Goal: Transaction & Acquisition: Purchase product/service

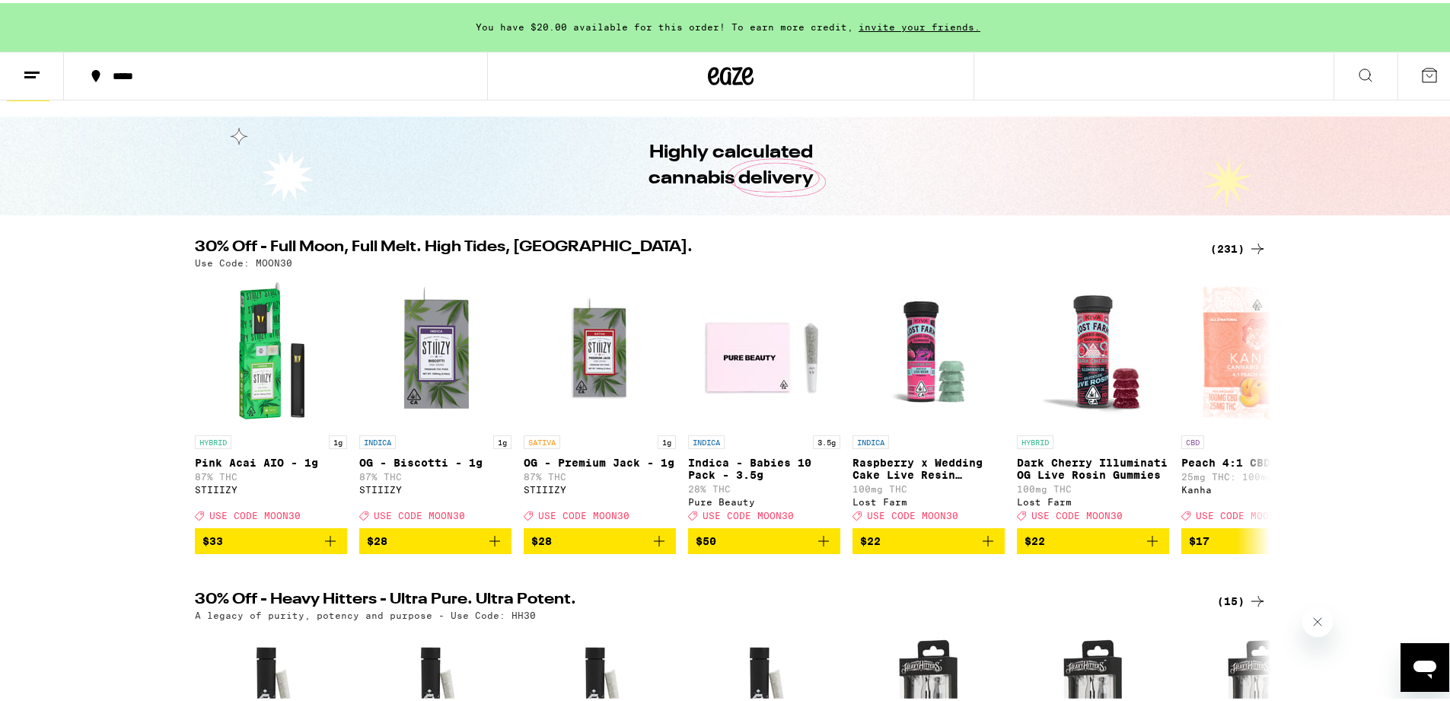
scroll to position [114, 0]
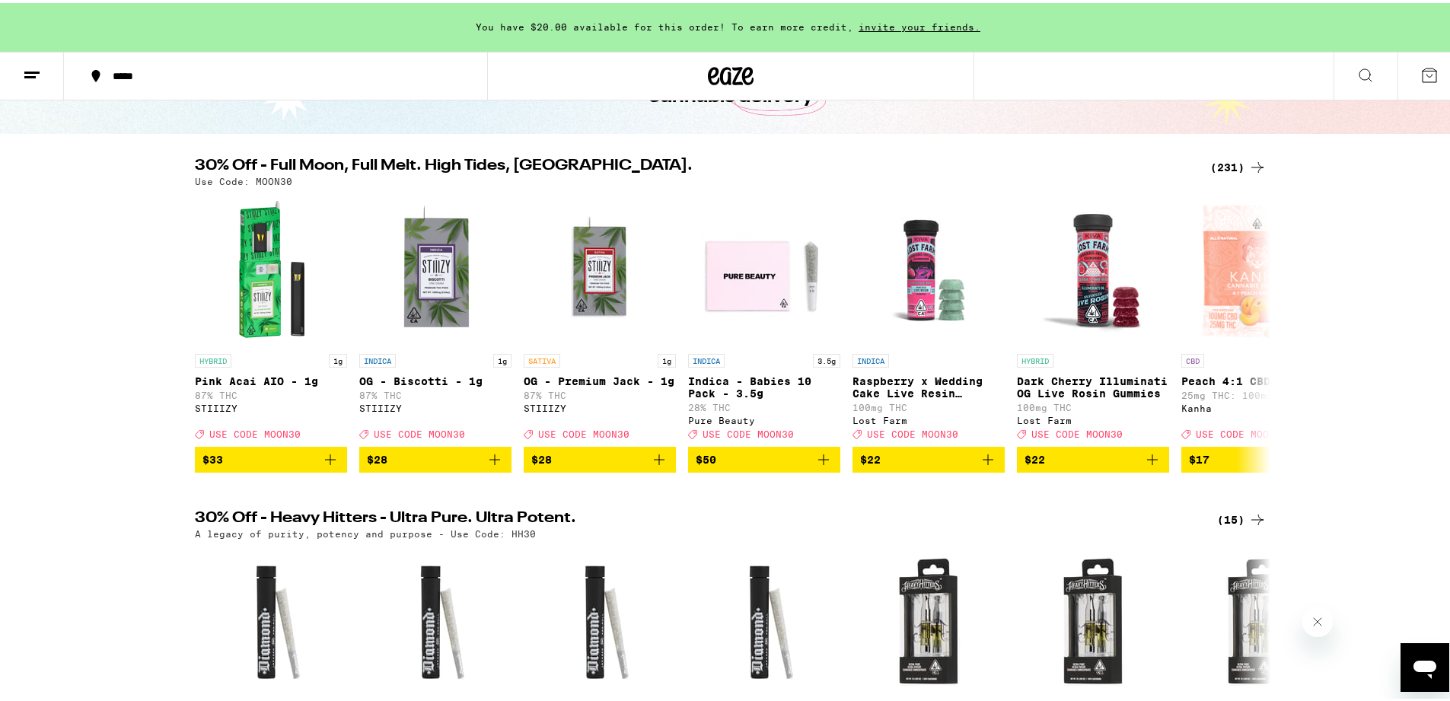
click at [1238, 163] on div "(231)" at bounding box center [1238, 164] width 56 height 18
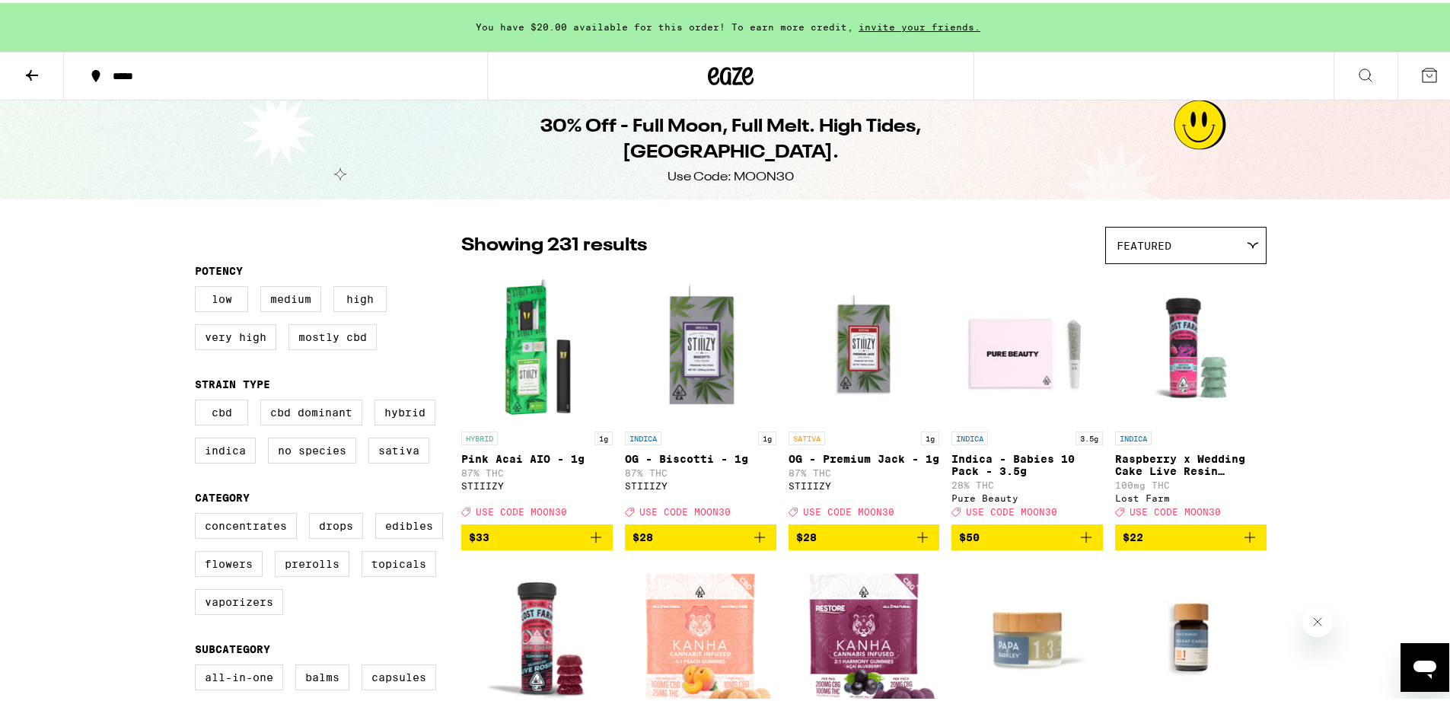
click at [1127, 231] on div "Featured" at bounding box center [1186, 243] width 160 height 36
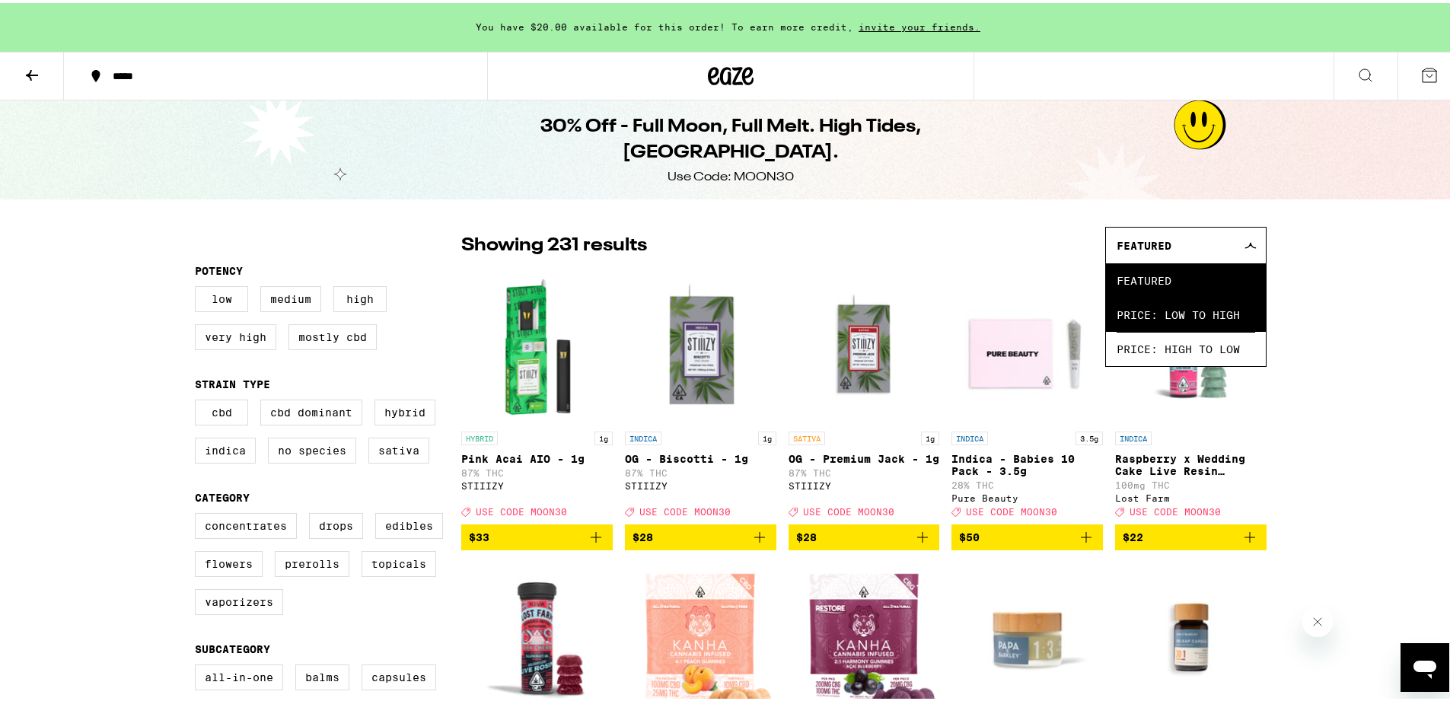
click at [1187, 310] on span "Price: Low to High" at bounding box center [1186, 312] width 139 height 34
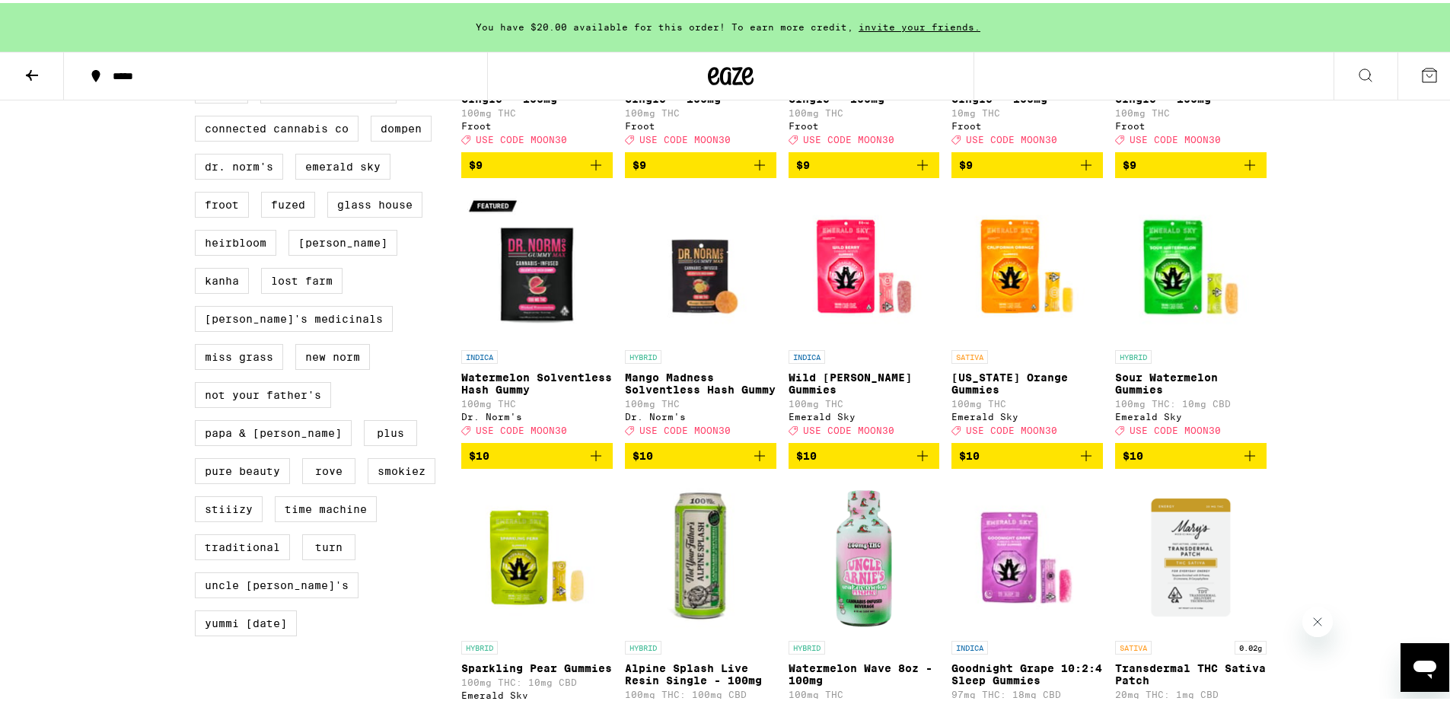
scroll to position [1250, 0]
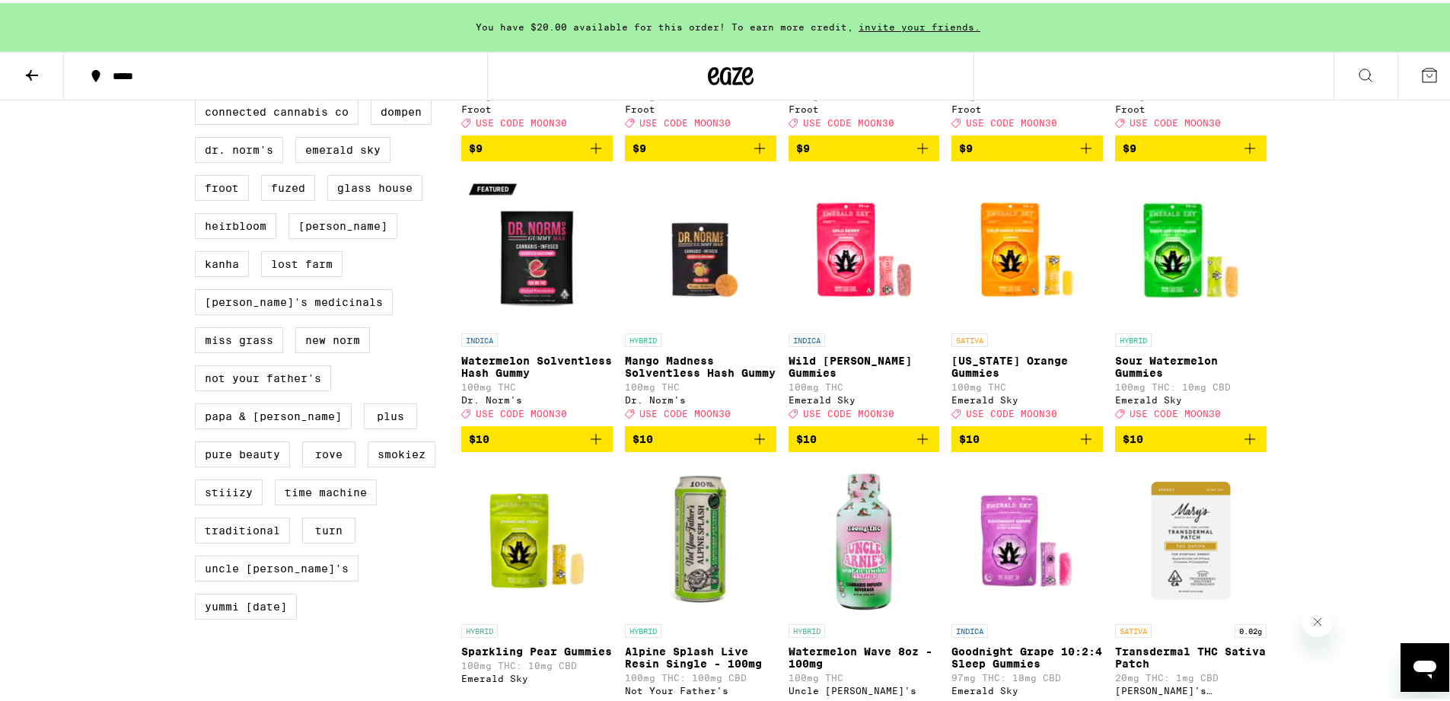
click at [920, 445] on icon "Add to bag" at bounding box center [922, 436] width 18 height 18
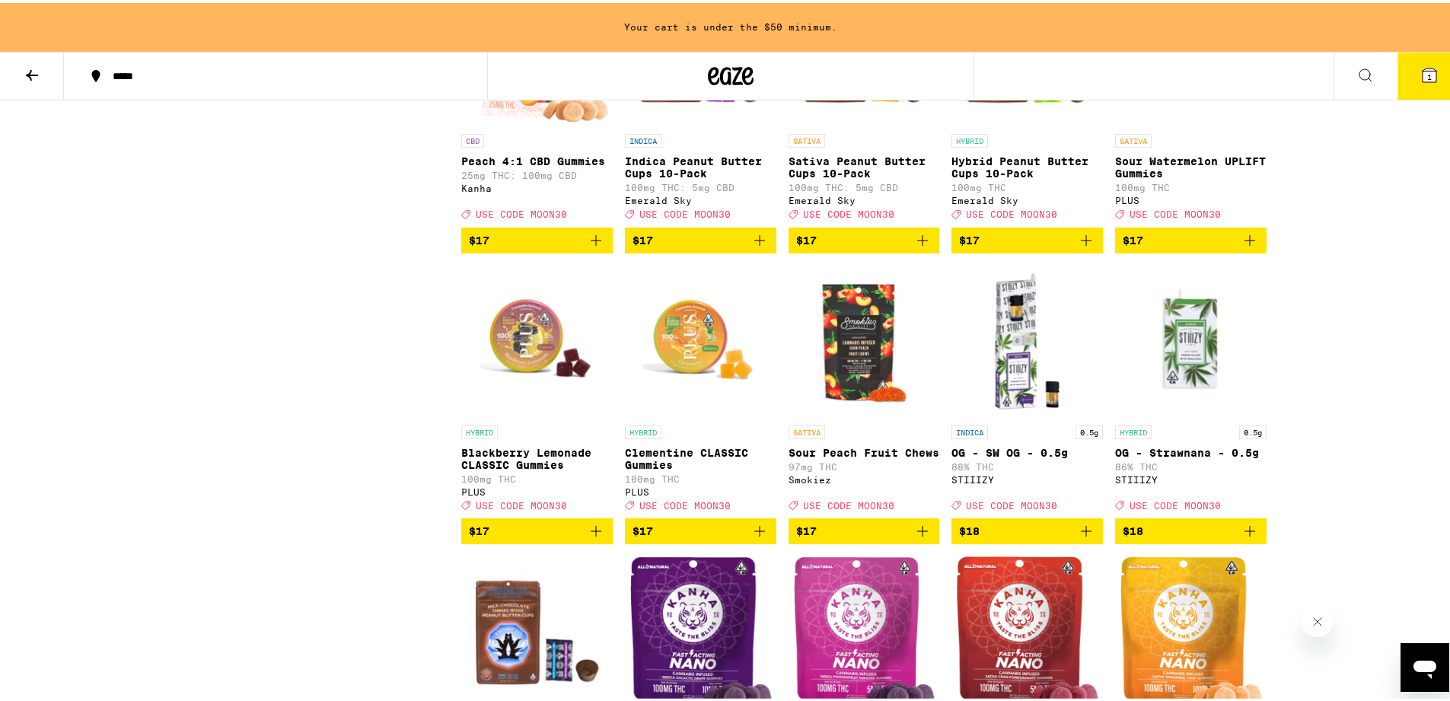
scroll to position [4057, 0]
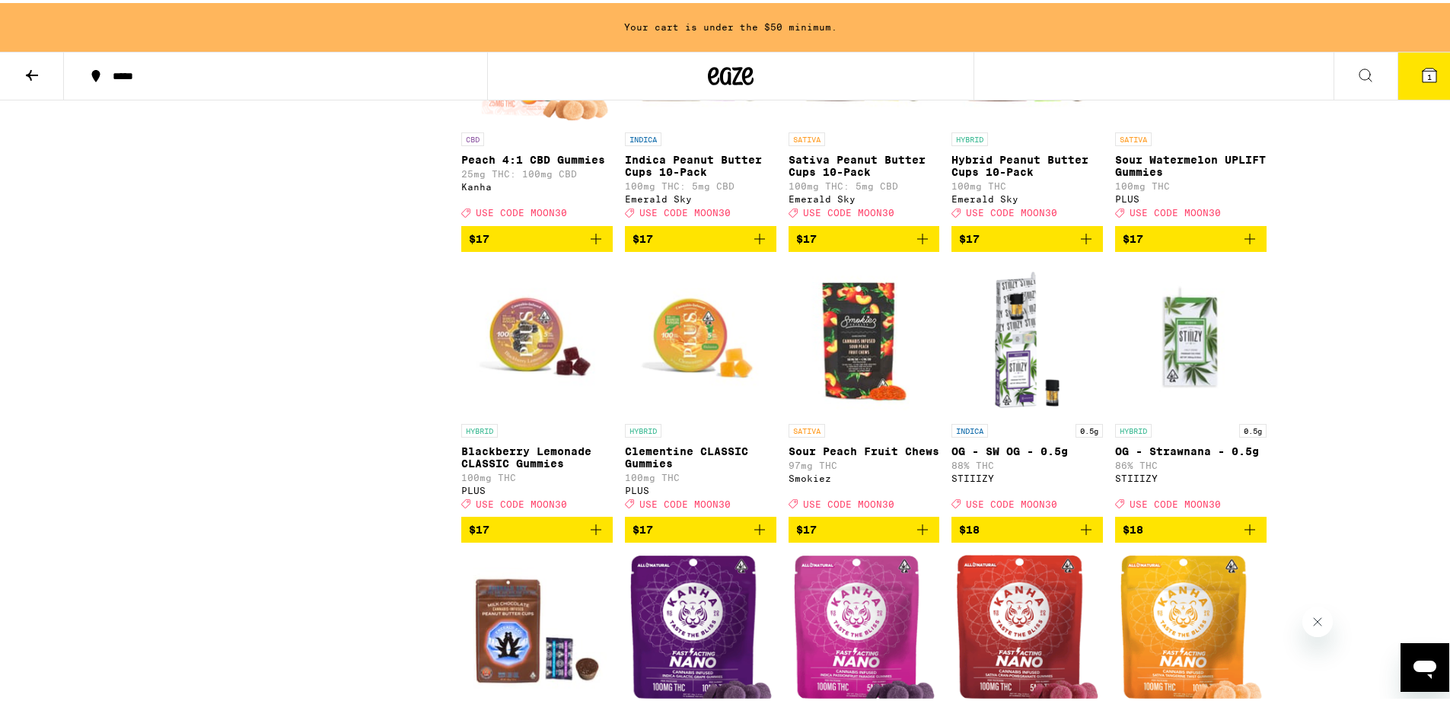
click at [30, 68] on icon at bounding box center [32, 72] width 12 height 11
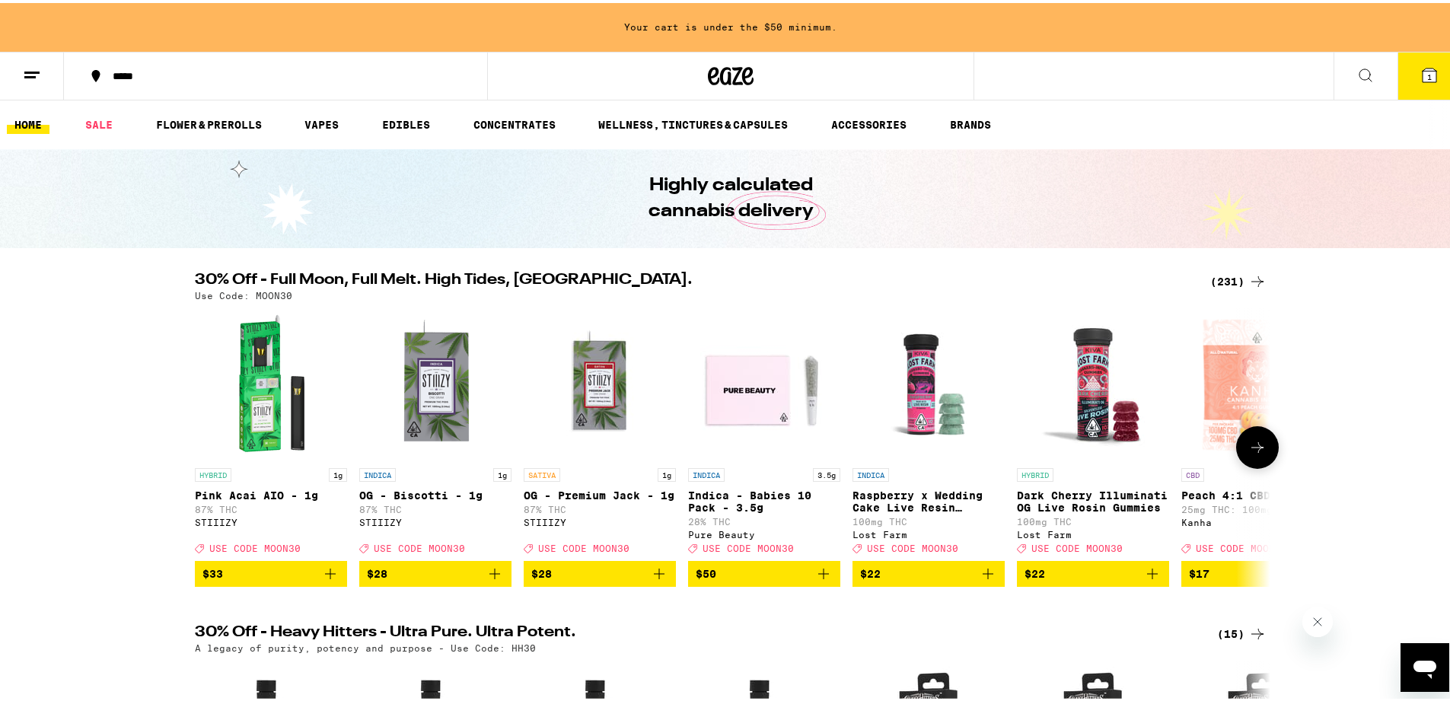
scroll to position [319, 0]
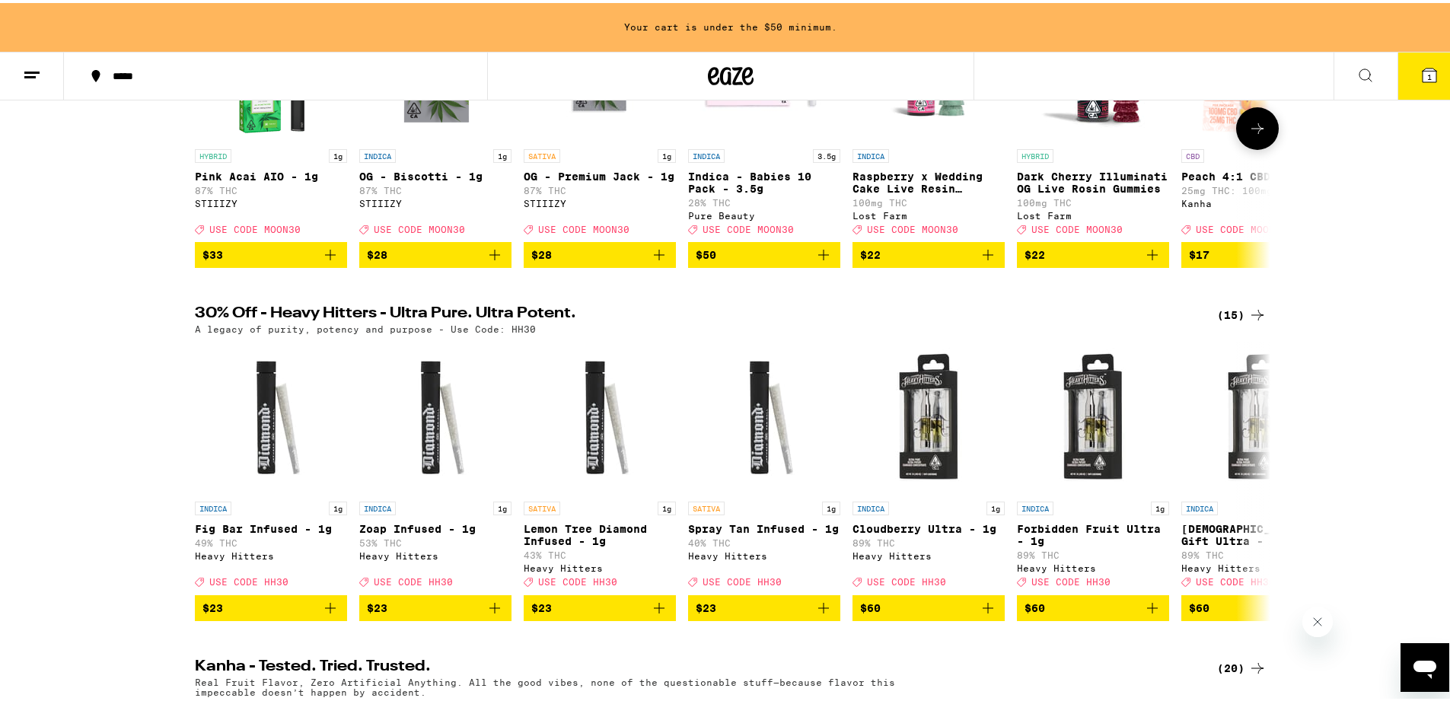
click at [1223, 168] on div "CBD Peach 4:1 CBD Gummies 25mg THC: 100mg CBD Kanha Deal Created with Sketch. U…" at bounding box center [1257, 188] width 152 height 85
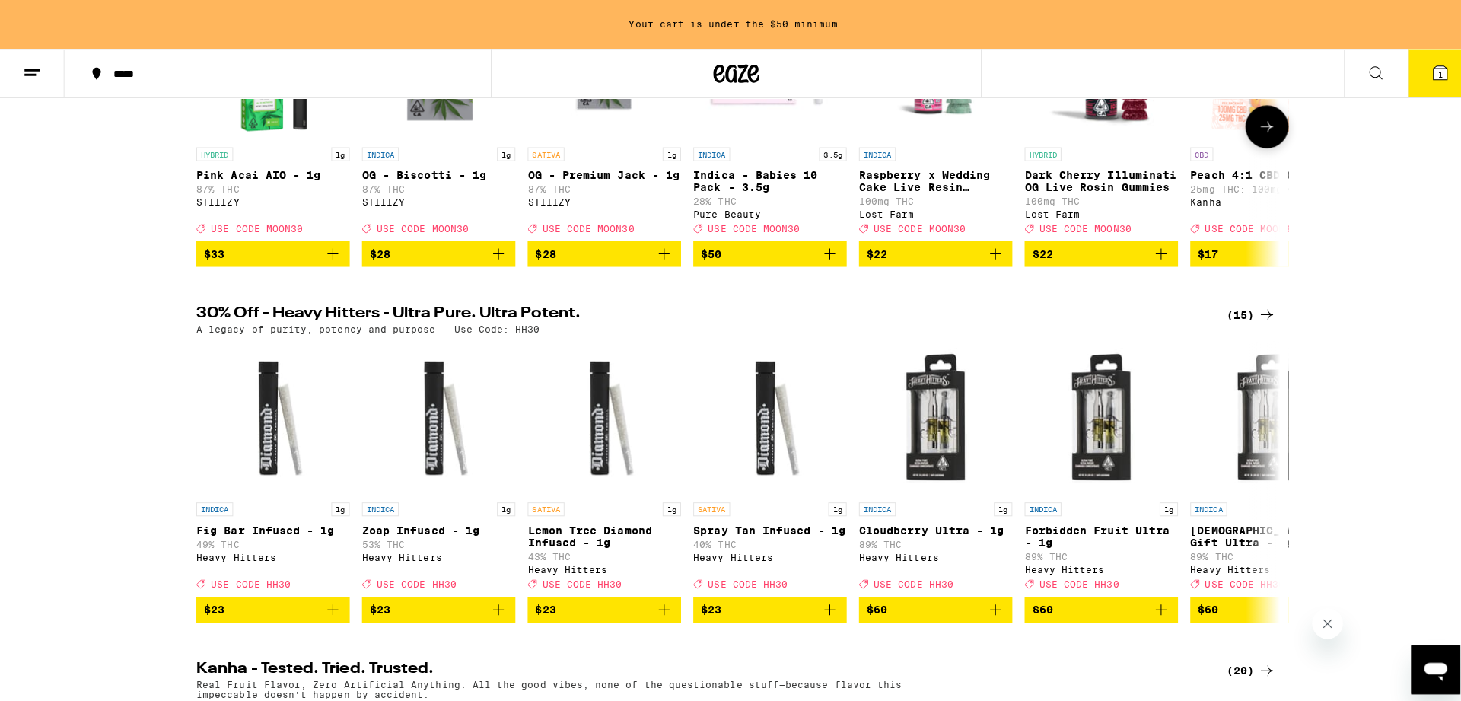
scroll to position [471, 0]
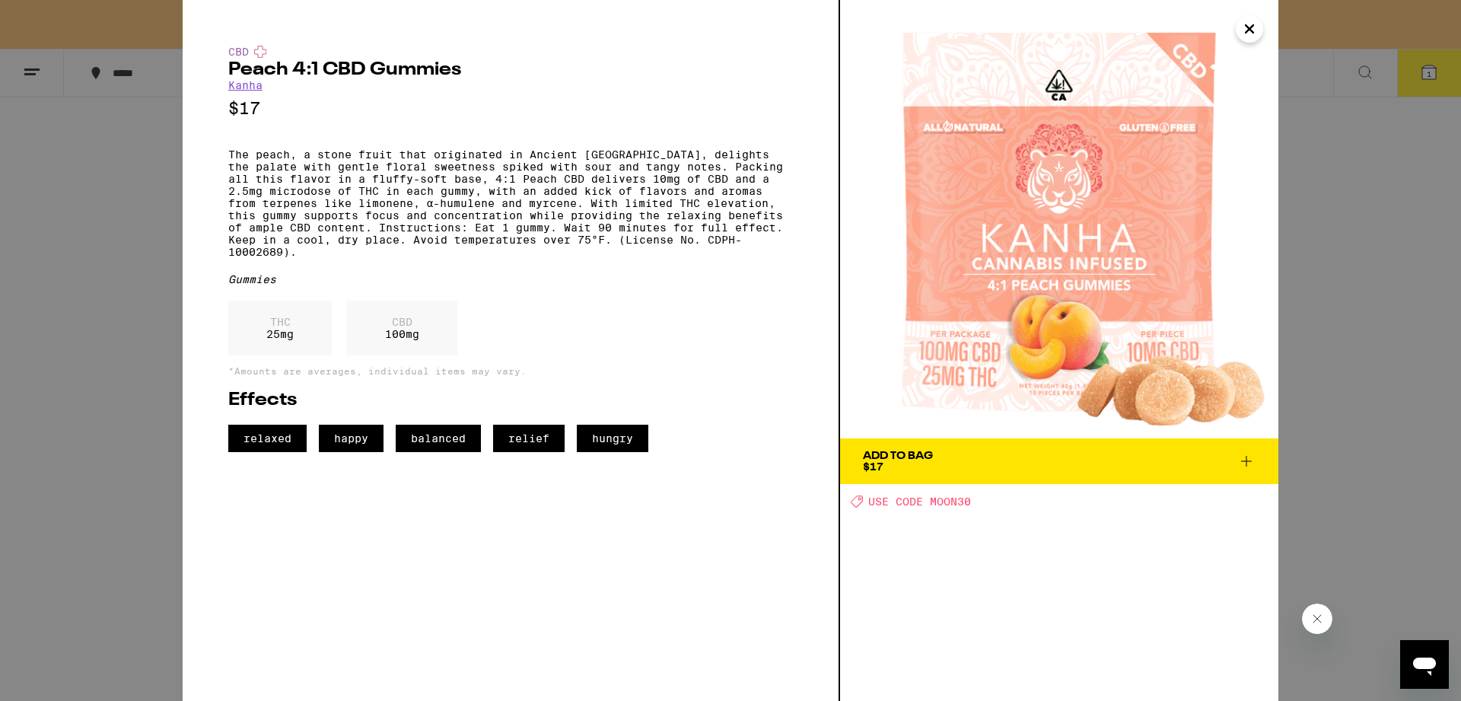
click at [1245, 36] on icon "Close" at bounding box center [1250, 29] width 18 height 23
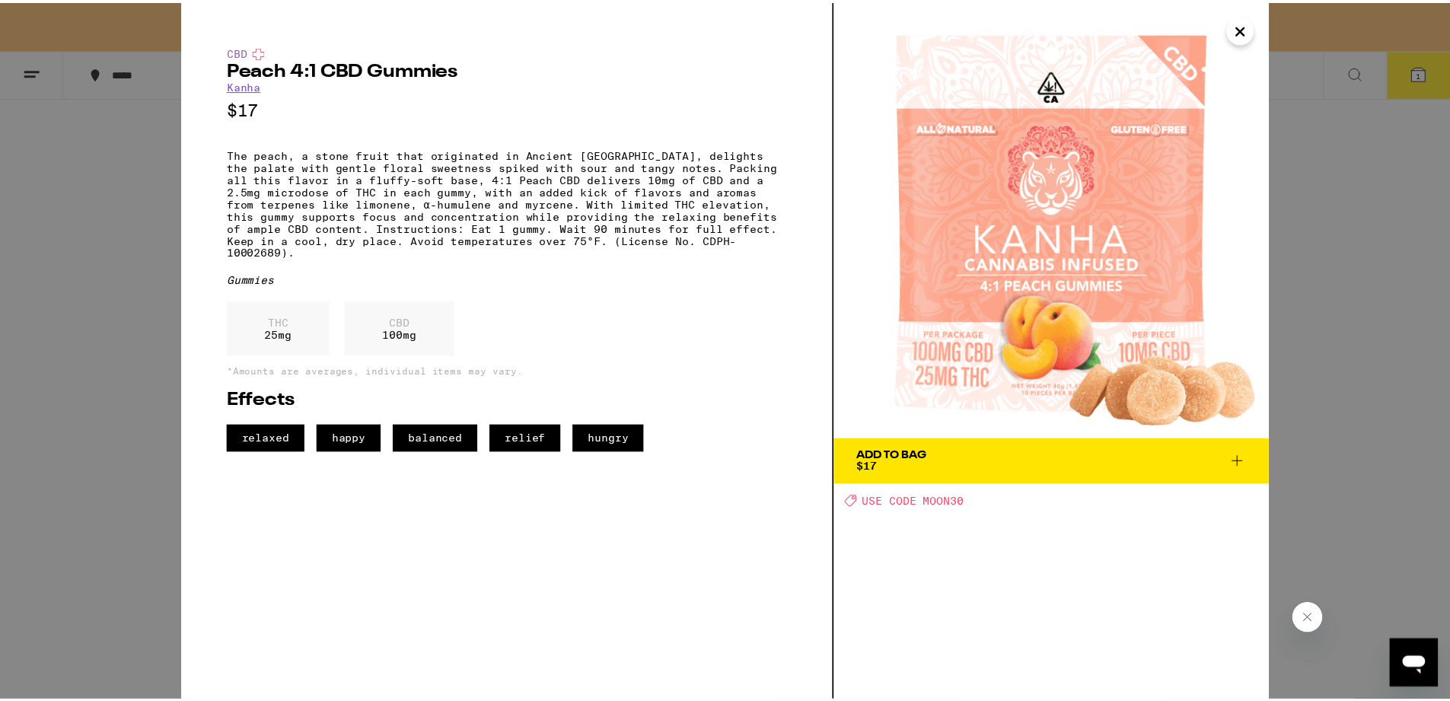
scroll to position [308, 0]
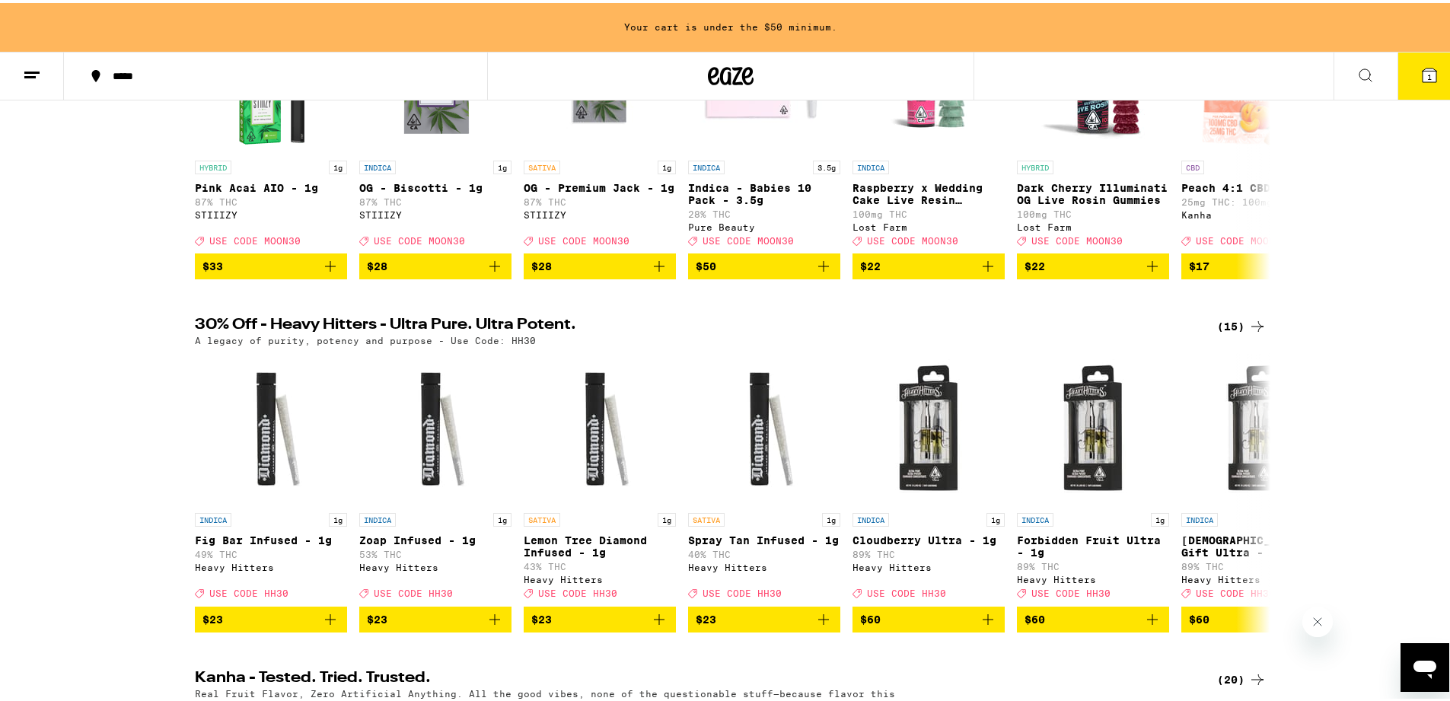
click at [1251, 333] on icon at bounding box center [1257, 323] width 18 height 18
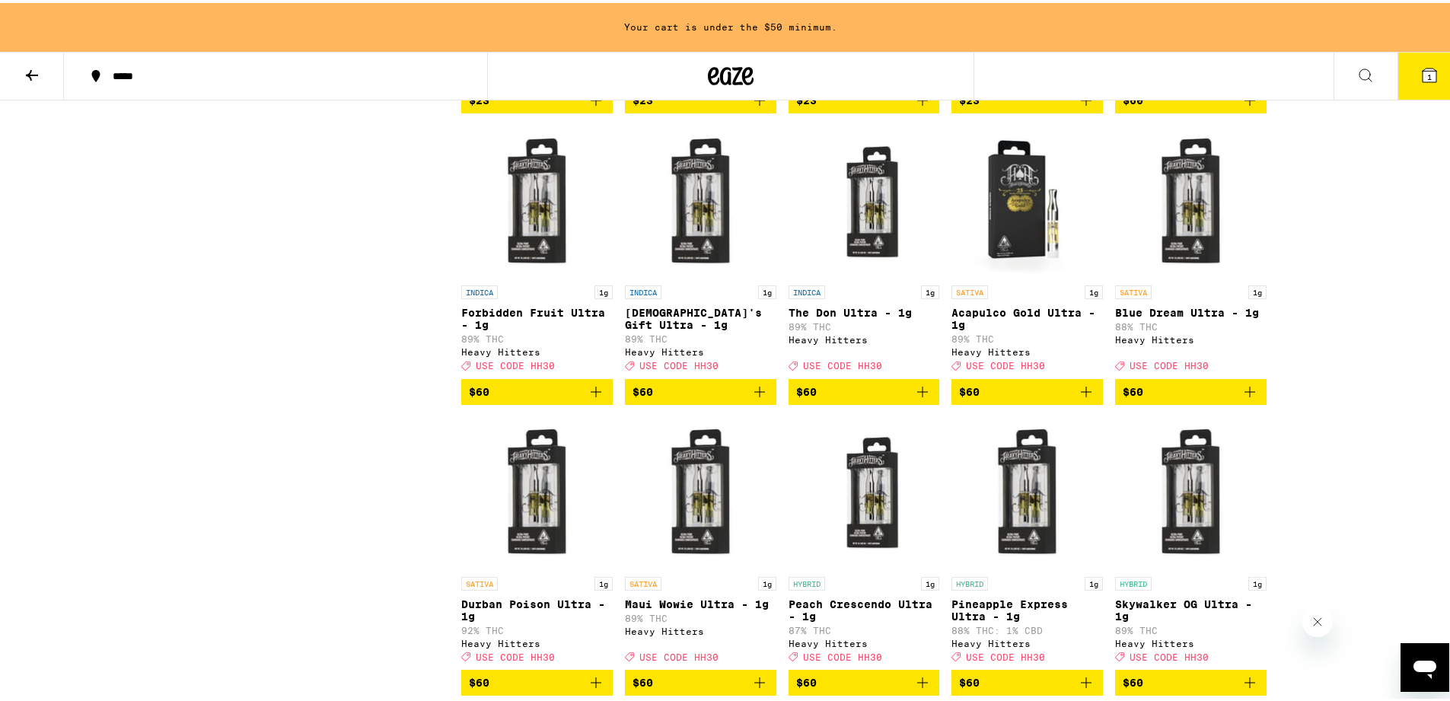
scroll to position [564, 0]
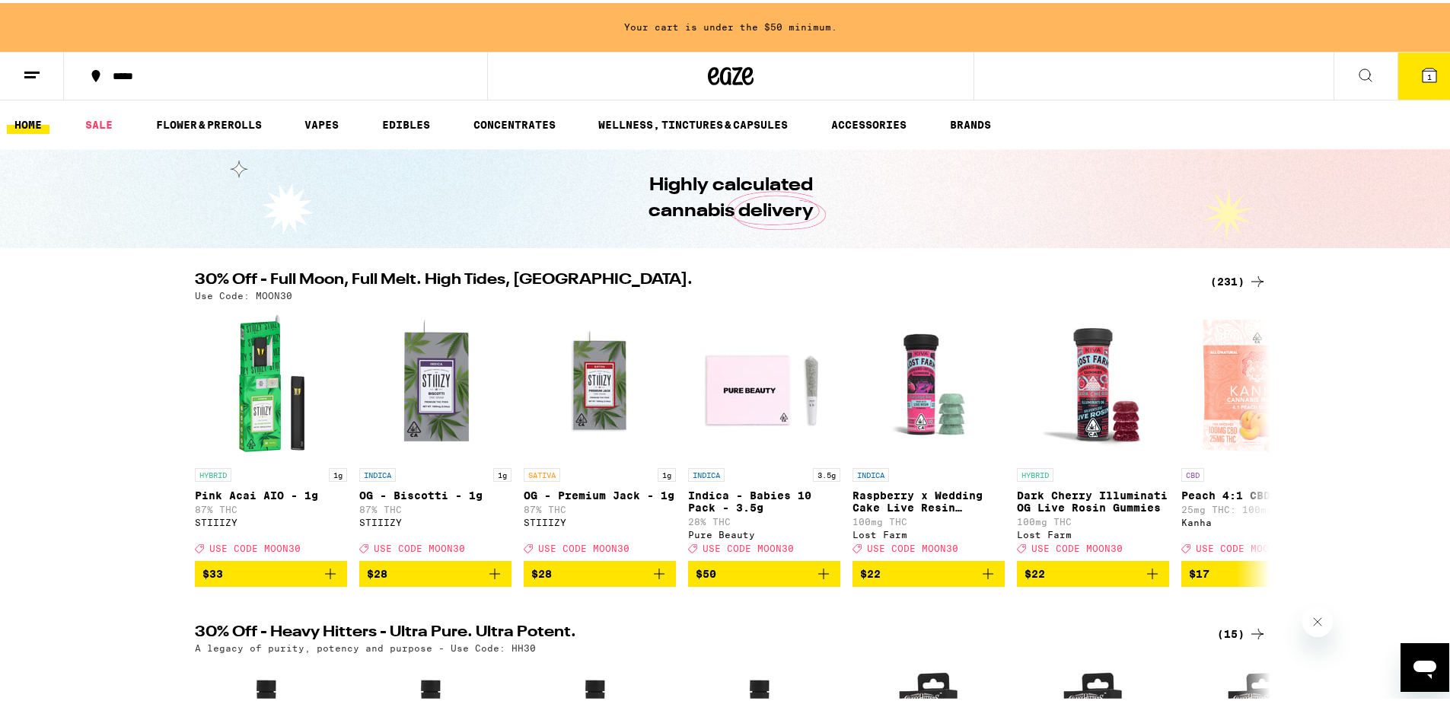
click at [1248, 277] on icon at bounding box center [1257, 278] width 18 height 18
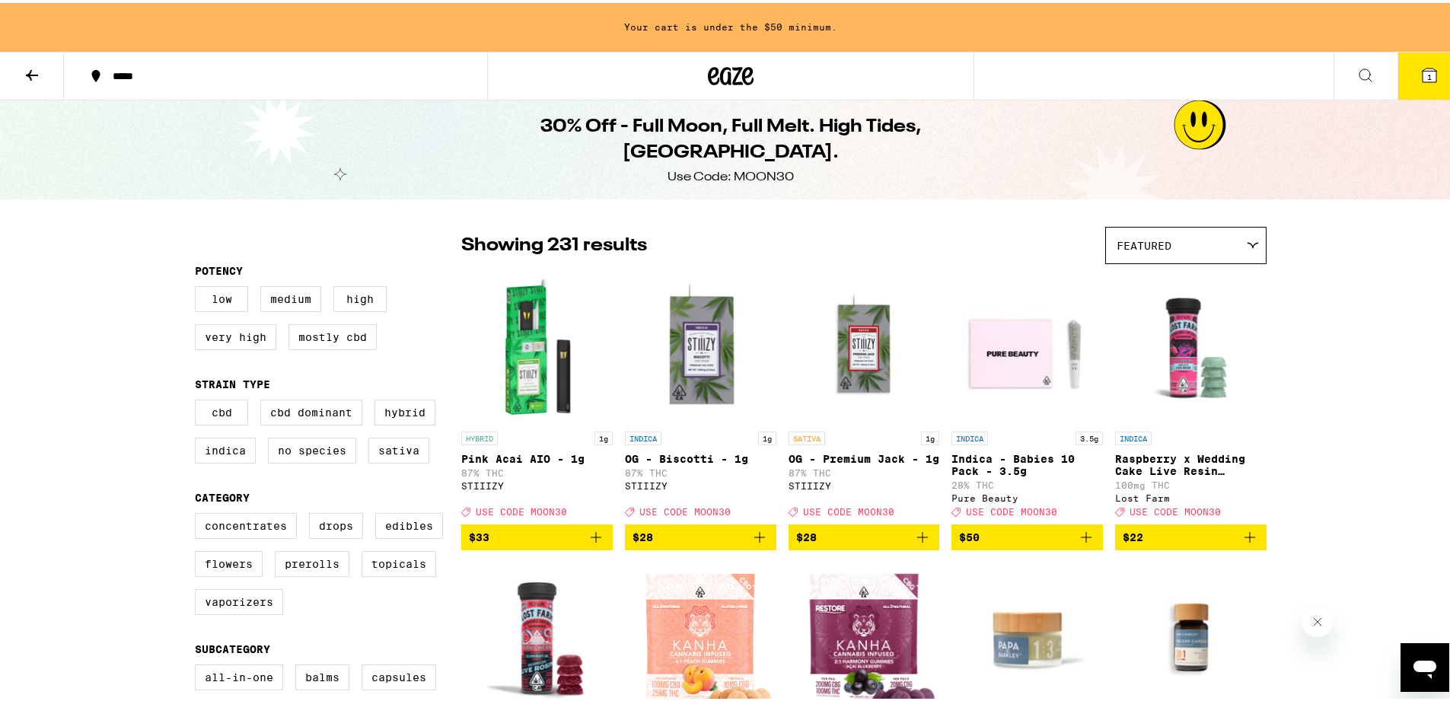
click at [1194, 240] on div "Featured" at bounding box center [1186, 243] width 160 height 36
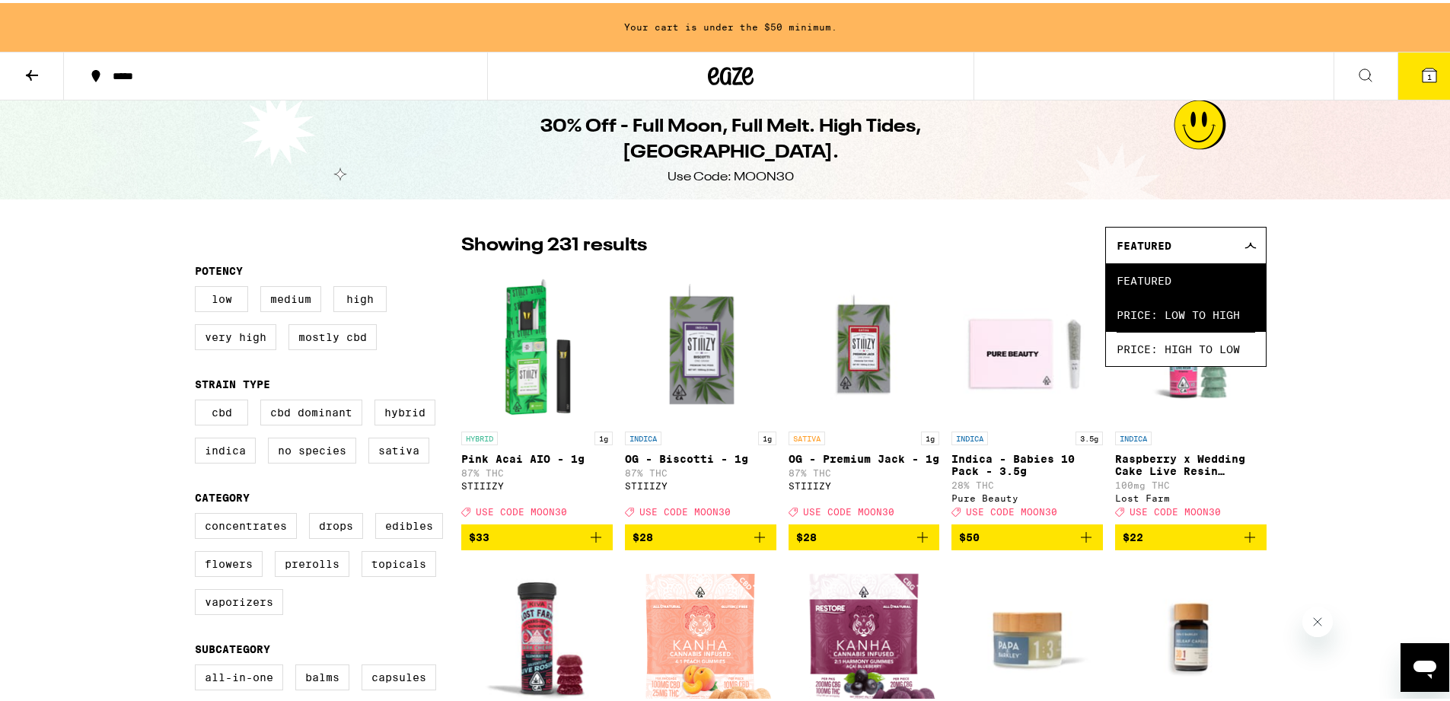
click at [1203, 304] on span "Price: Low to High" at bounding box center [1186, 312] width 139 height 34
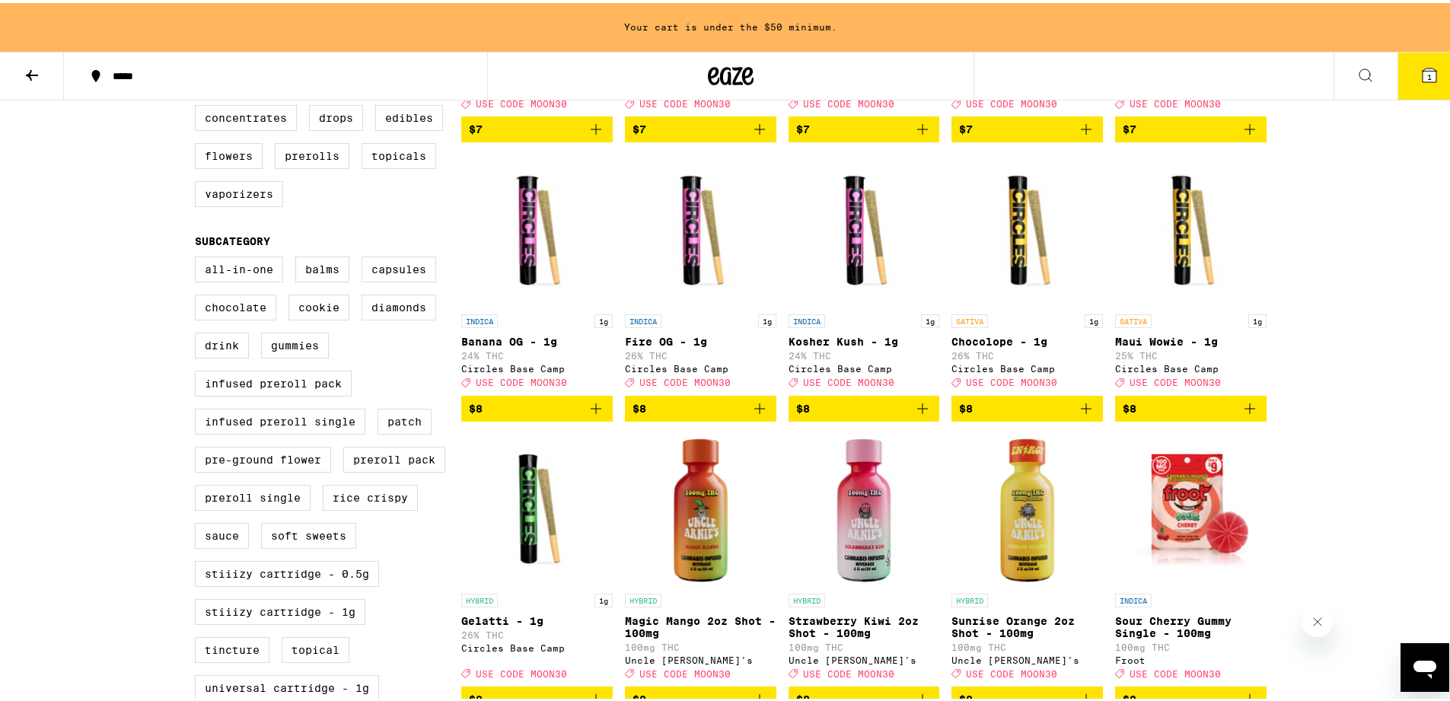
scroll to position [236, 0]
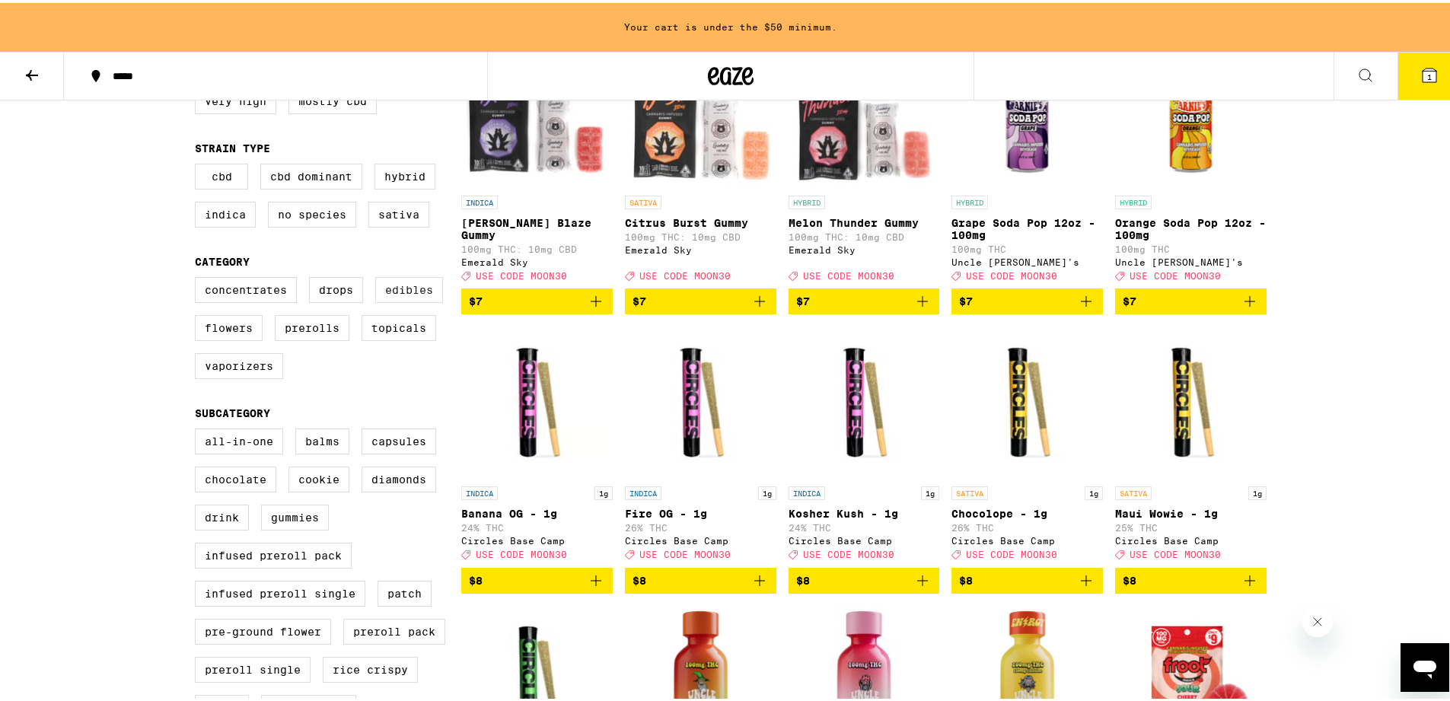
click at [383, 295] on label "Edibles" at bounding box center [409, 287] width 68 height 26
click at [199, 277] on input "Edibles" at bounding box center [198, 276] width 1 height 1
checkbox input "true"
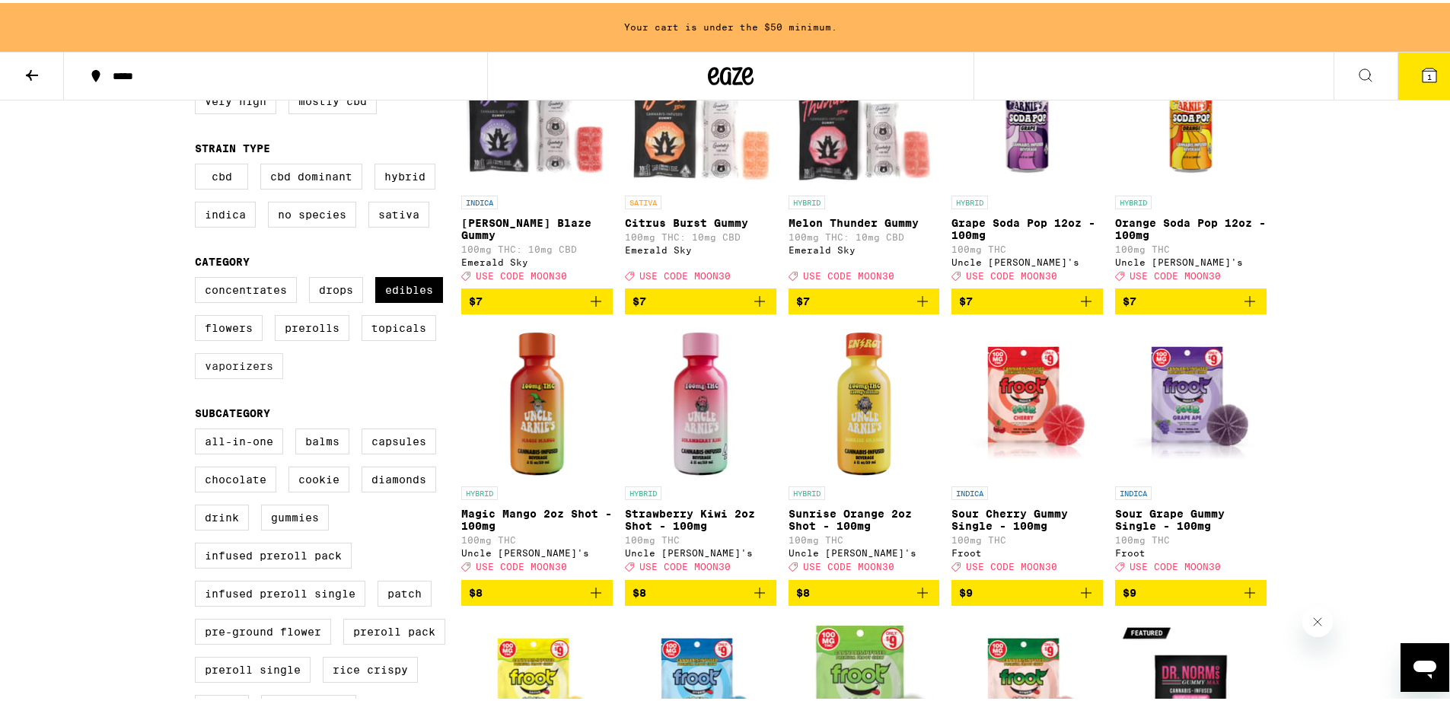
click at [272, 373] on label "Vaporizers" at bounding box center [239, 363] width 88 height 26
click at [199, 277] on input "Vaporizers" at bounding box center [198, 276] width 1 height 1
checkbox input "true"
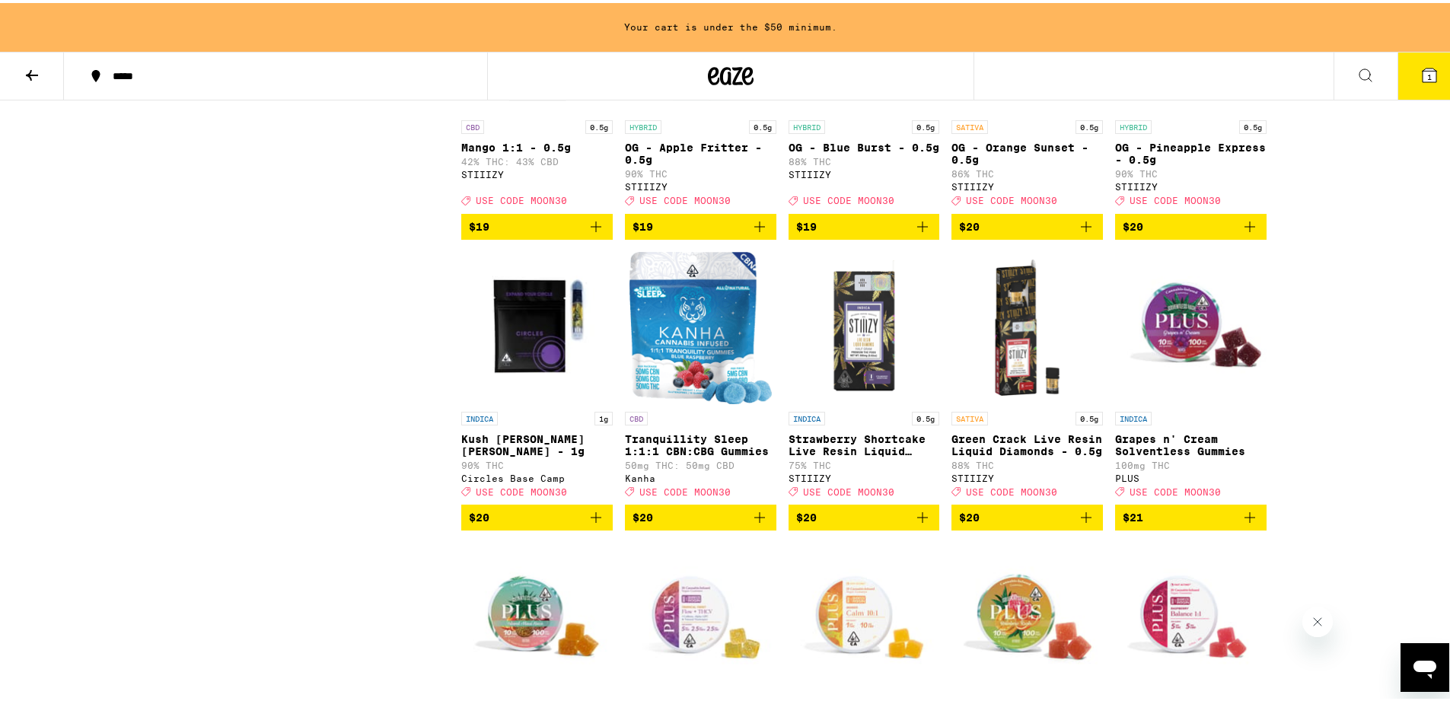
scroll to position [4977, 0]
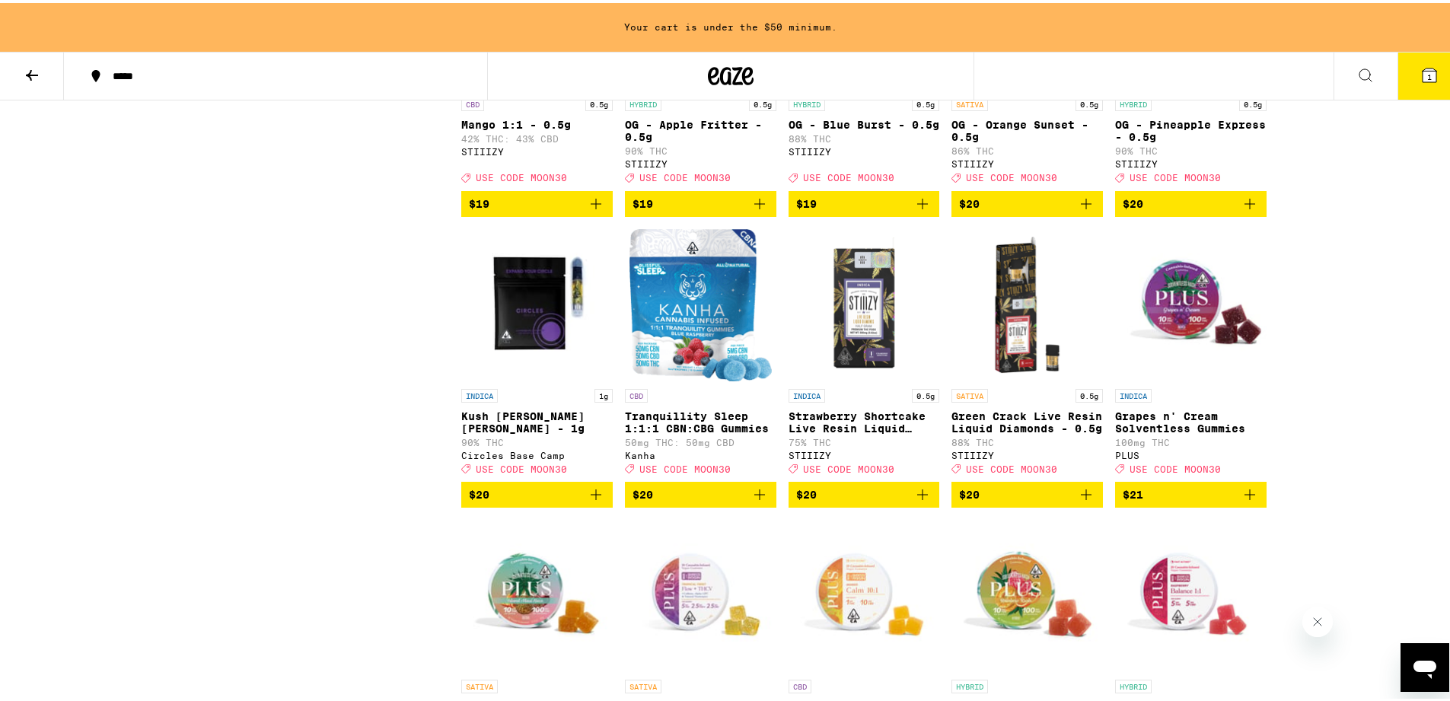
click at [592, 210] on icon "Add to bag" at bounding box center [596, 201] width 18 height 18
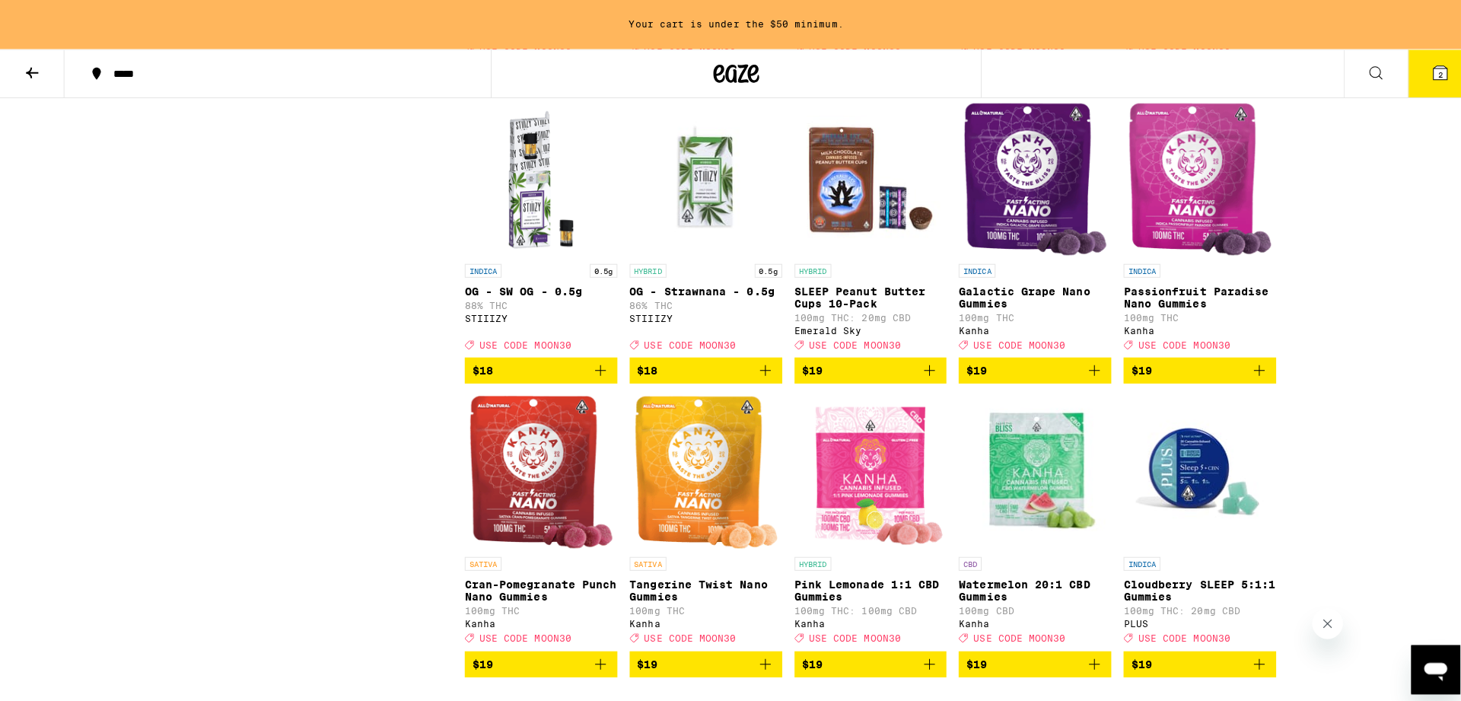
scroll to position [3533, 0]
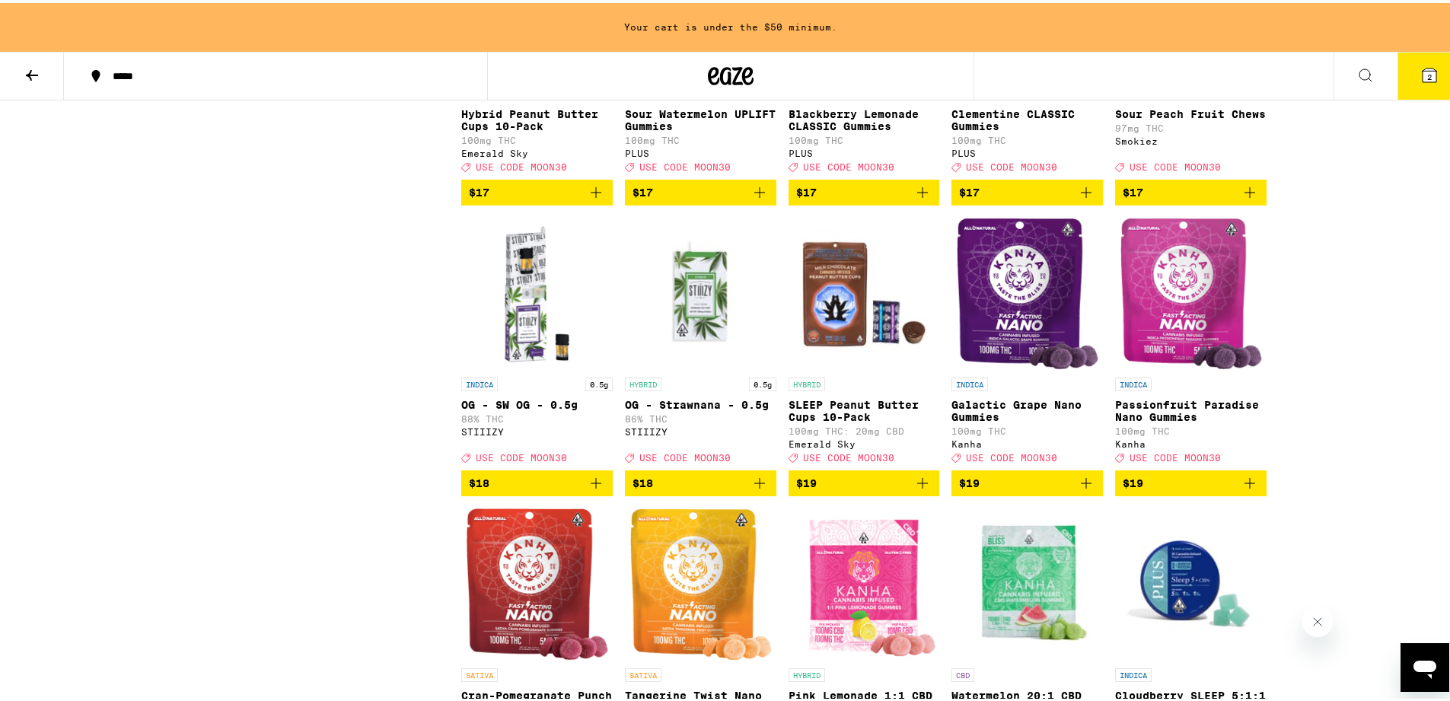
click at [1423, 74] on icon at bounding box center [1430, 72] width 14 height 14
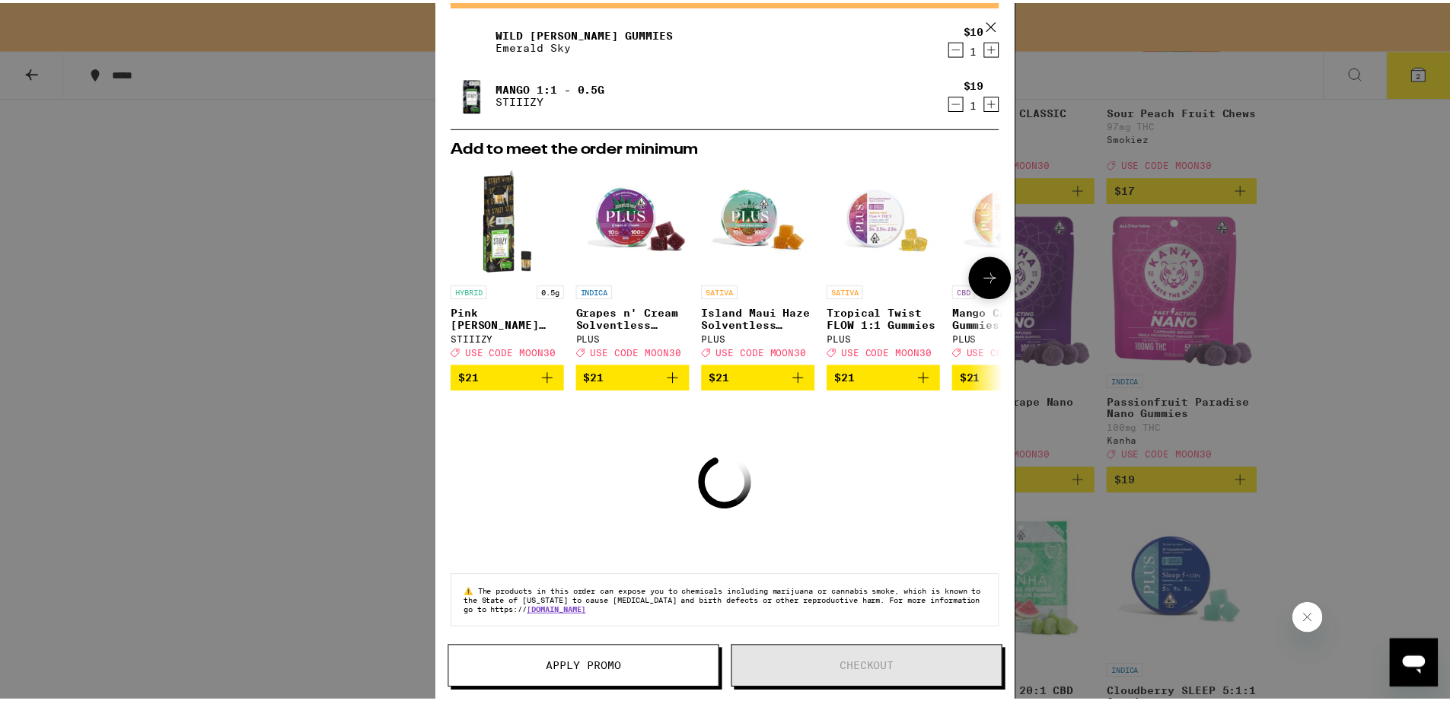
scroll to position [99, 0]
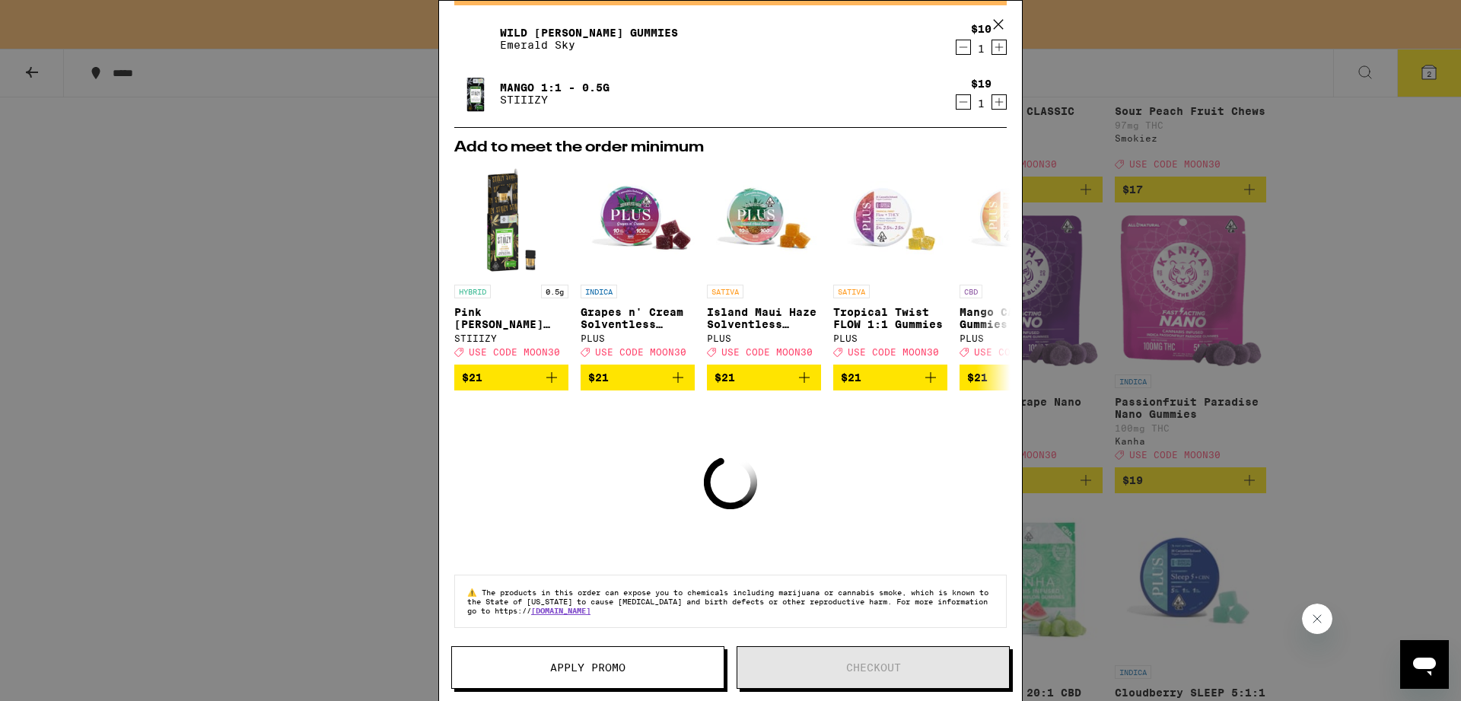
click at [370, 285] on div "Your Cart Your cart is under the $50 minimum. Wild [PERSON_NAME] Gummies Emeral…" at bounding box center [730, 350] width 1461 height 701
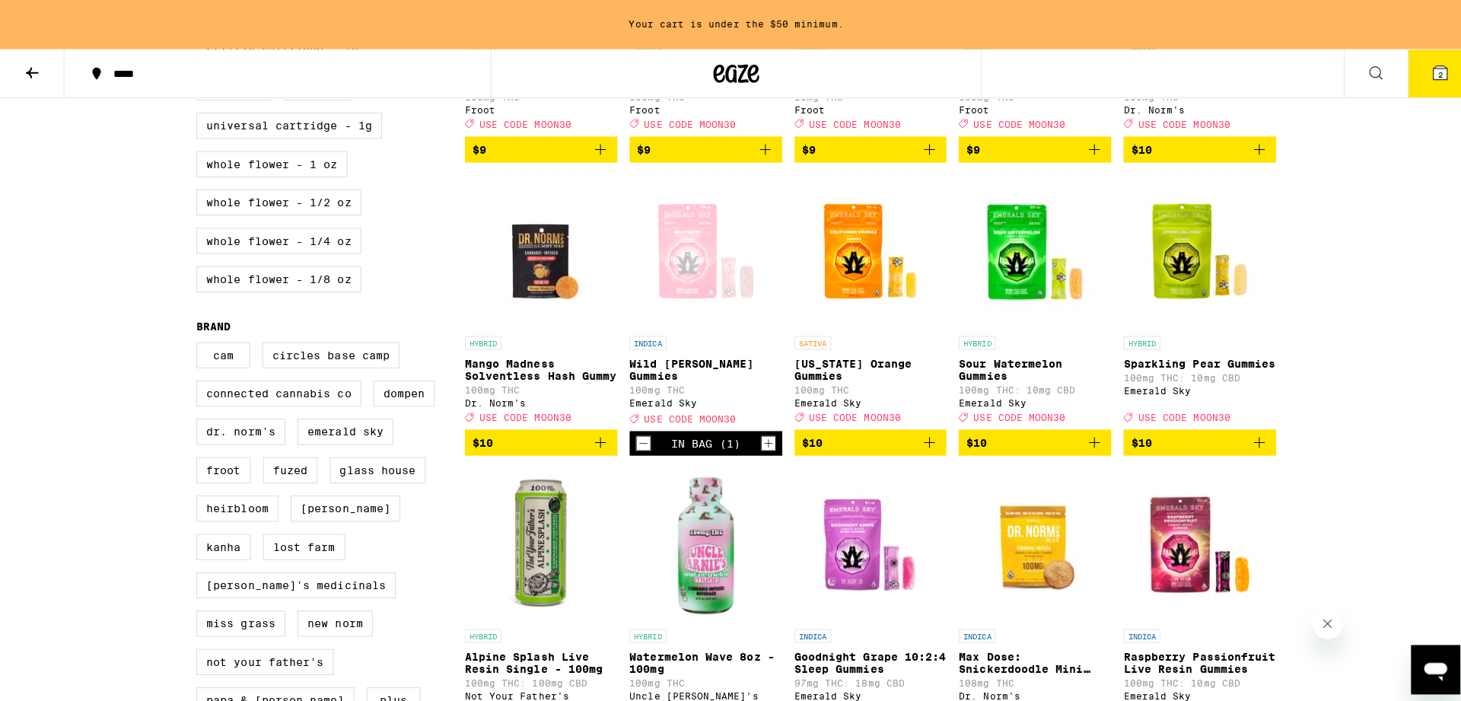
scroll to position [956, 0]
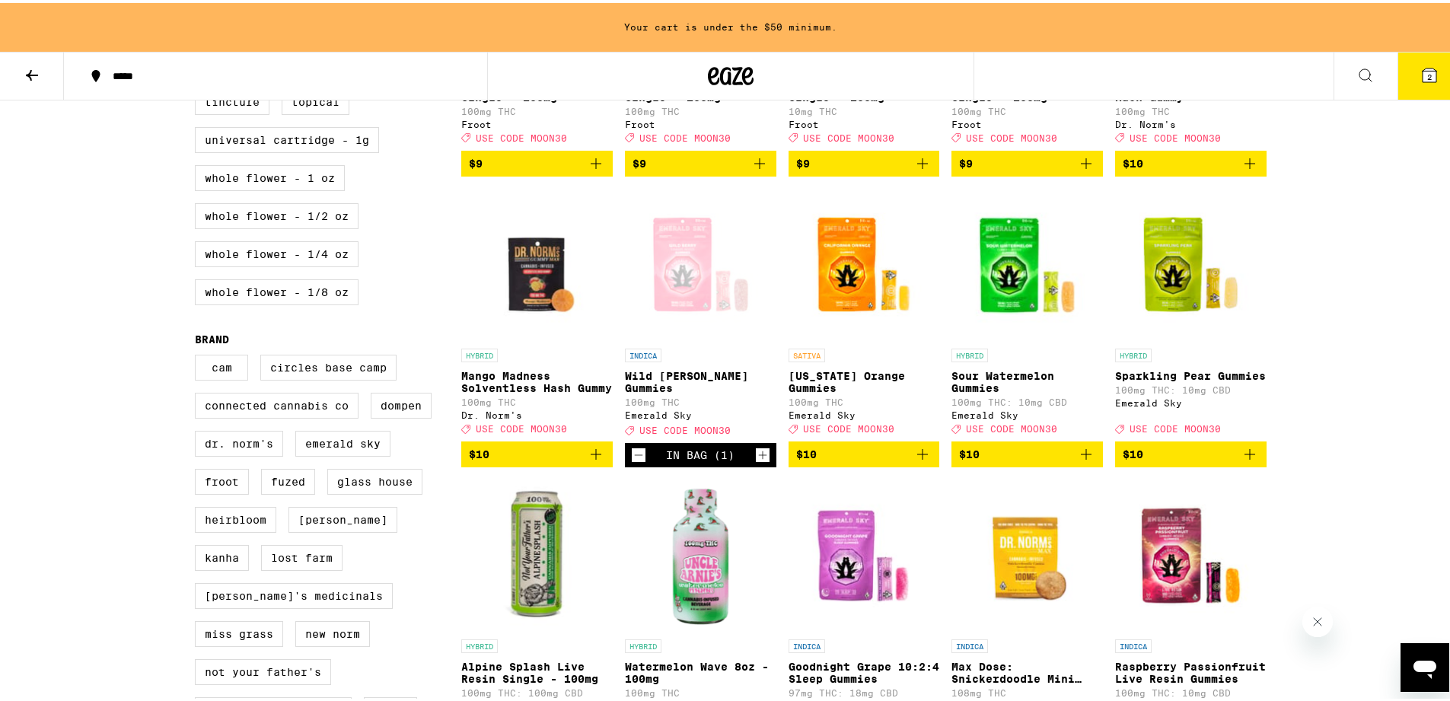
click at [1252, 461] on icon "Add to bag" at bounding box center [1250, 451] width 18 height 18
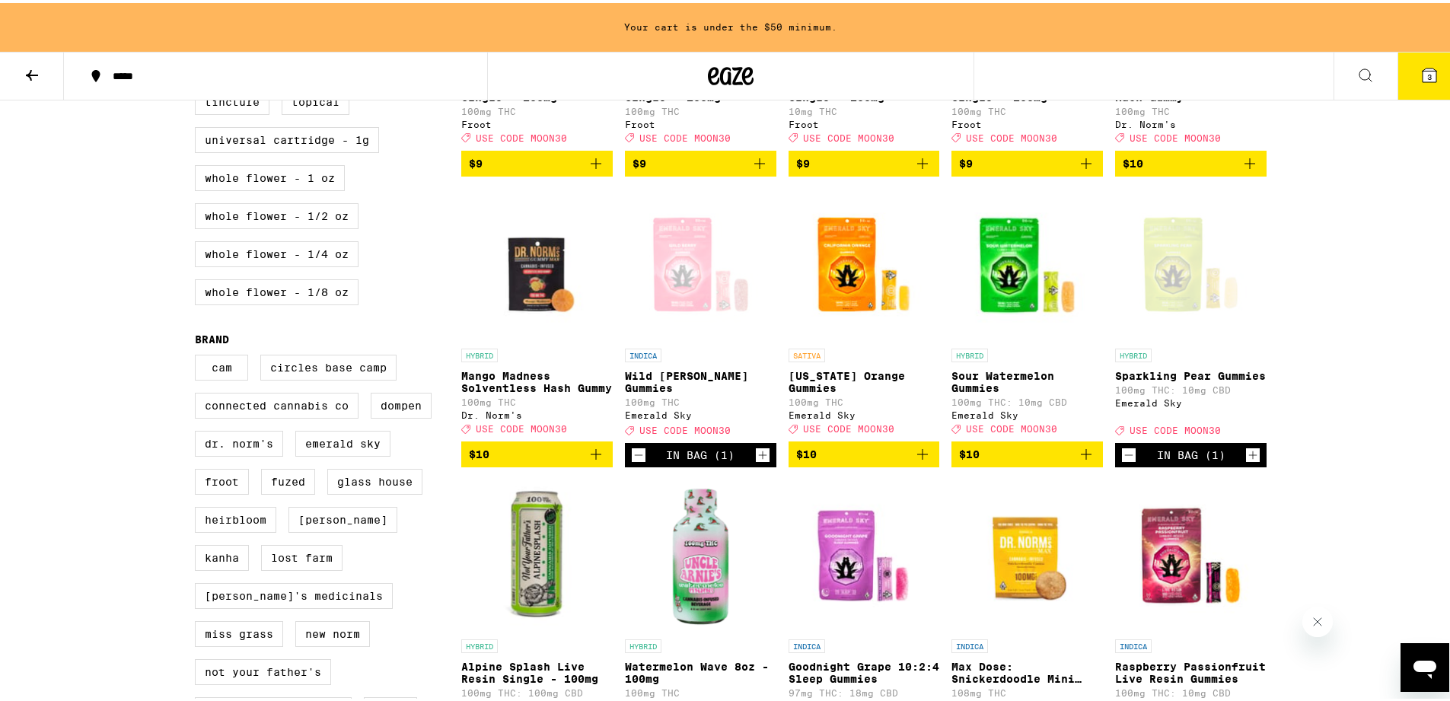
click at [1425, 79] on icon at bounding box center [1429, 72] width 18 height 18
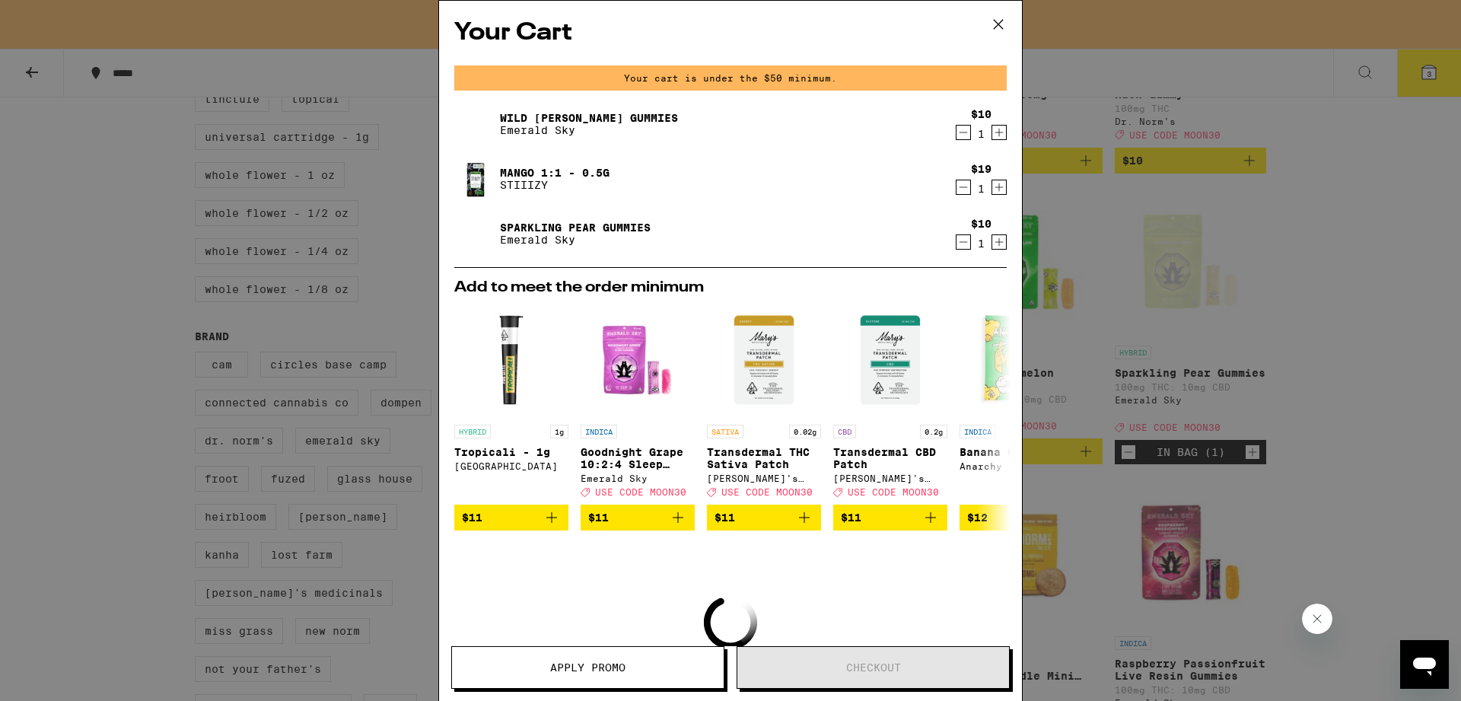
click at [139, 181] on div "Your Cart Your cart is under the $50 minimum. Wild [PERSON_NAME] Gummies Emeral…" at bounding box center [730, 350] width 1461 height 701
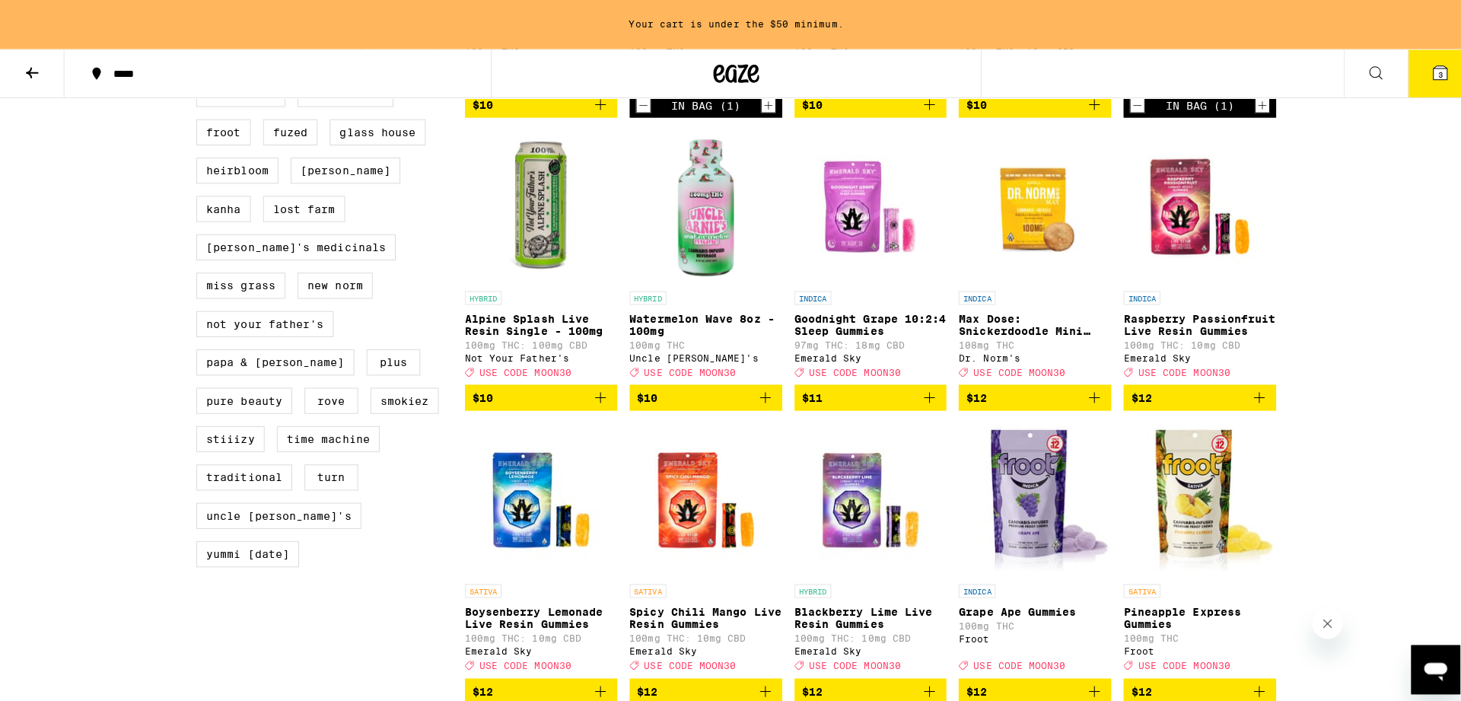
scroll to position [1276, 0]
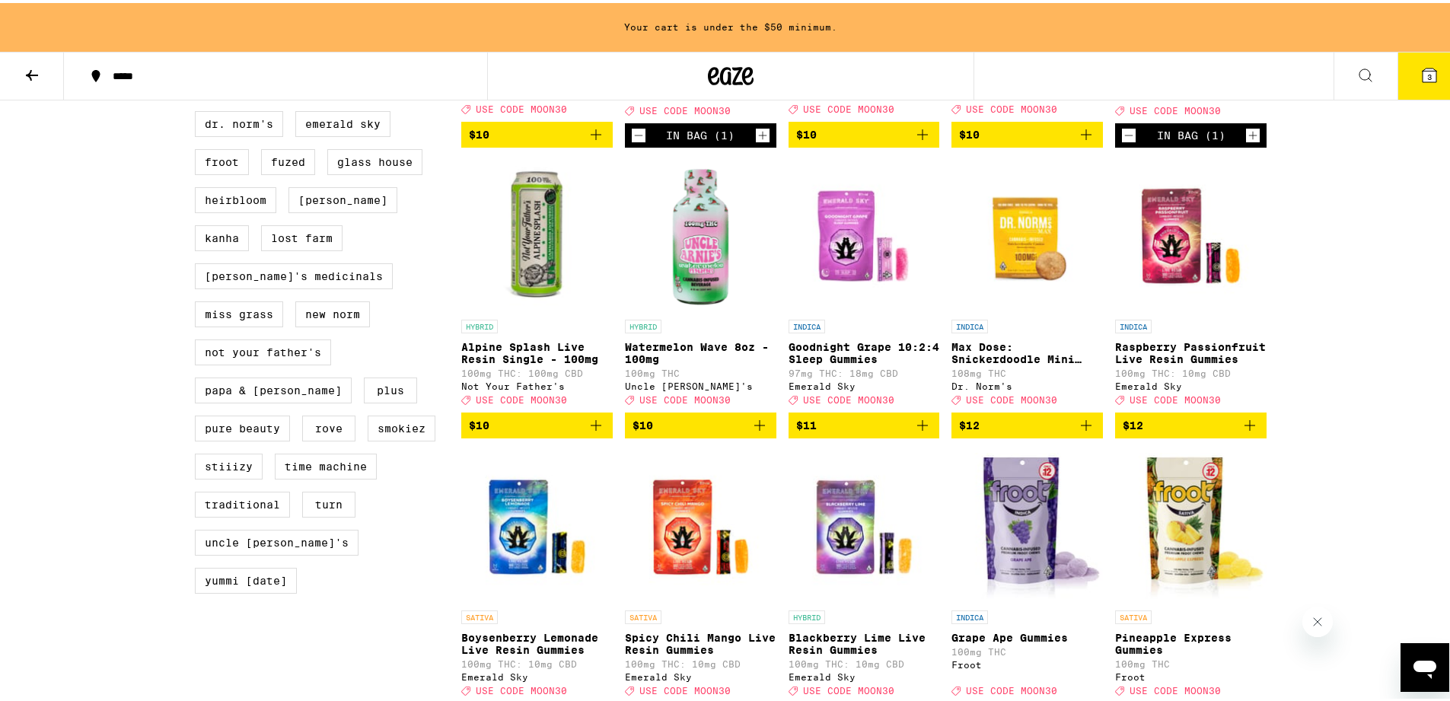
click at [1247, 432] on icon "Add to bag" at bounding box center [1250, 422] width 18 height 18
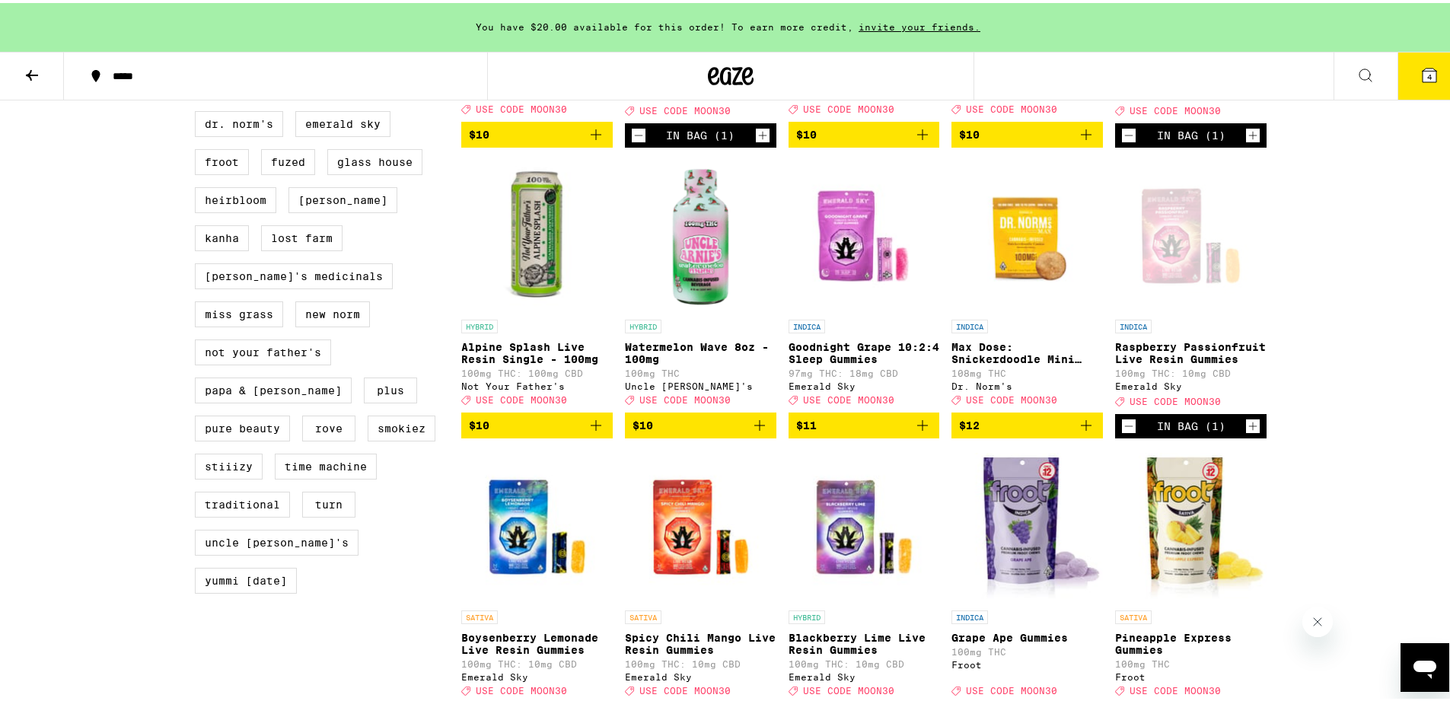
click at [1406, 88] on button "4" at bounding box center [1430, 72] width 64 height 47
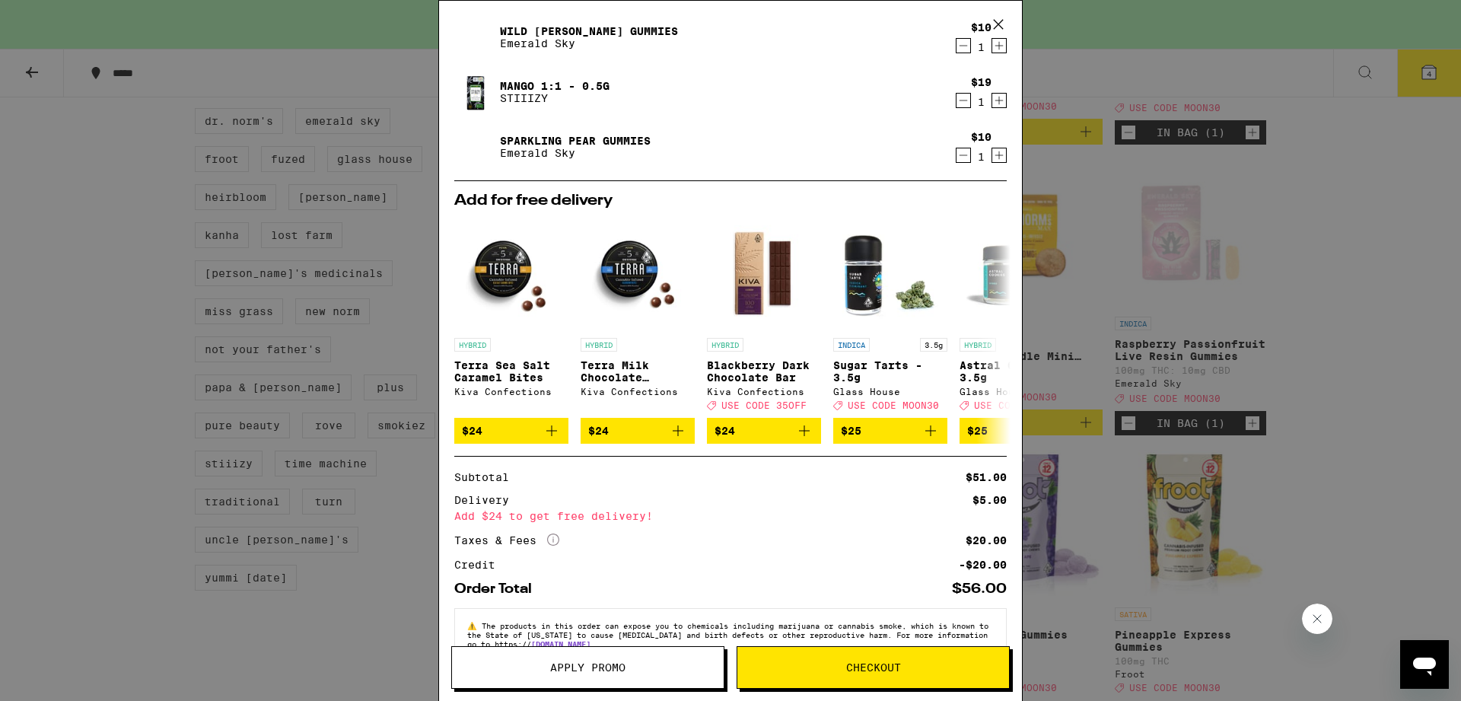
scroll to position [189, 0]
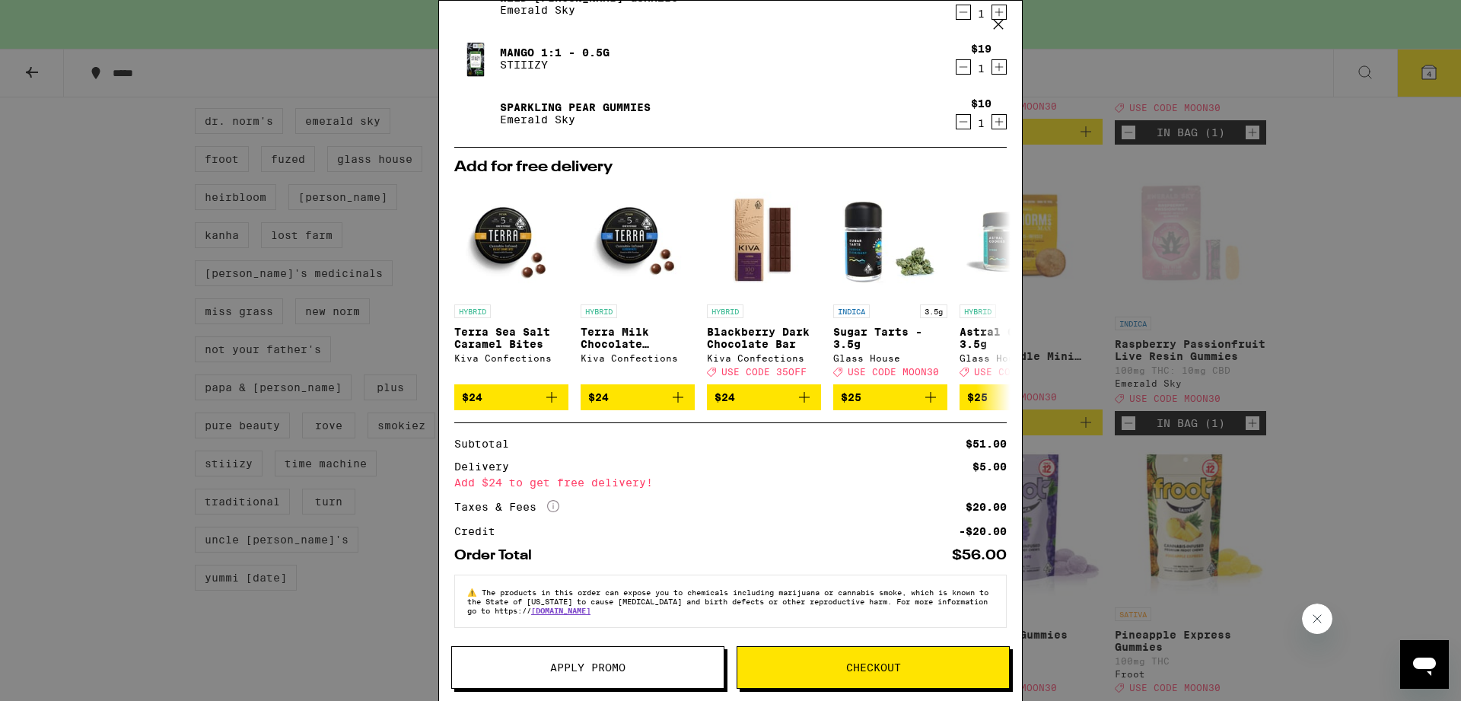
click at [626, 671] on span "Apply Promo" at bounding box center [588, 667] width 272 height 11
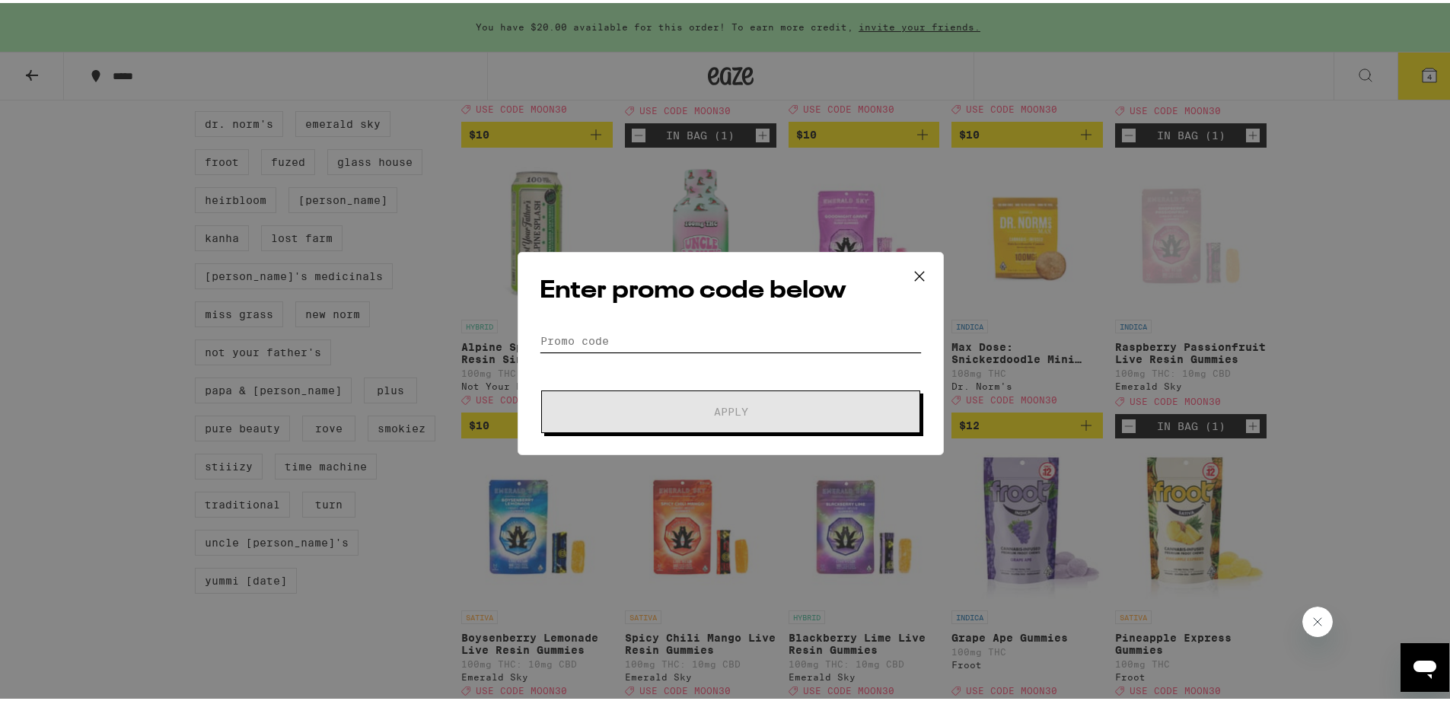
click at [618, 340] on input "Promo Code" at bounding box center [731, 338] width 382 height 23
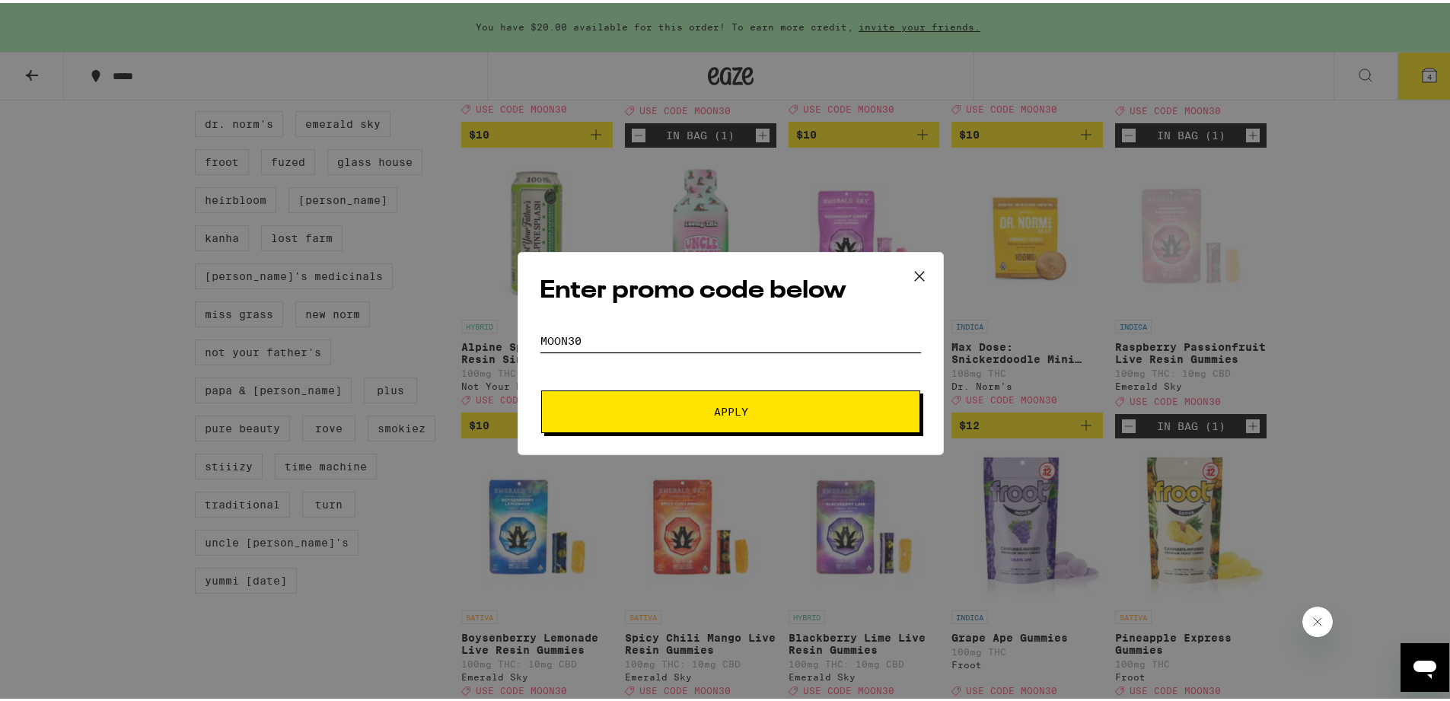
type input "moon30"
click at [667, 409] on span "Apply" at bounding box center [731, 408] width 274 height 11
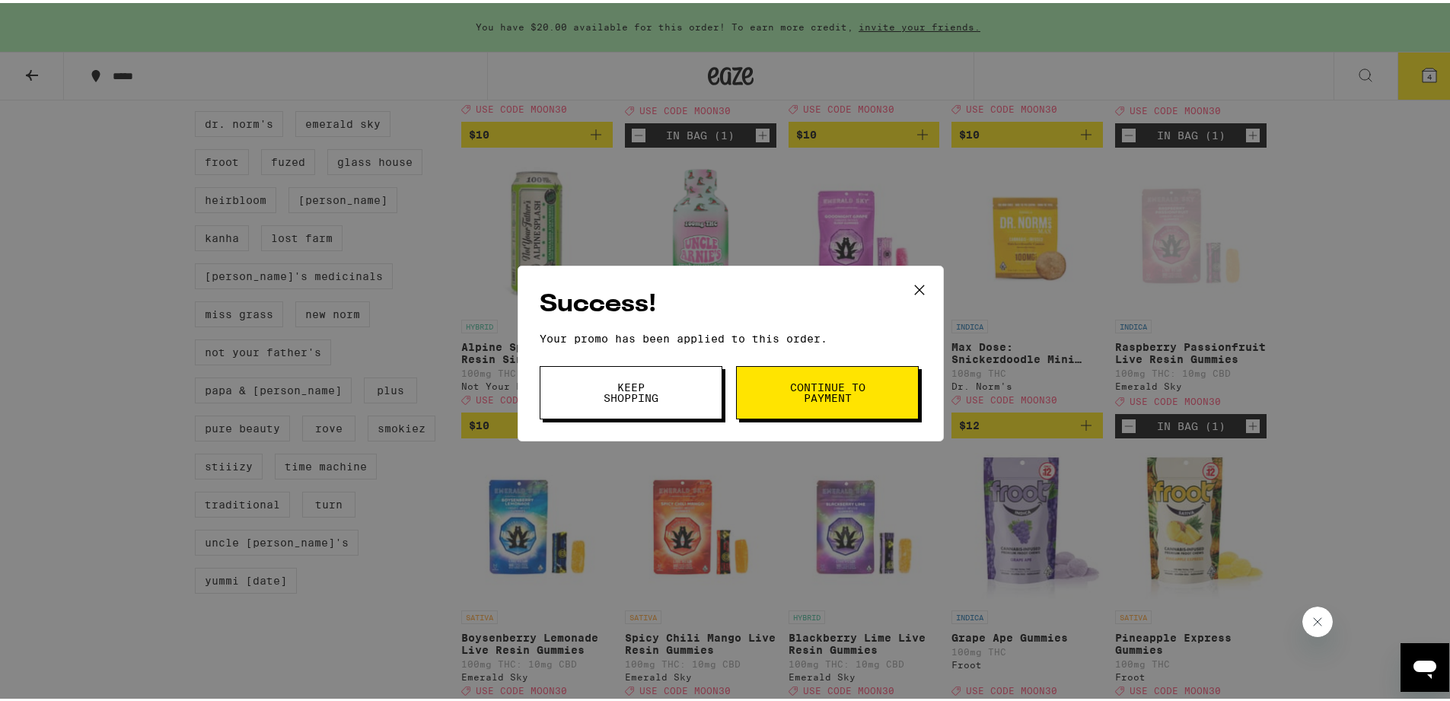
click at [674, 394] on button "Keep Shopping" at bounding box center [631, 389] width 183 height 53
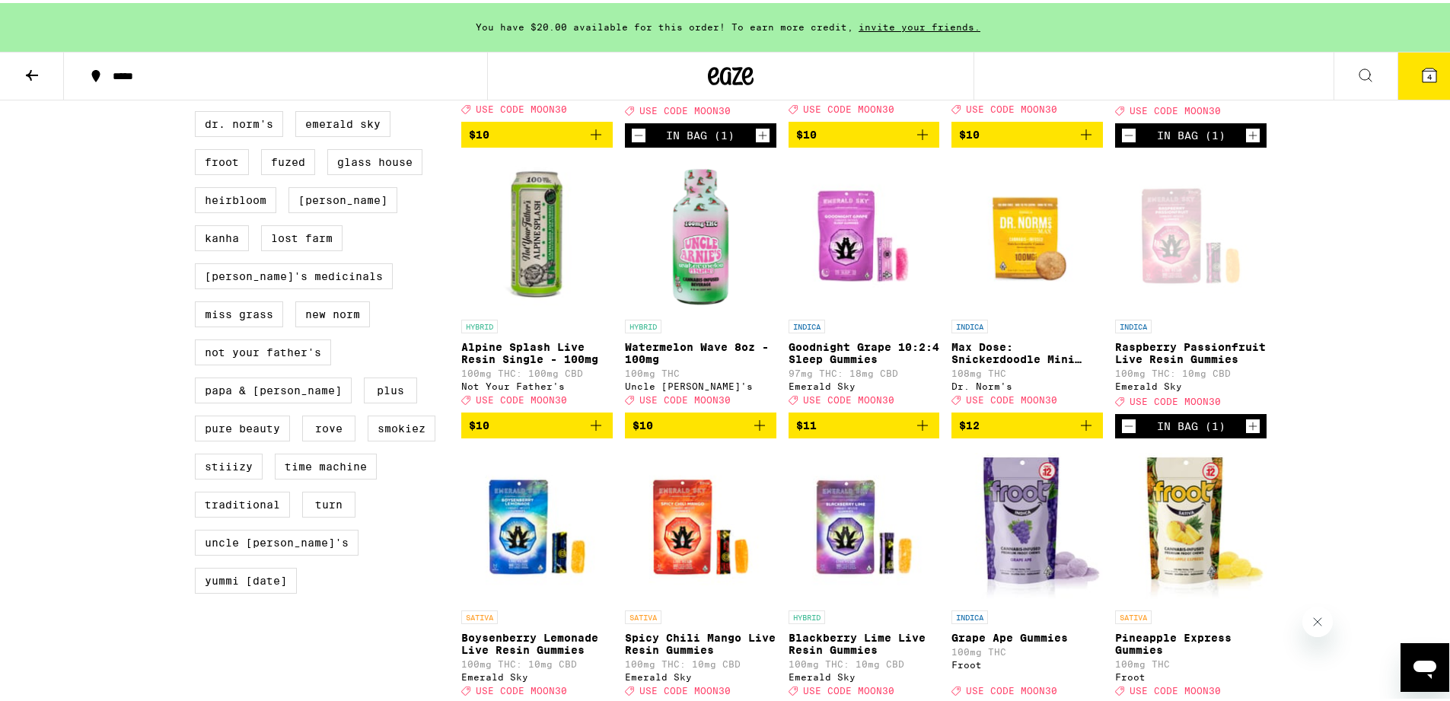
click at [1427, 75] on span "4" at bounding box center [1429, 73] width 5 height 9
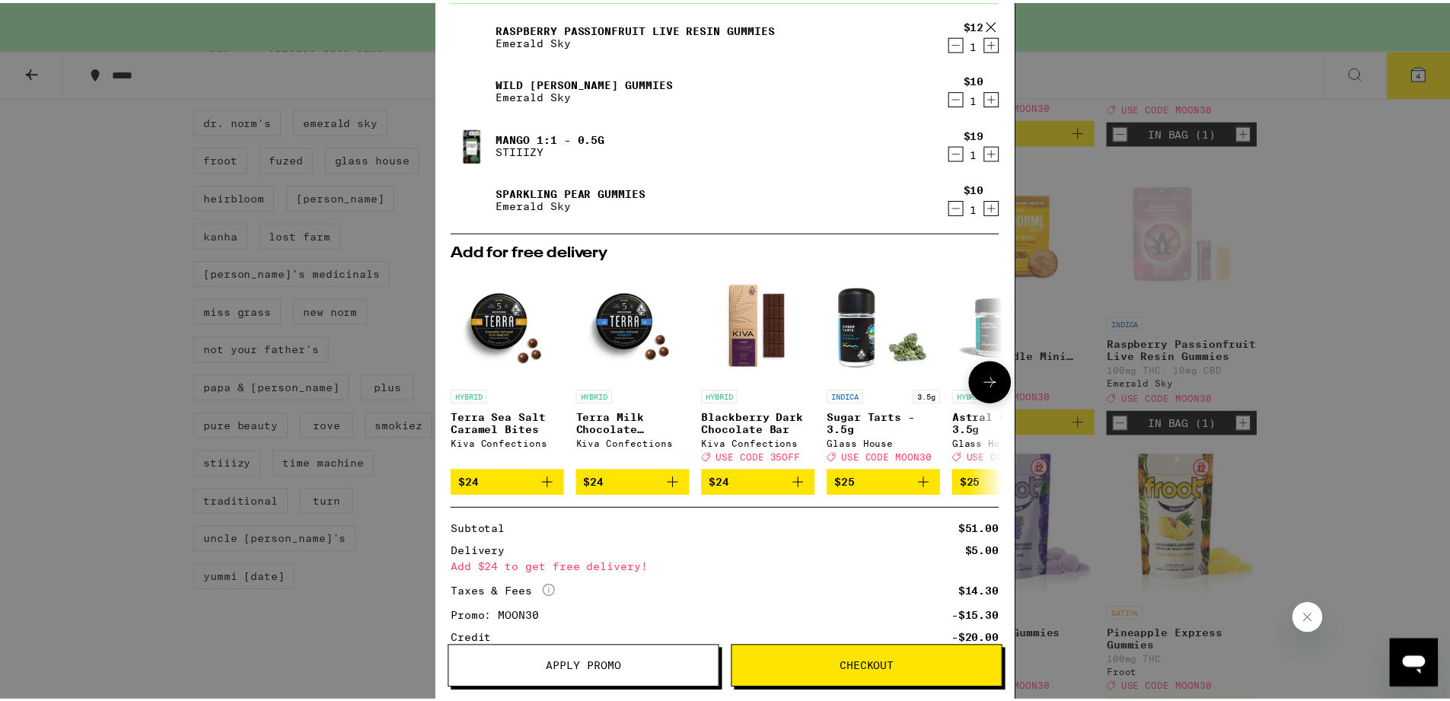
scroll to position [212, 0]
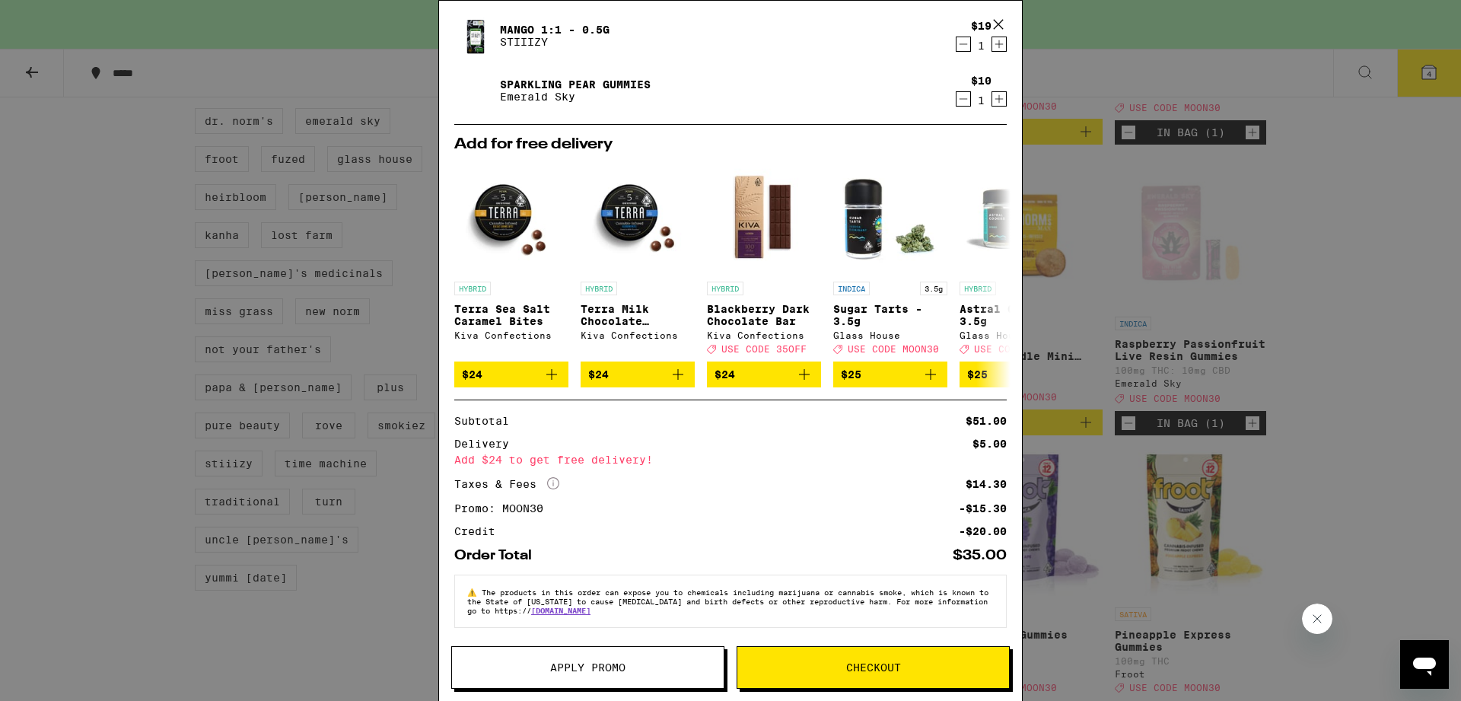
click at [135, 211] on div "Your Cart You have $20.00 available for this order! To earn more credit, invite…" at bounding box center [730, 350] width 1461 height 701
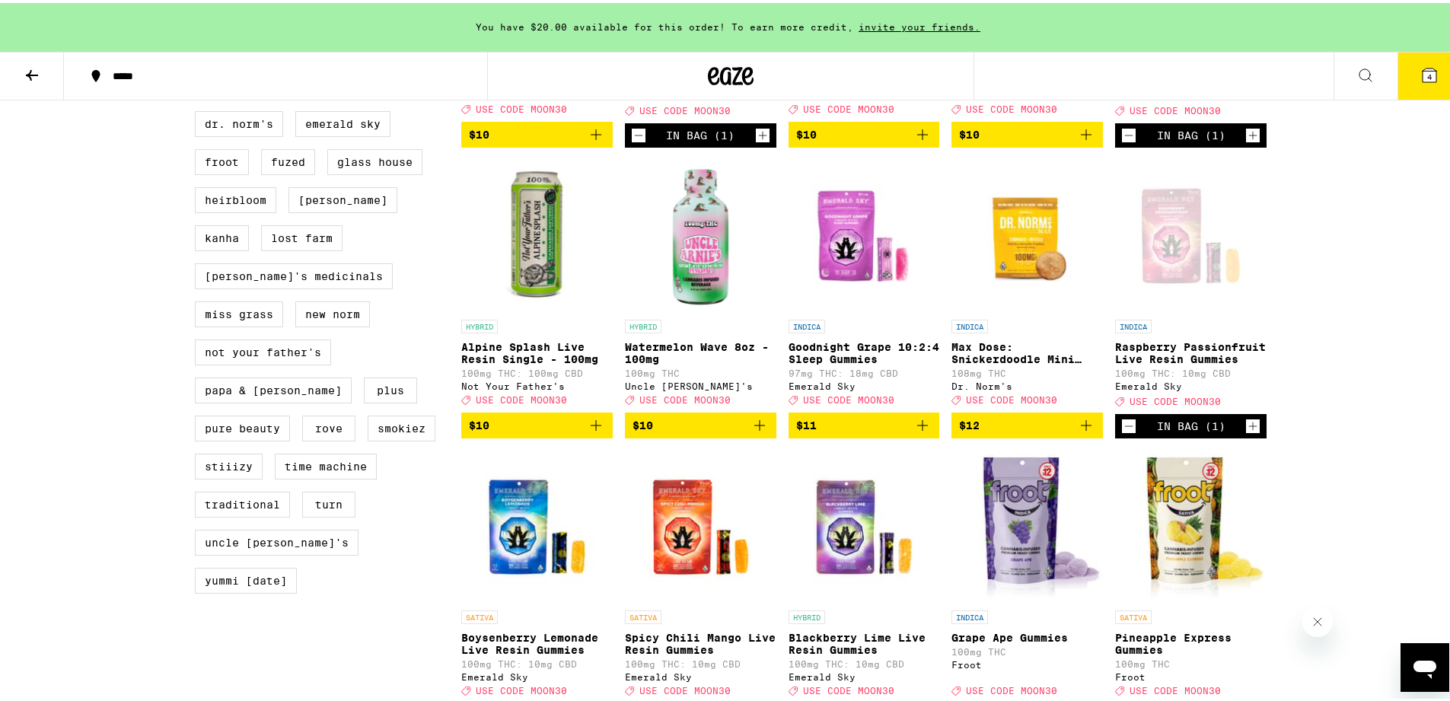
click at [720, 66] on icon at bounding box center [731, 73] width 23 height 18
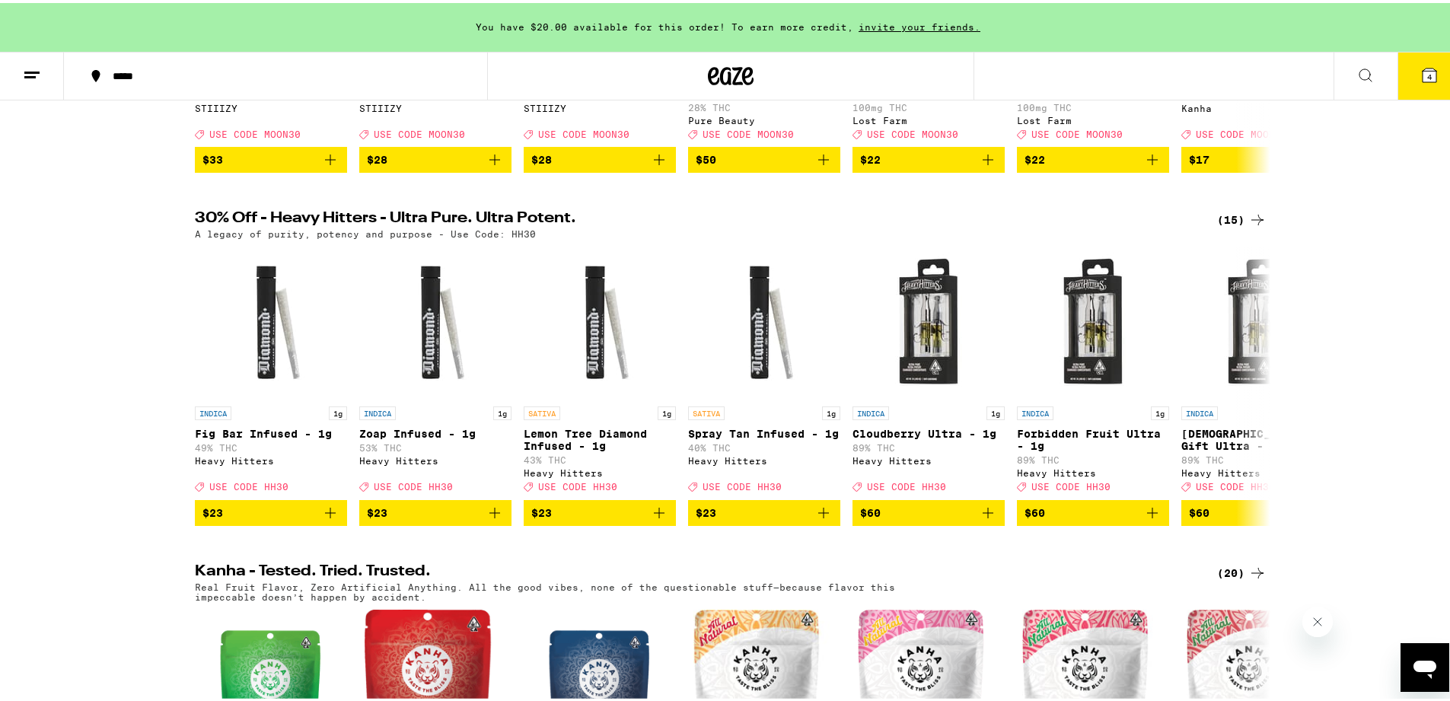
scroll to position [418, 0]
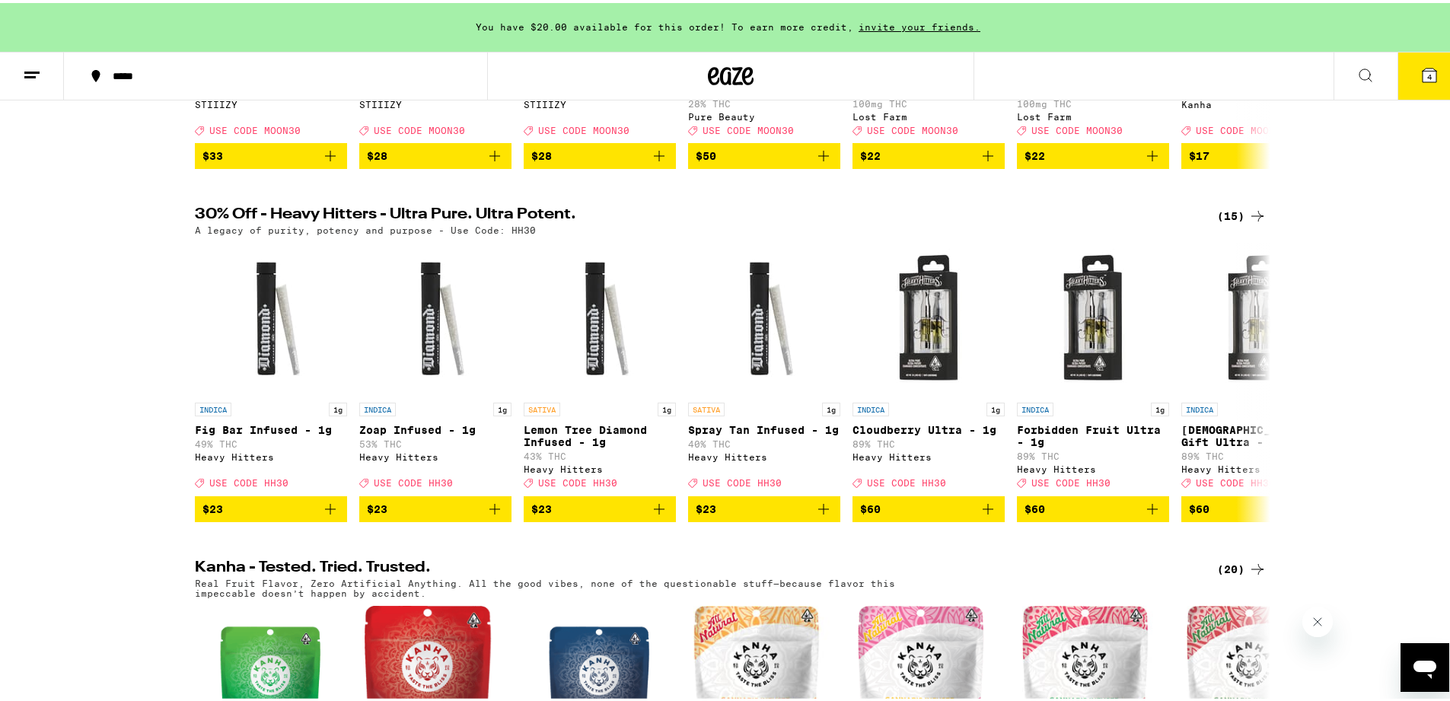
click at [1414, 84] on button "4" at bounding box center [1430, 72] width 64 height 47
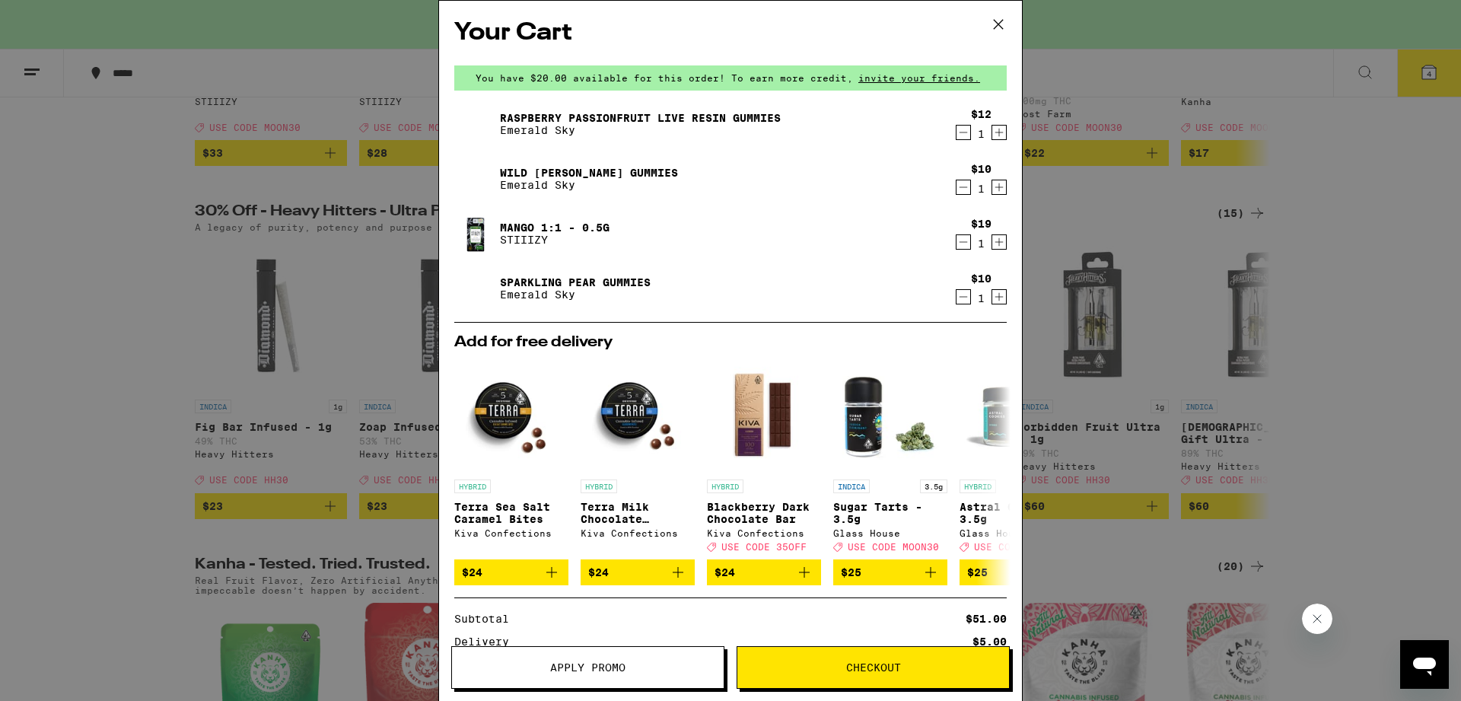
click at [1321, 303] on div "Your Cart You have $20.00 available for this order! To earn more credit, invite…" at bounding box center [730, 350] width 1461 height 701
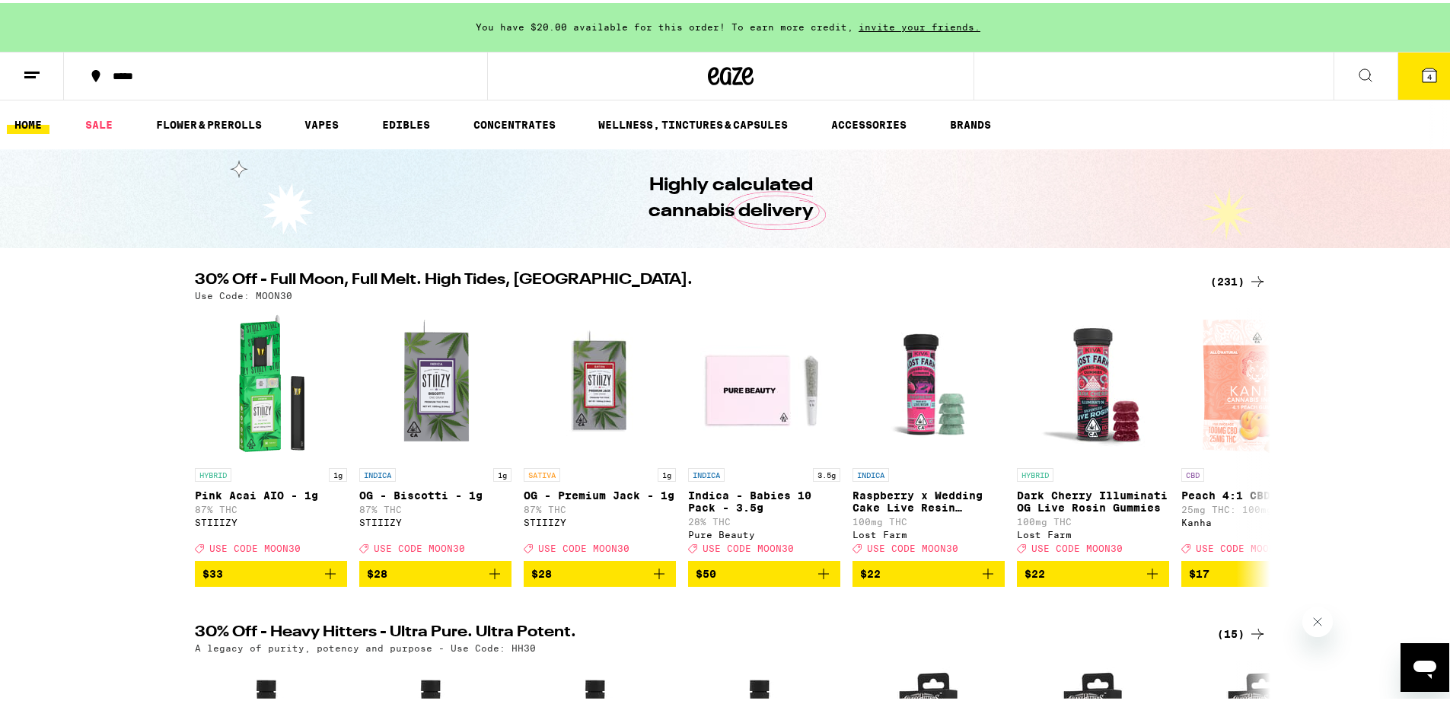
click at [1239, 279] on div "(231)" at bounding box center [1238, 278] width 56 height 18
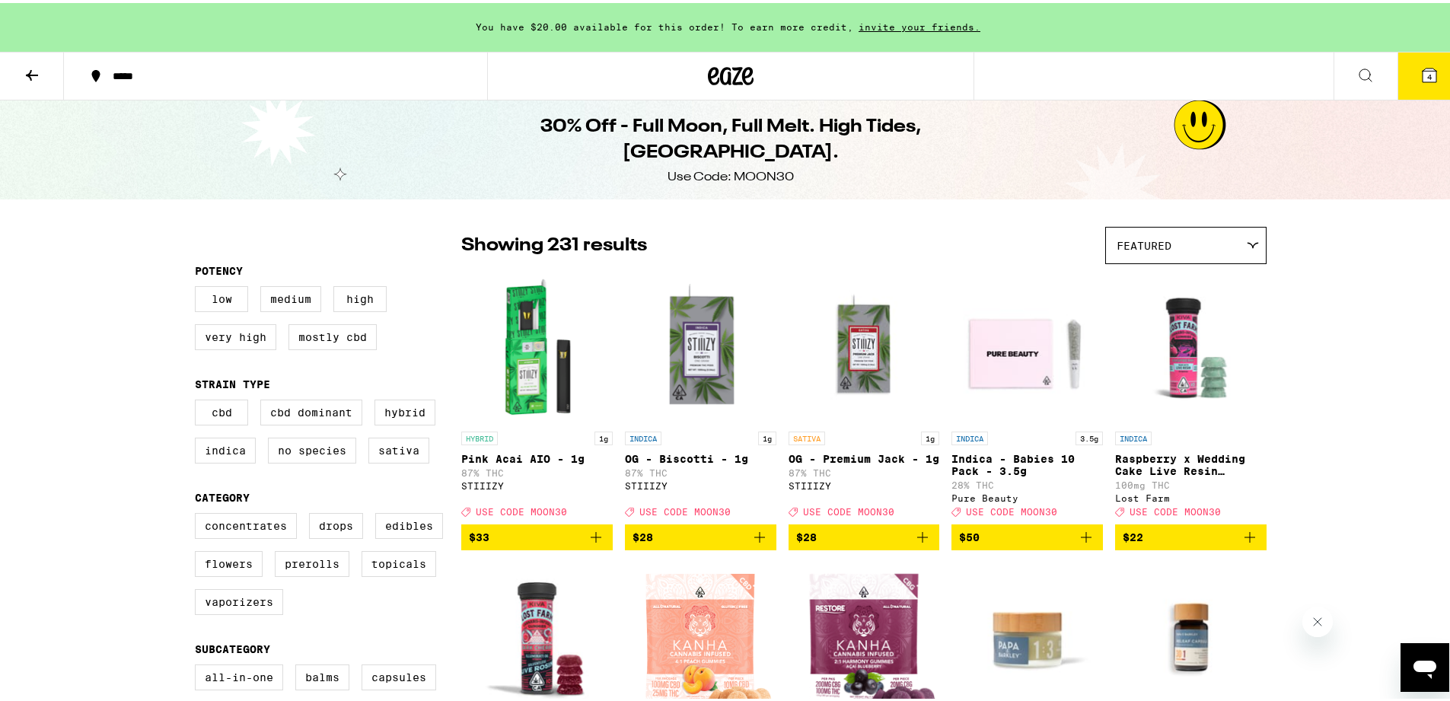
click at [1201, 247] on div "Featured" at bounding box center [1186, 243] width 160 height 36
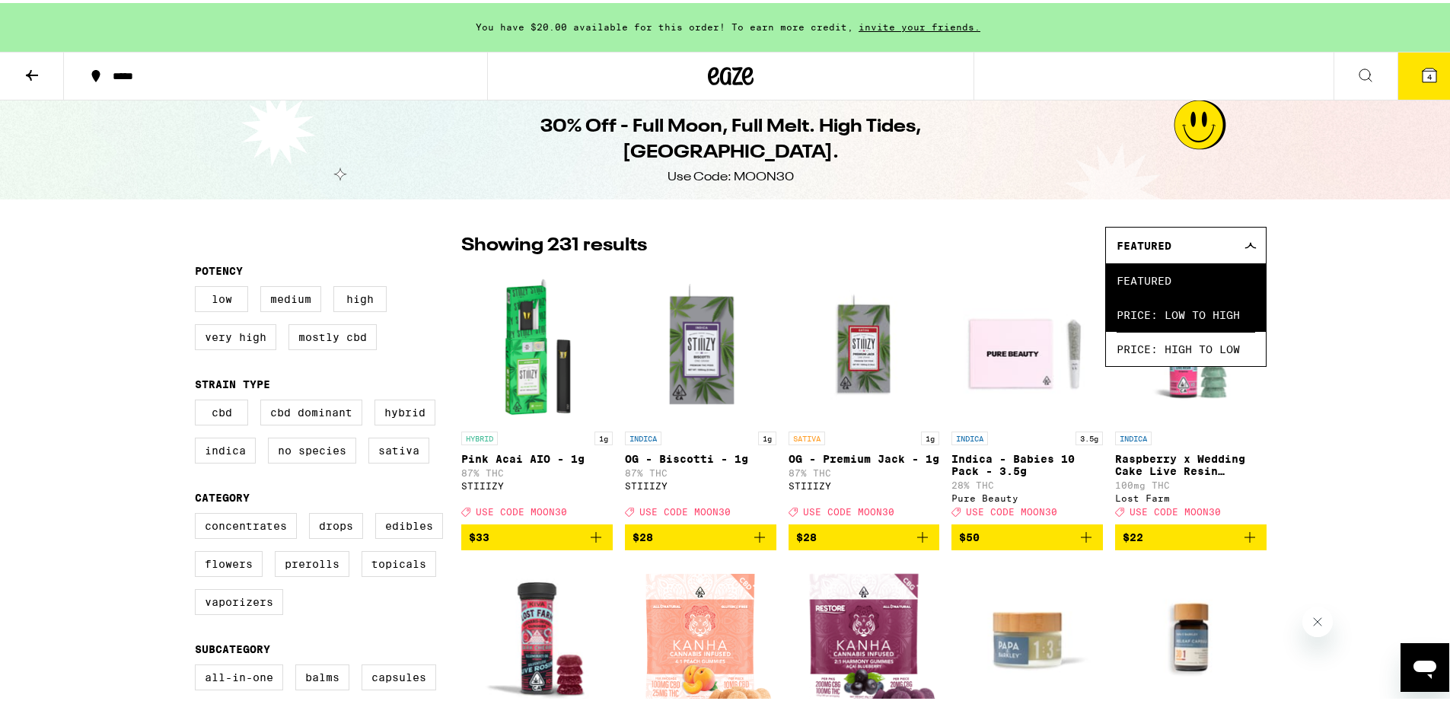
click at [1203, 305] on span "Price: Low to High" at bounding box center [1186, 312] width 139 height 34
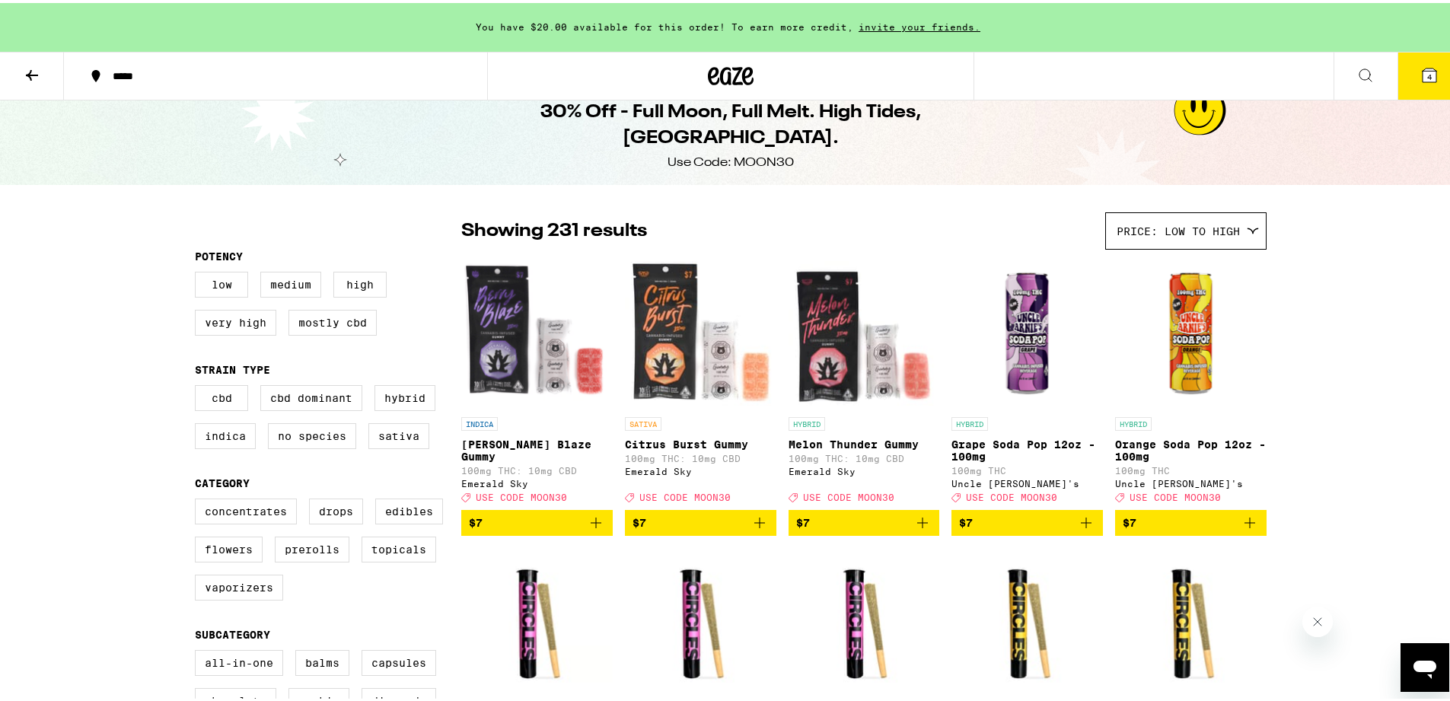
scroll to position [87, 0]
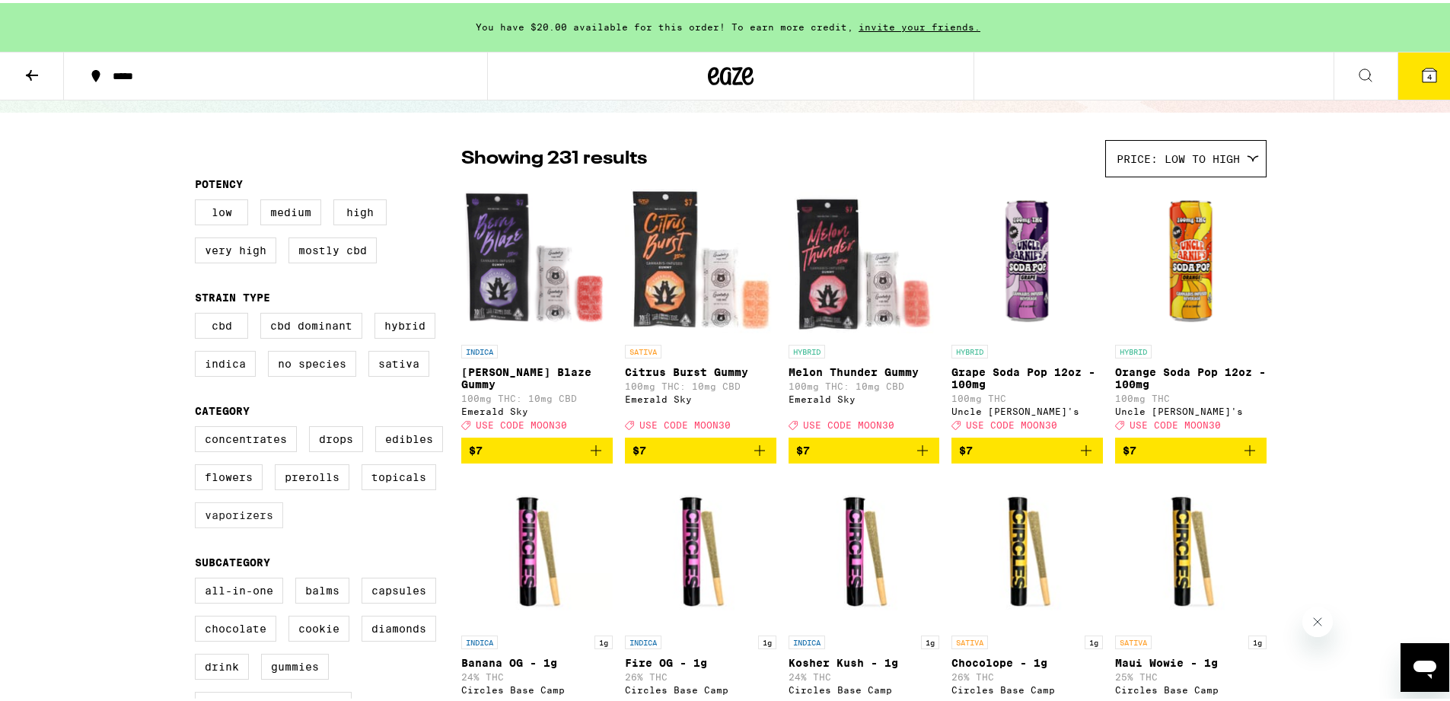
click at [260, 519] on label "Vaporizers" at bounding box center [239, 512] width 88 height 26
click at [199, 426] on input "Vaporizers" at bounding box center [198, 425] width 1 height 1
checkbox input "true"
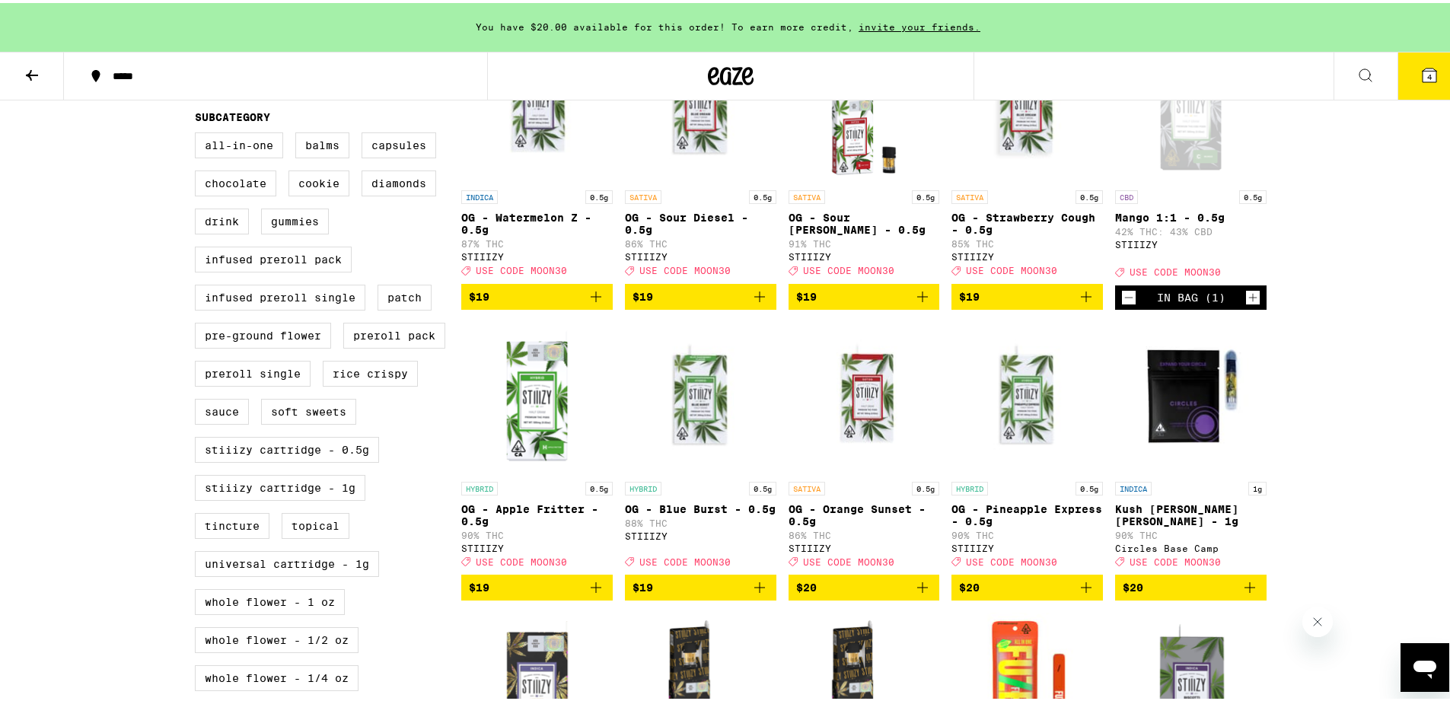
scroll to position [450, 0]
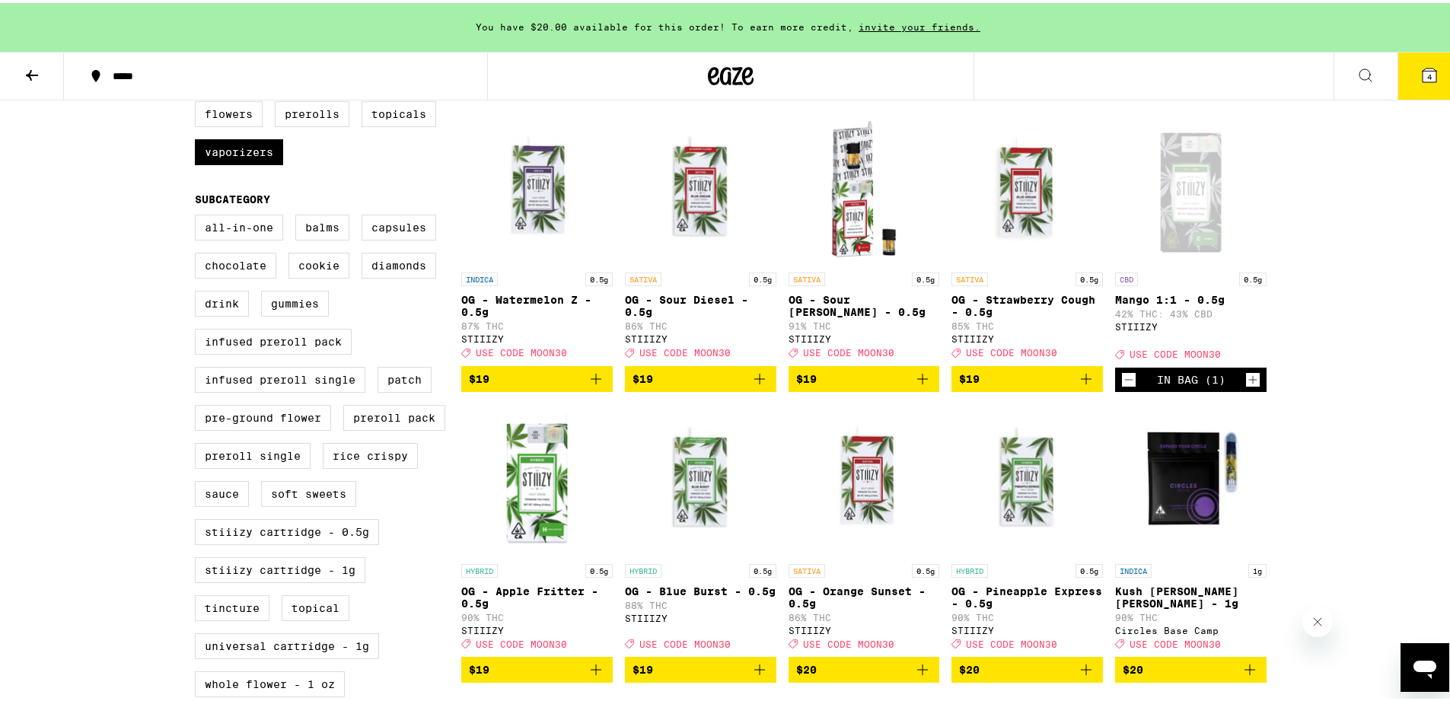
click at [1125, 386] on icon "Decrement" at bounding box center [1129, 377] width 14 height 18
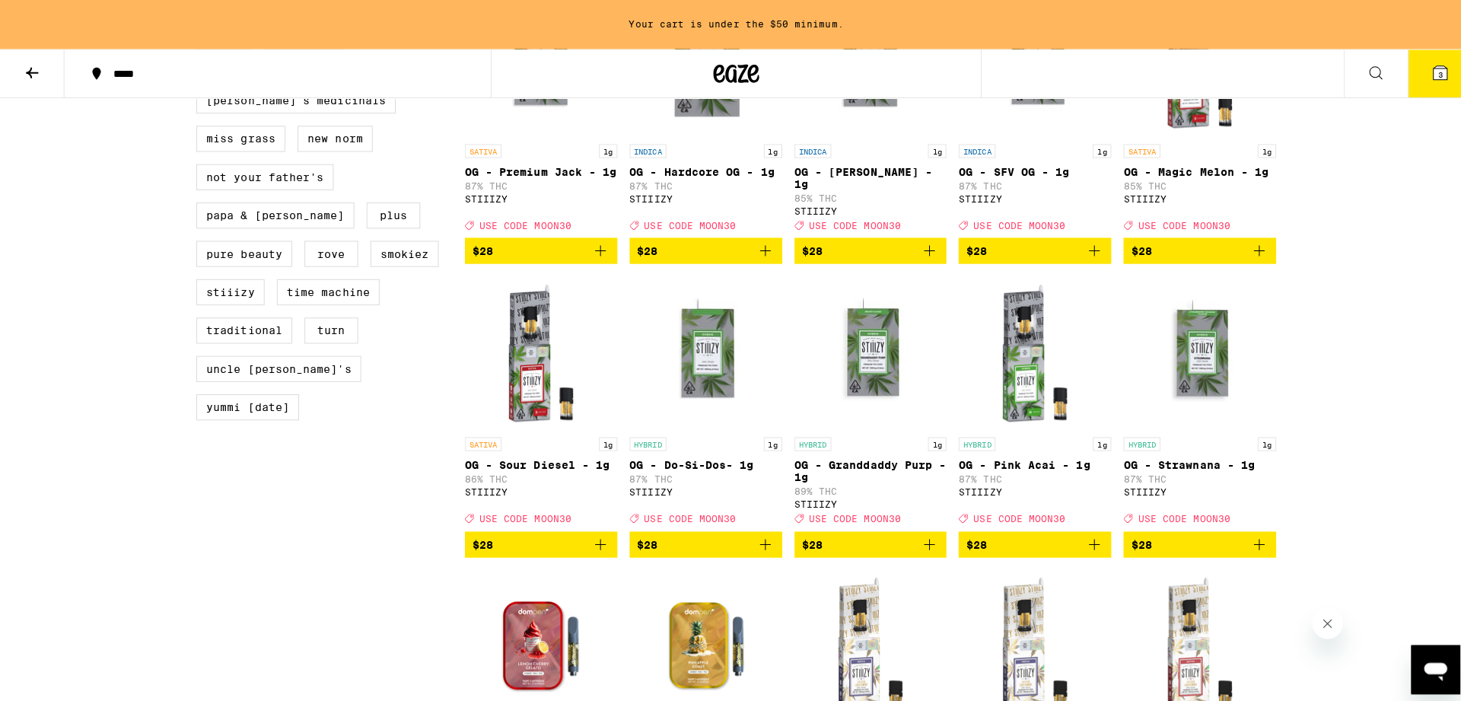
scroll to position [1461, 0]
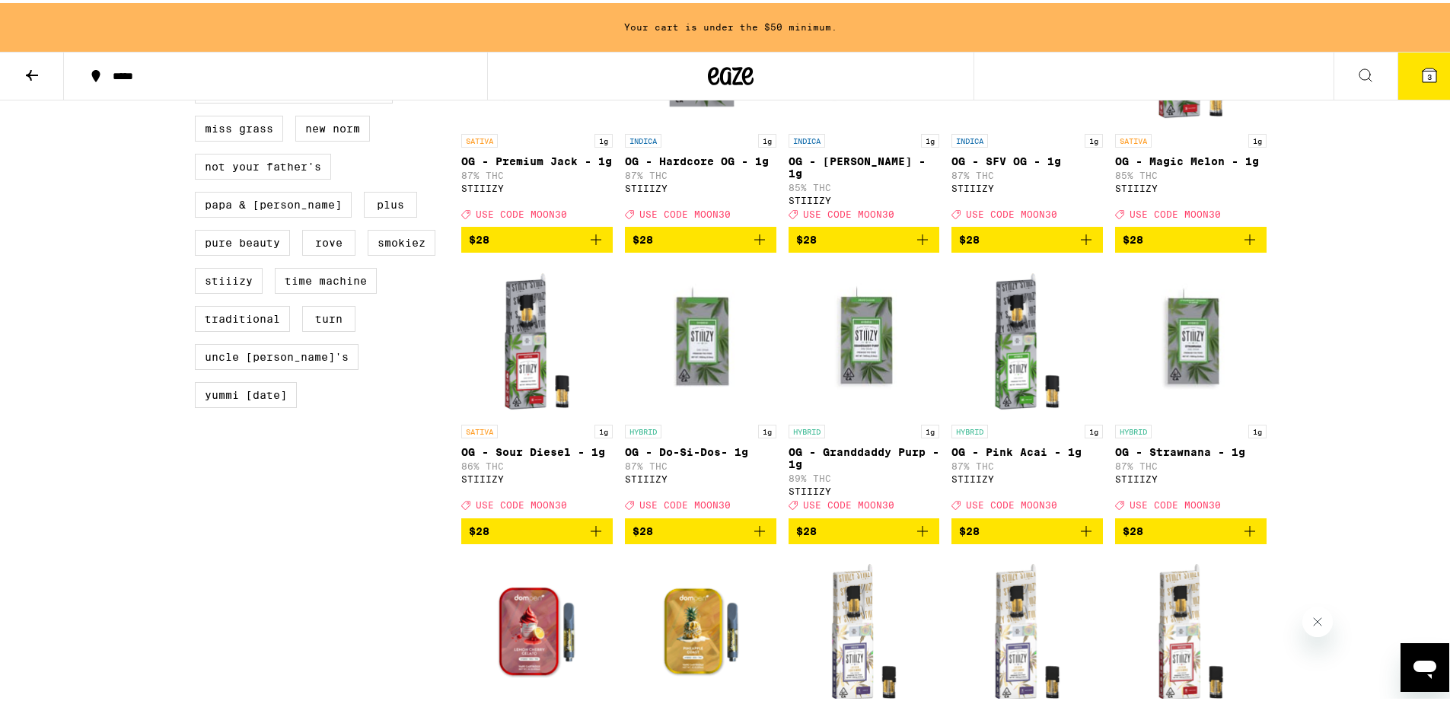
click at [923, 537] on icon "Add to bag" at bounding box center [922, 528] width 18 height 18
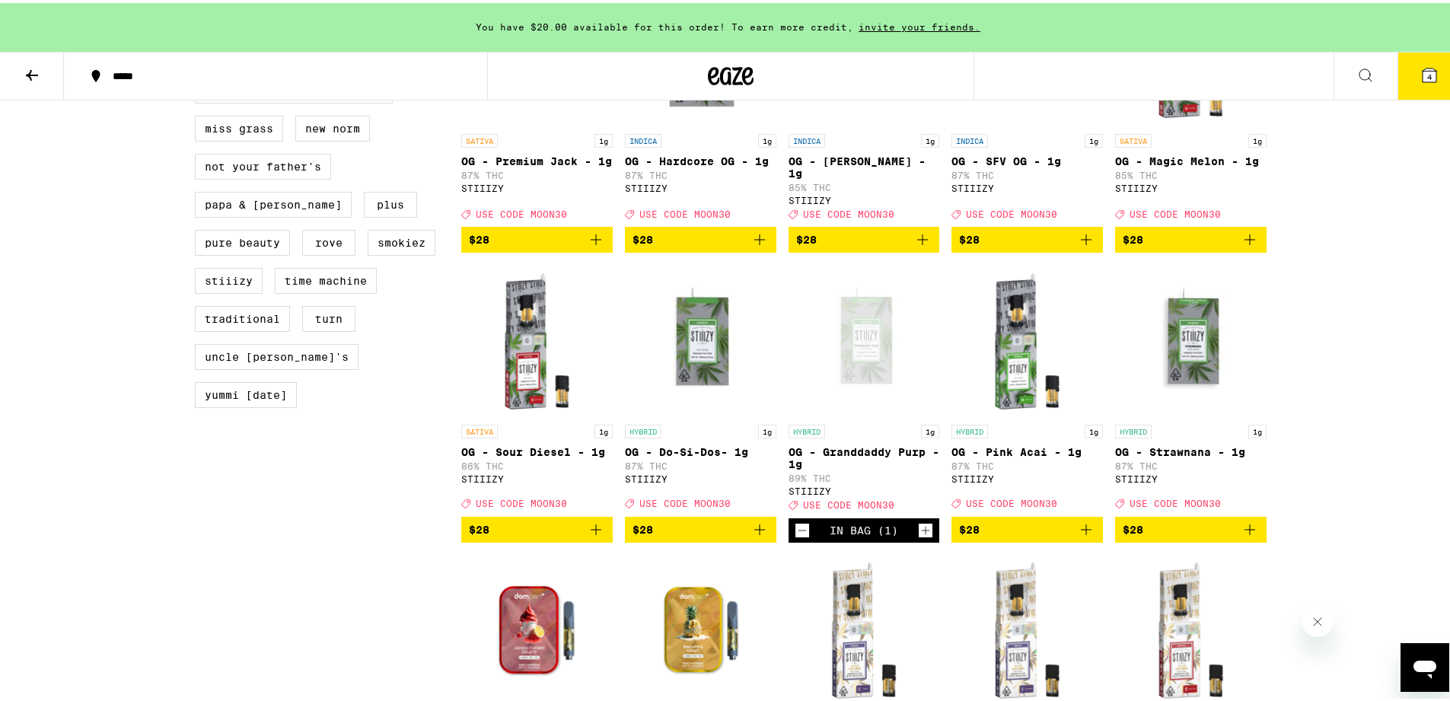
click at [1404, 91] on button "4" at bounding box center [1430, 72] width 64 height 47
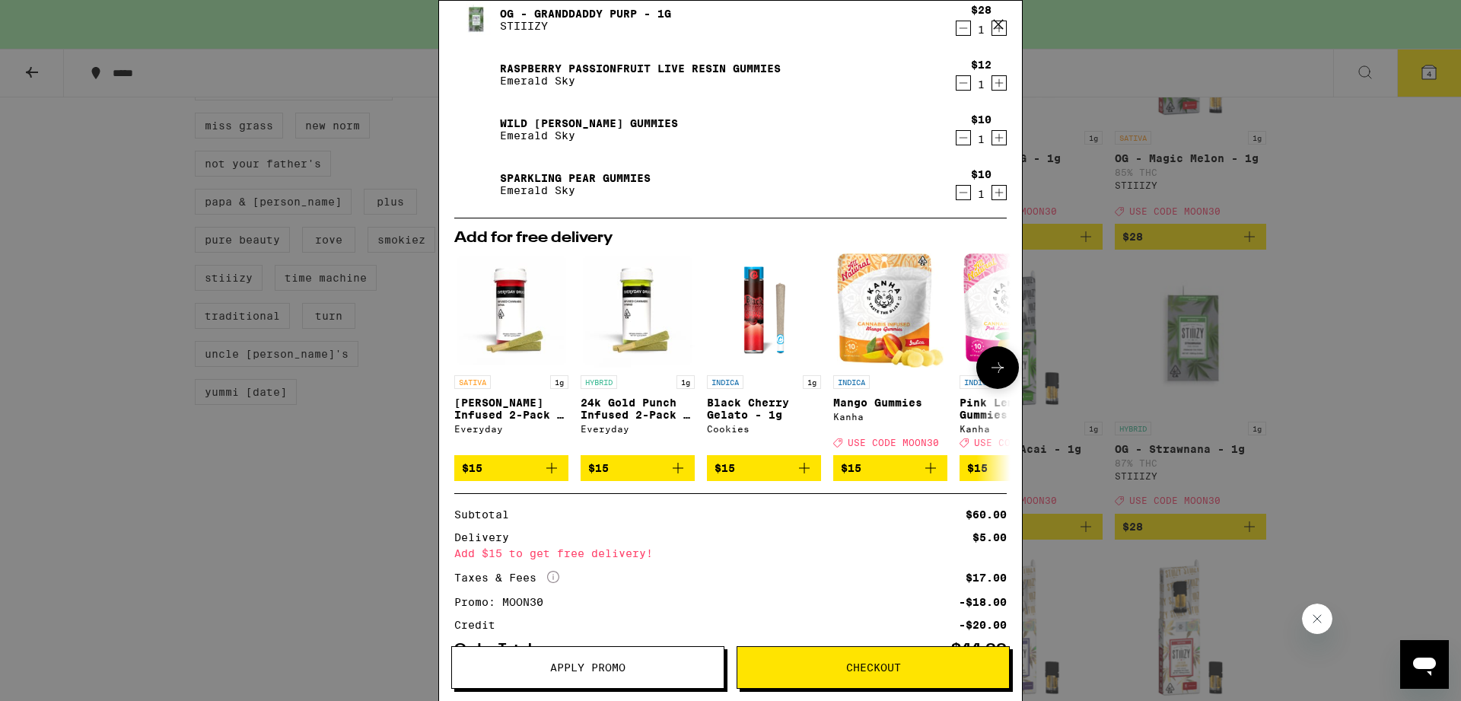
scroll to position [212, 0]
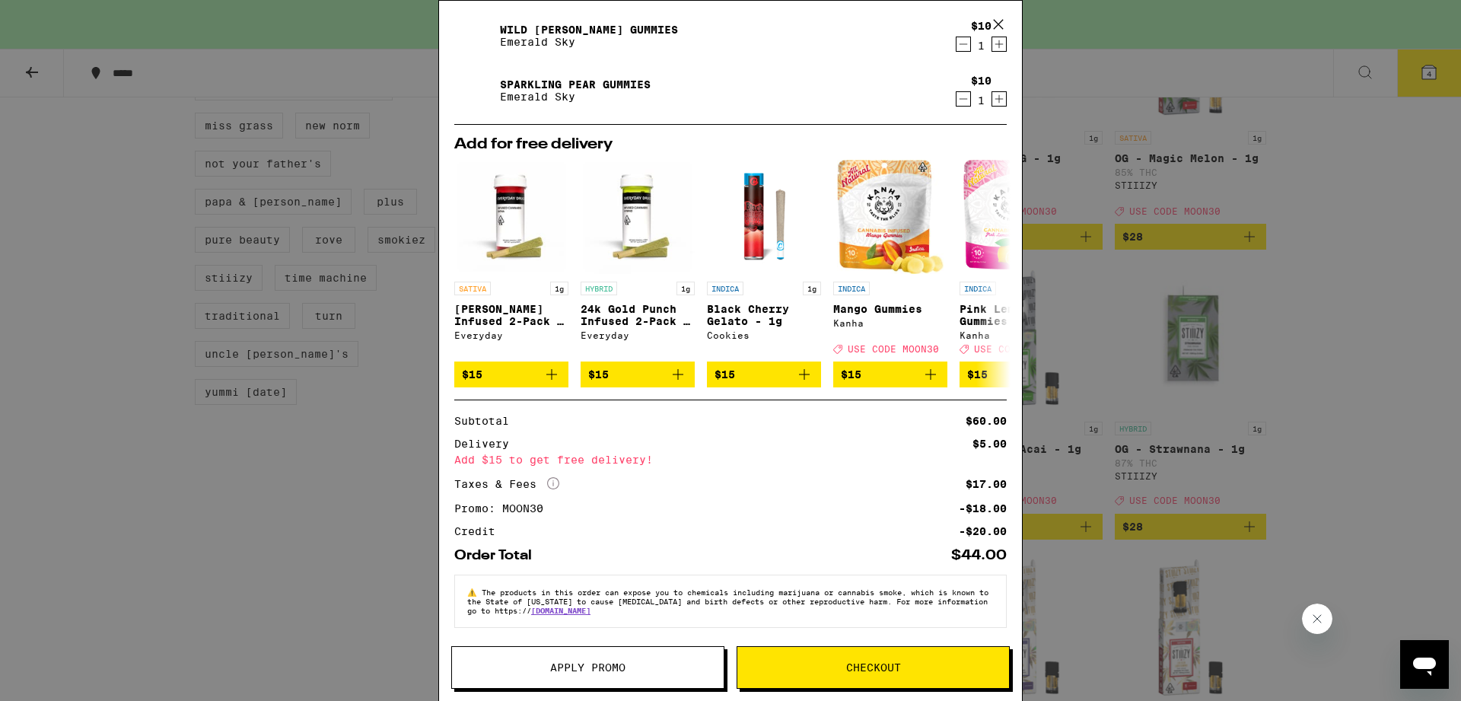
click at [983, 670] on span "Checkout" at bounding box center [874, 667] width 272 height 11
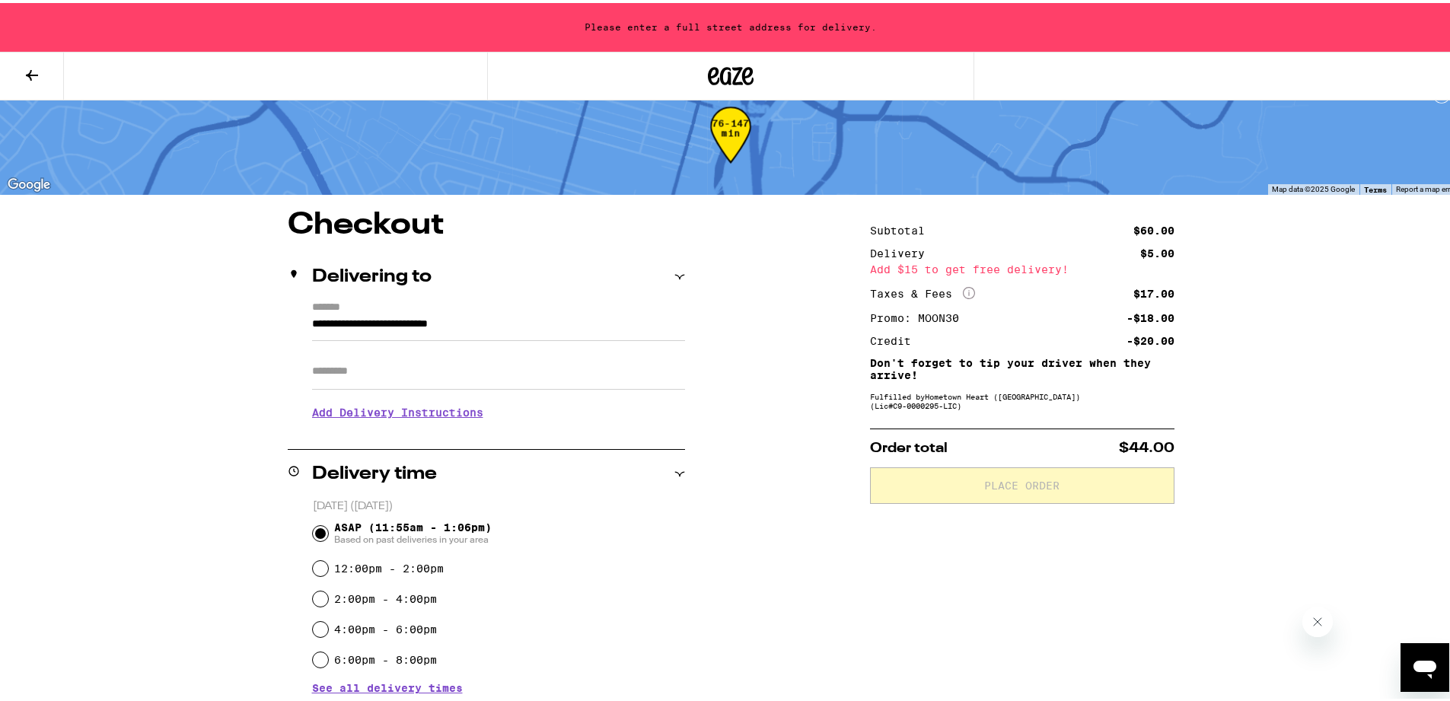
scroll to position [102, 0]
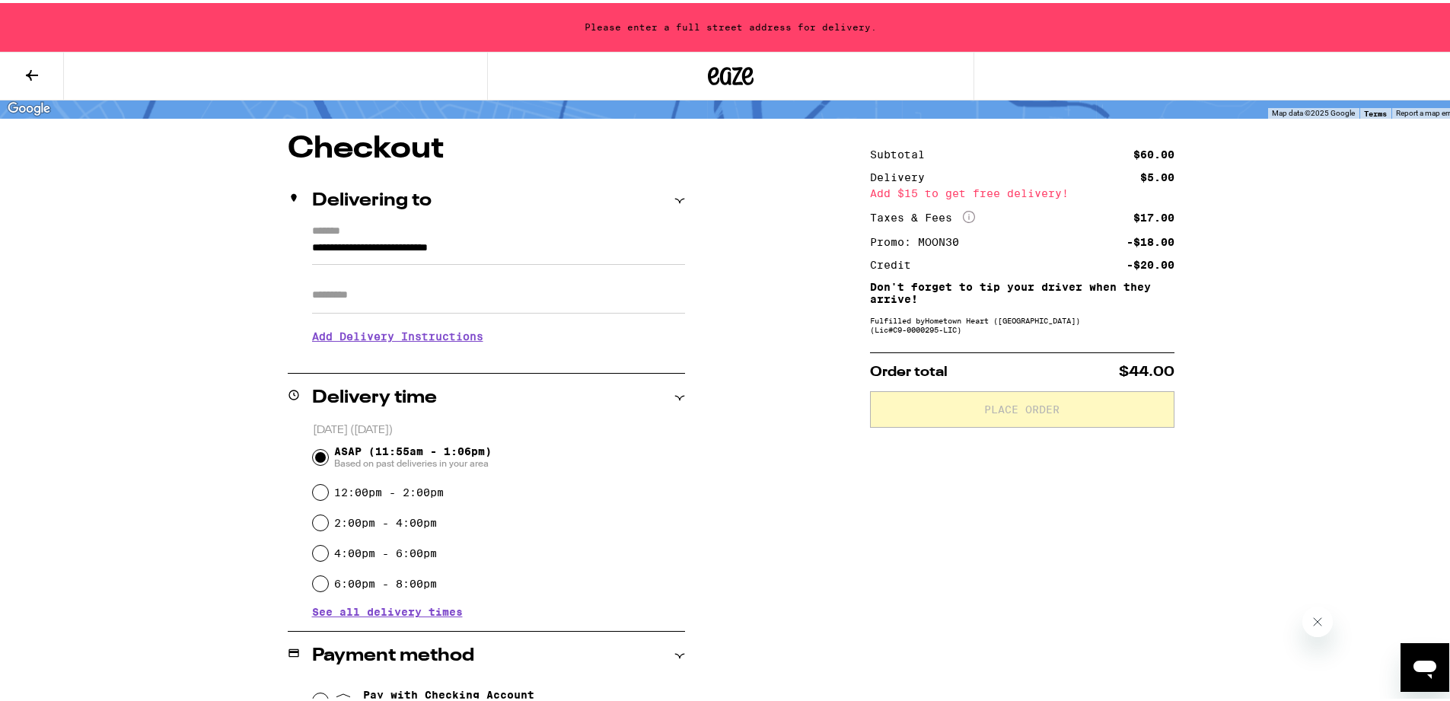
click at [527, 251] on input "**********" at bounding box center [498, 249] width 373 height 26
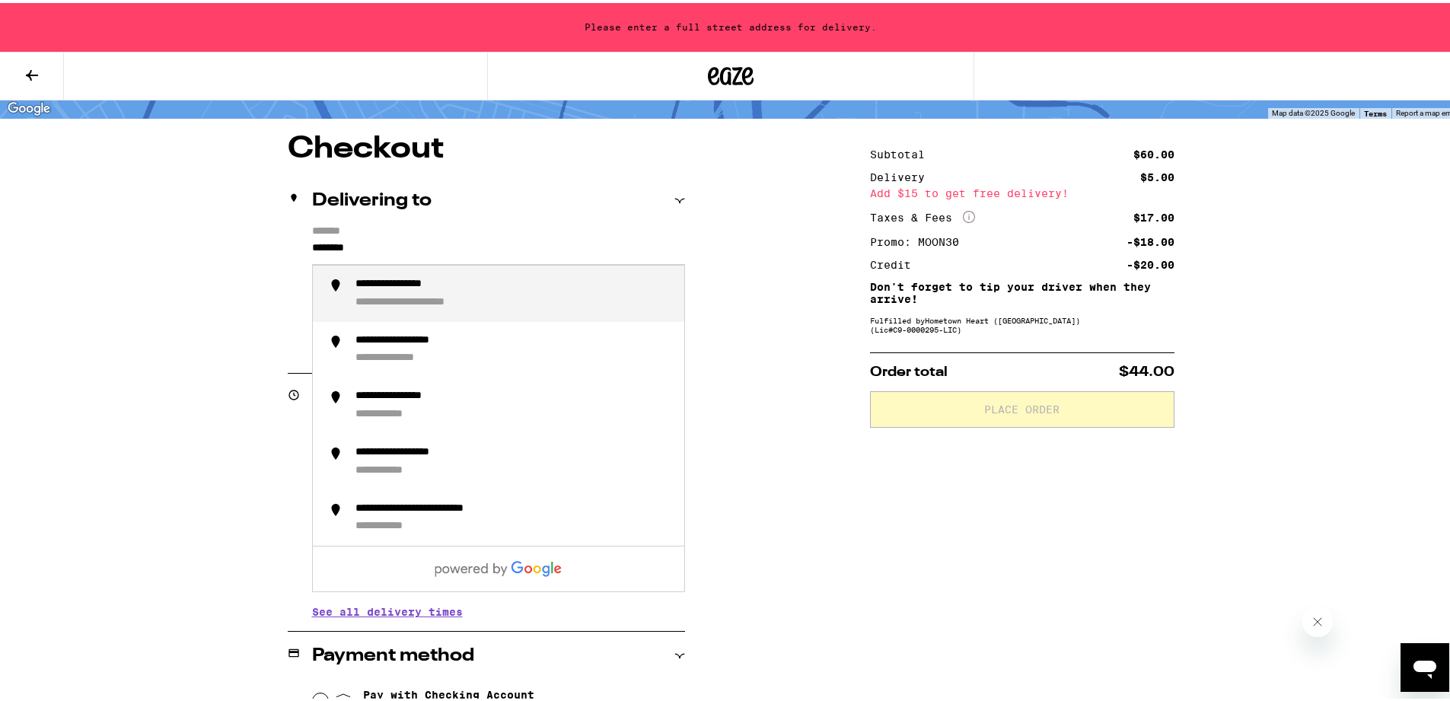
click at [524, 286] on div "**********" at bounding box center [513, 291] width 317 height 32
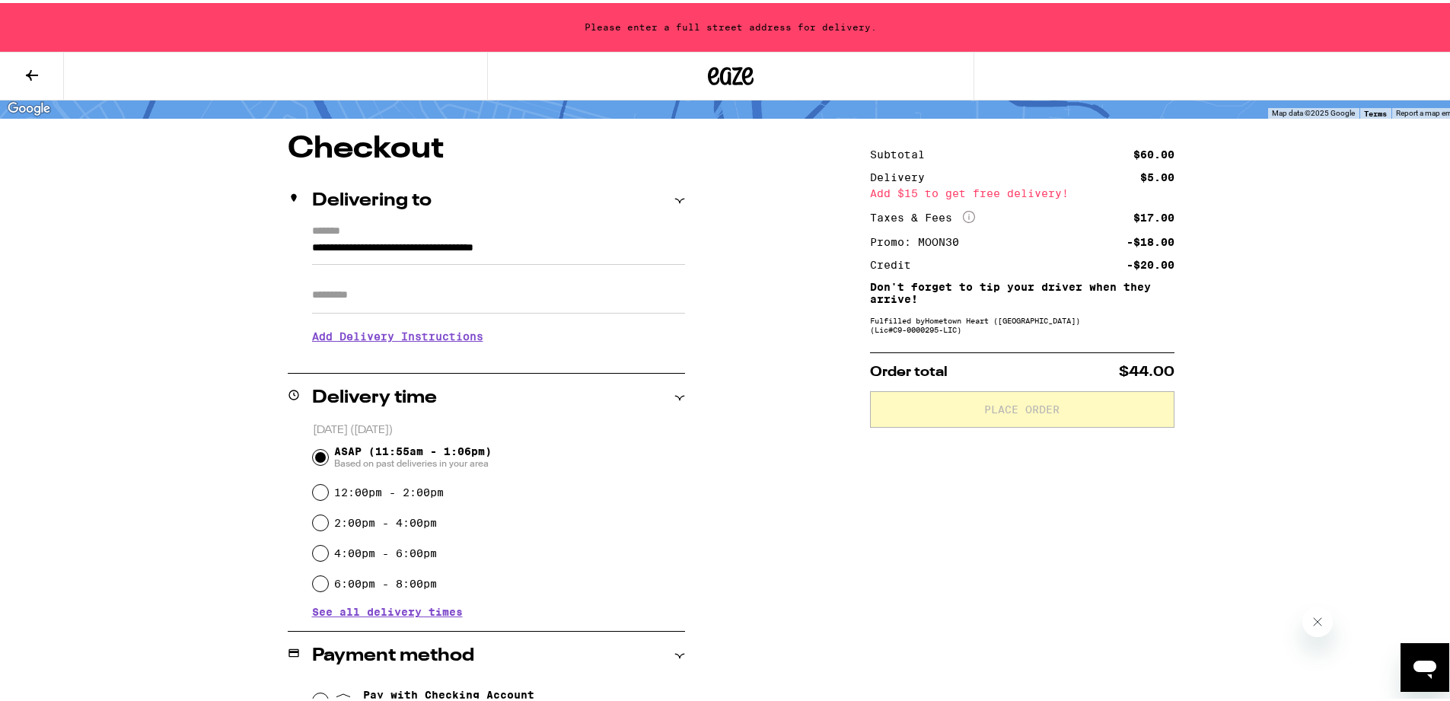
type input "**********"
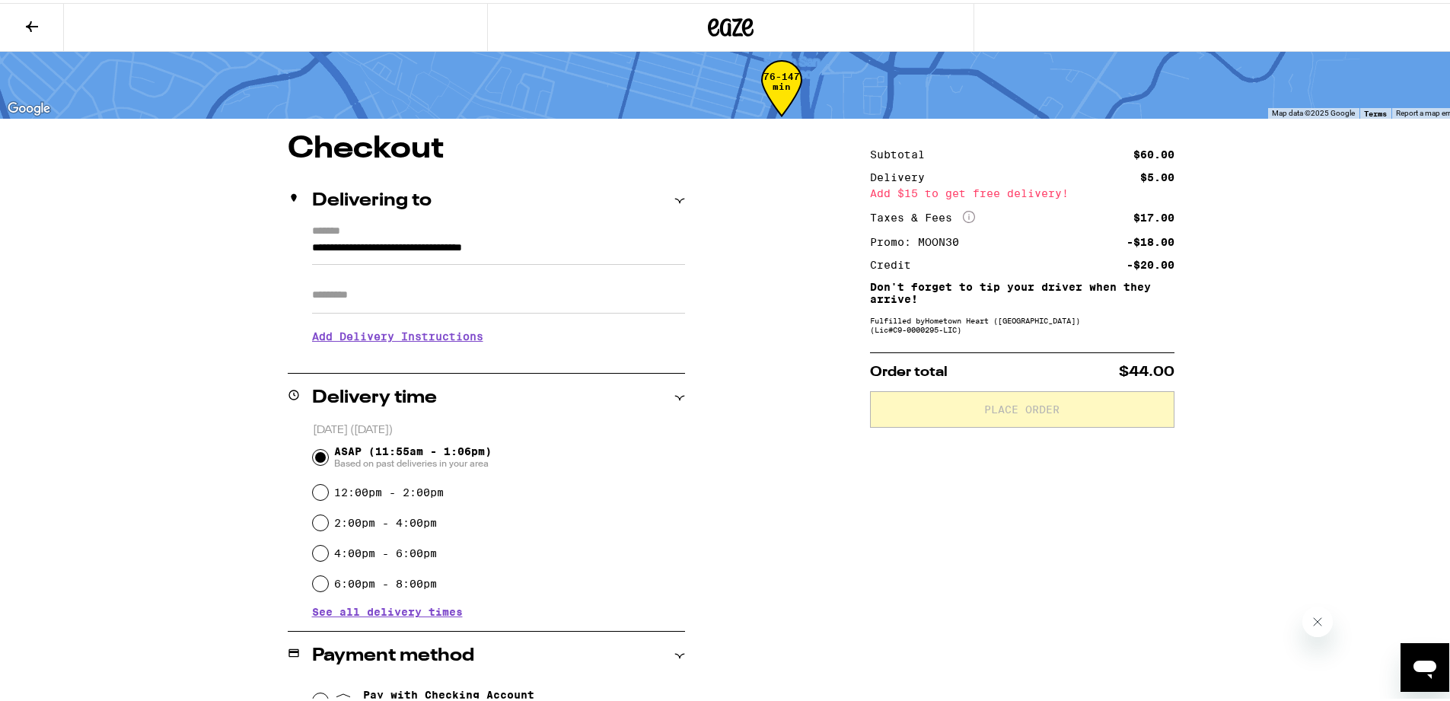
click at [467, 301] on input "Apt/Suite" at bounding box center [498, 292] width 373 height 37
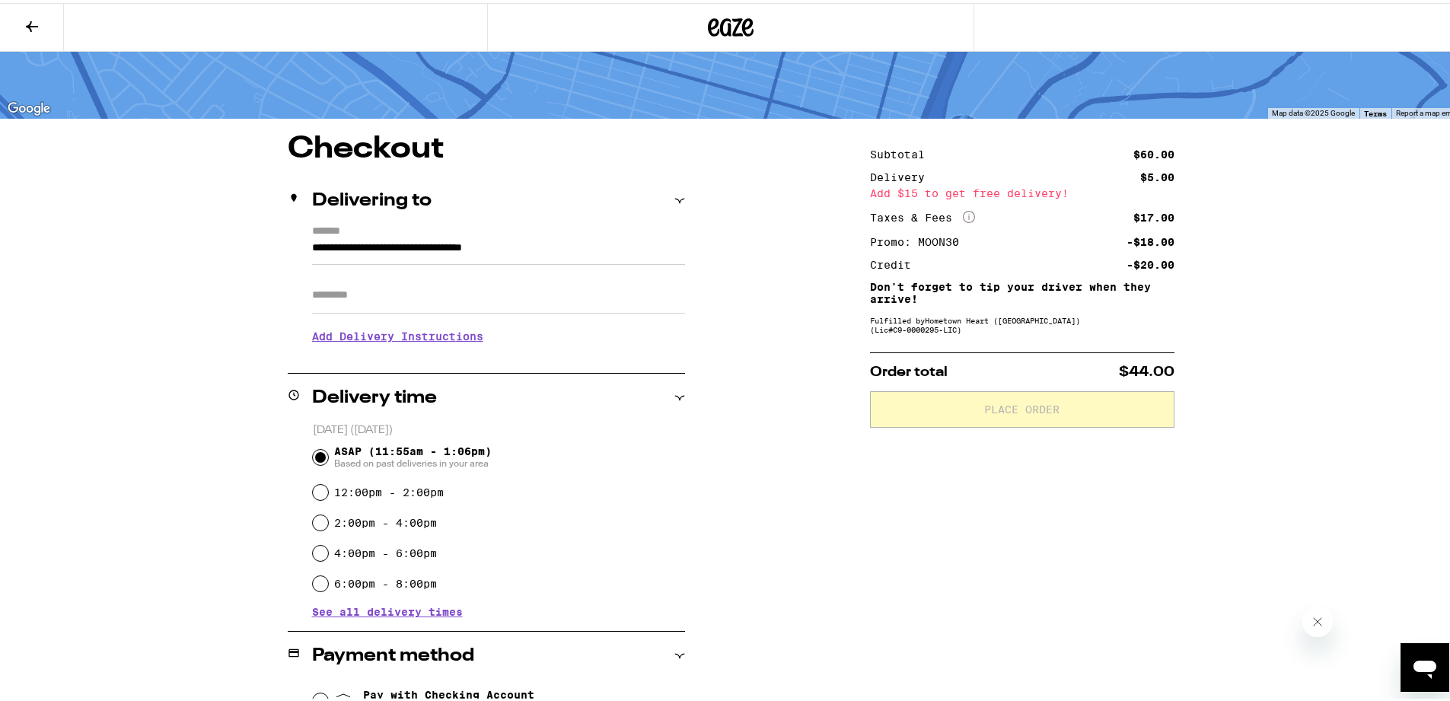
type input "*****"
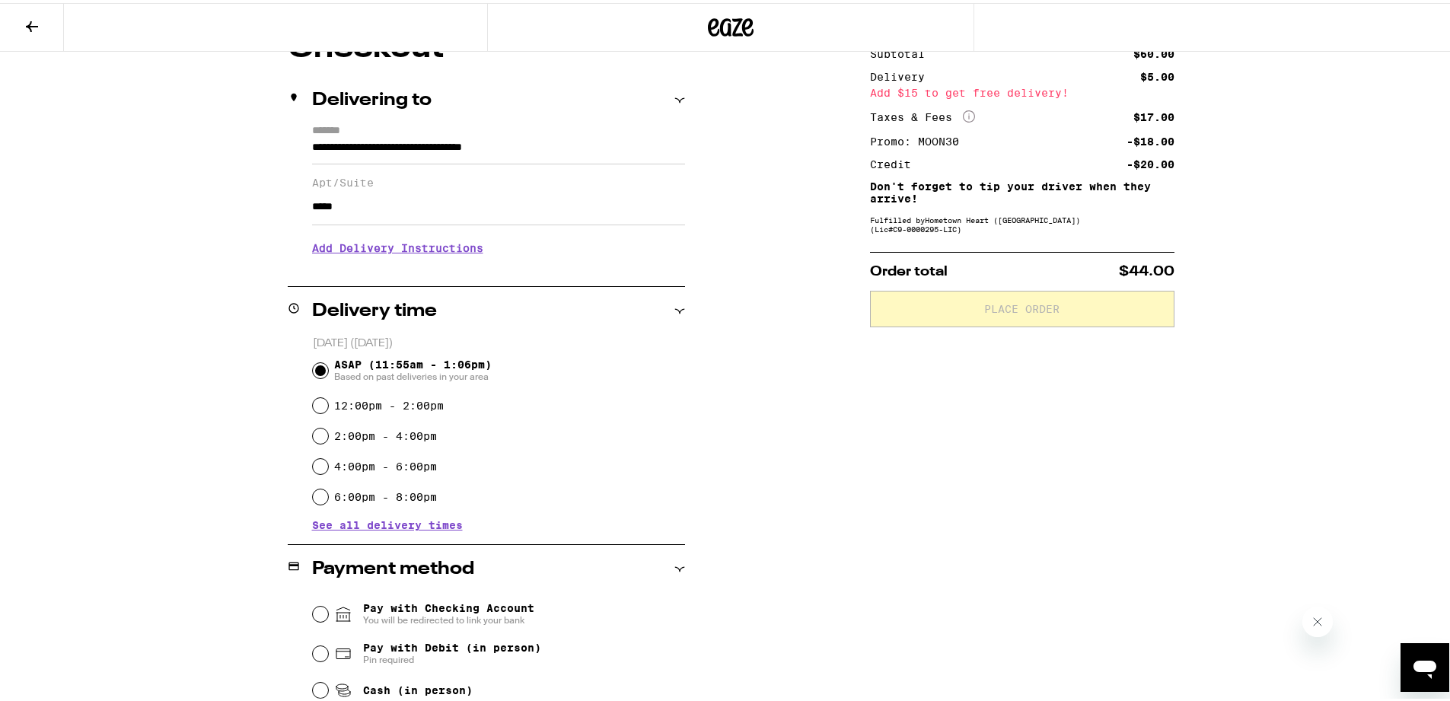
scroll to position [188, 0]
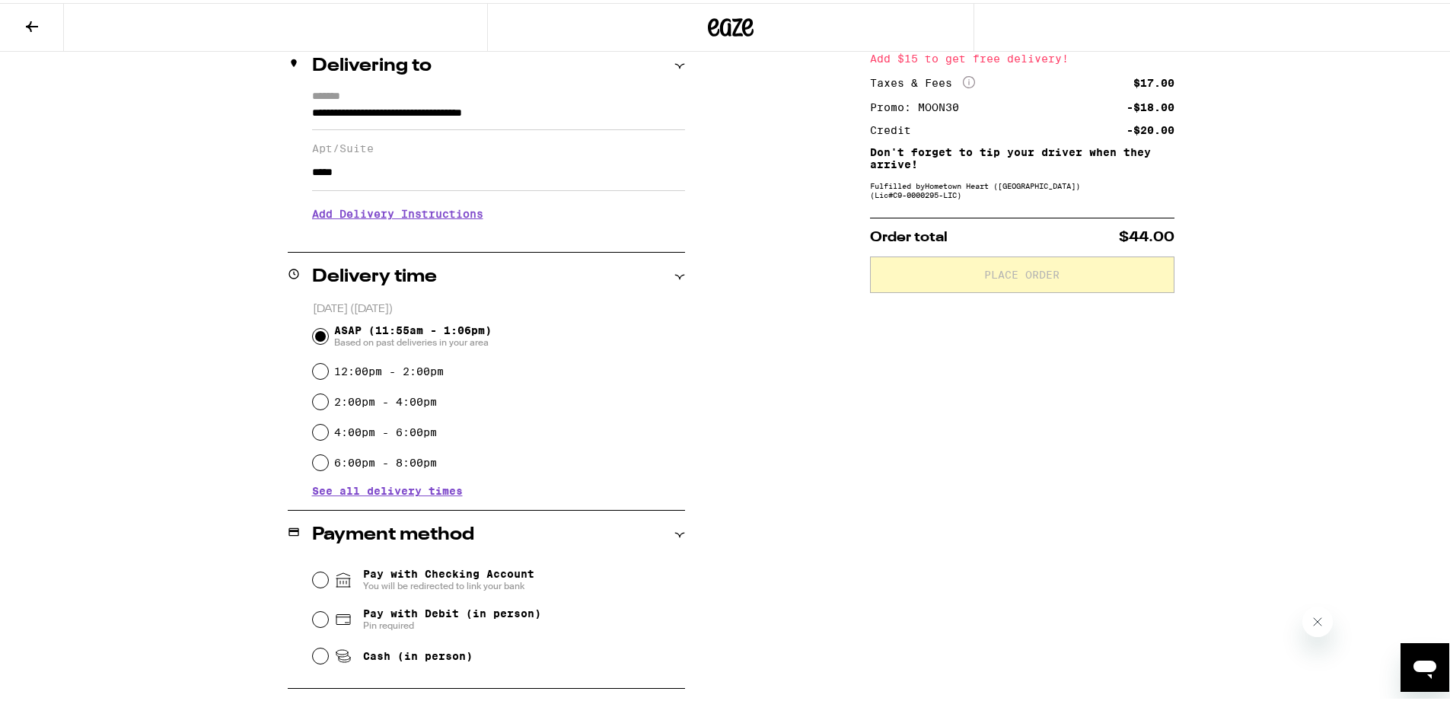
click at [416, 217] on h3 "Add Delivery Instructions" at bounding box center [498, 210] width 373 height 35
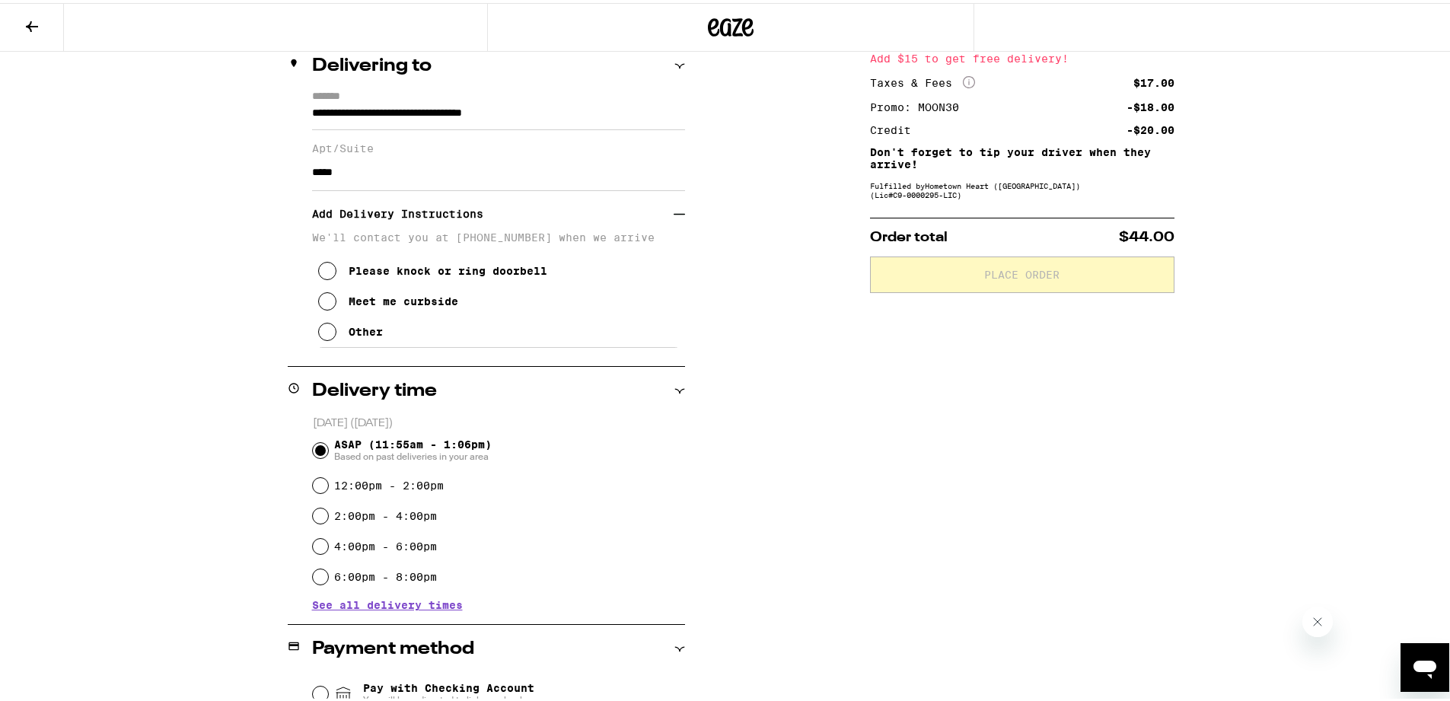
click at [374, 335] on div "Other" at bounding box center [366, 329] width 34 height 12
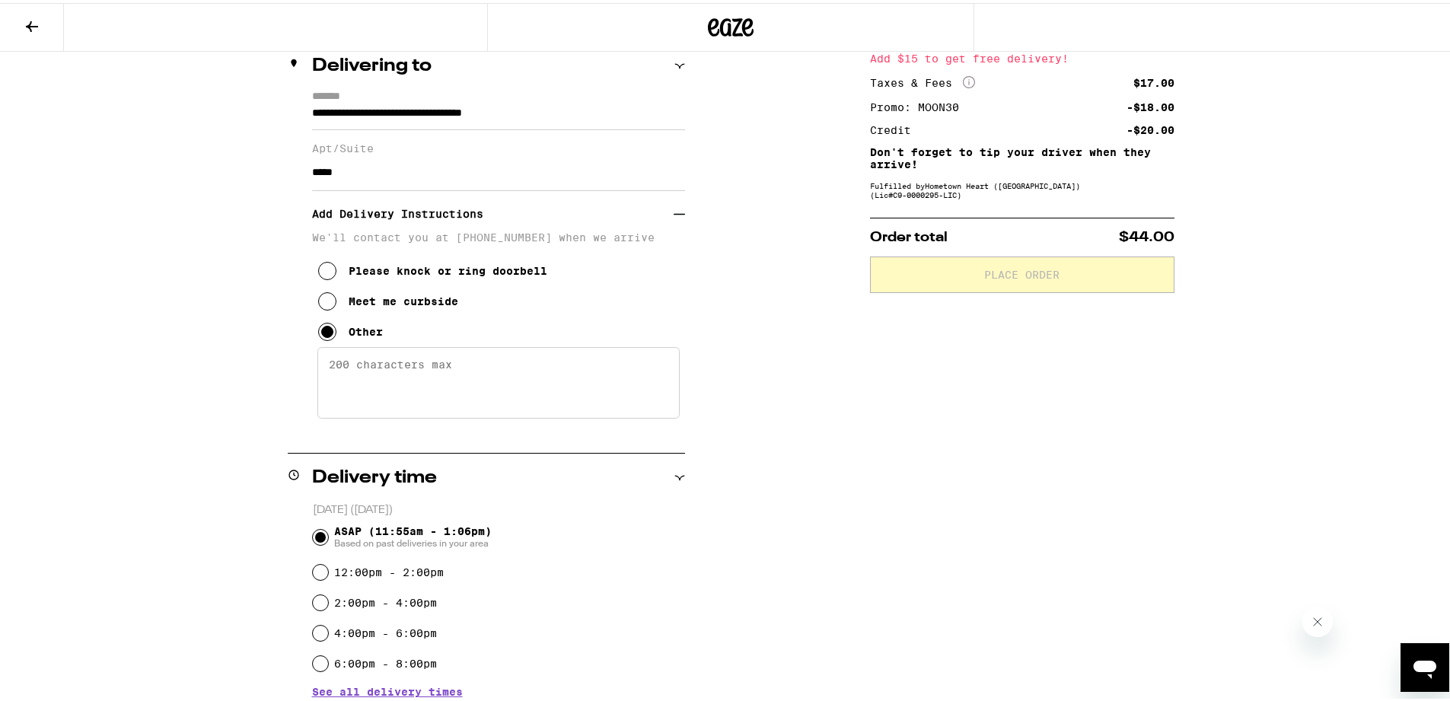
click at [445, 388] on textarea "Enter any other delivery instructions you want driver to know" at bounding box center [498, 380] width 362 height 72
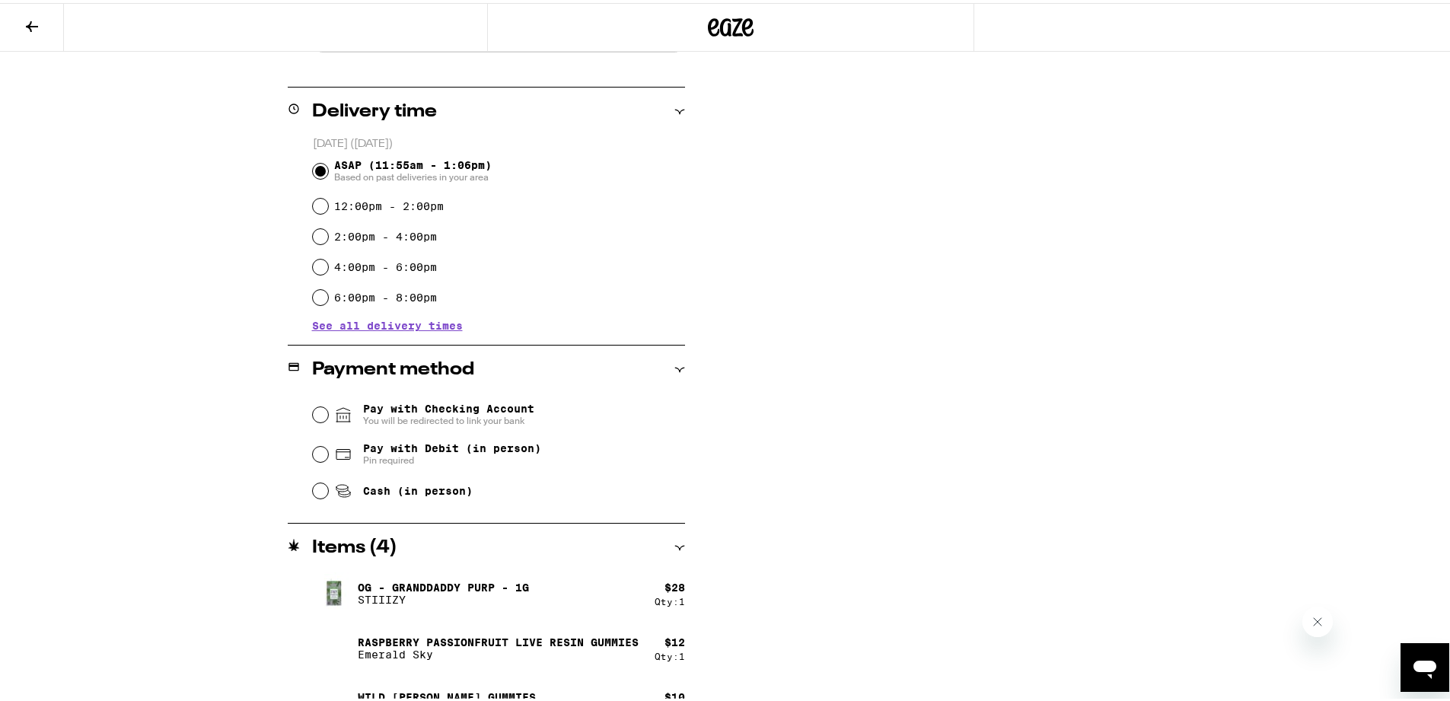
scroll to position [557, 0]
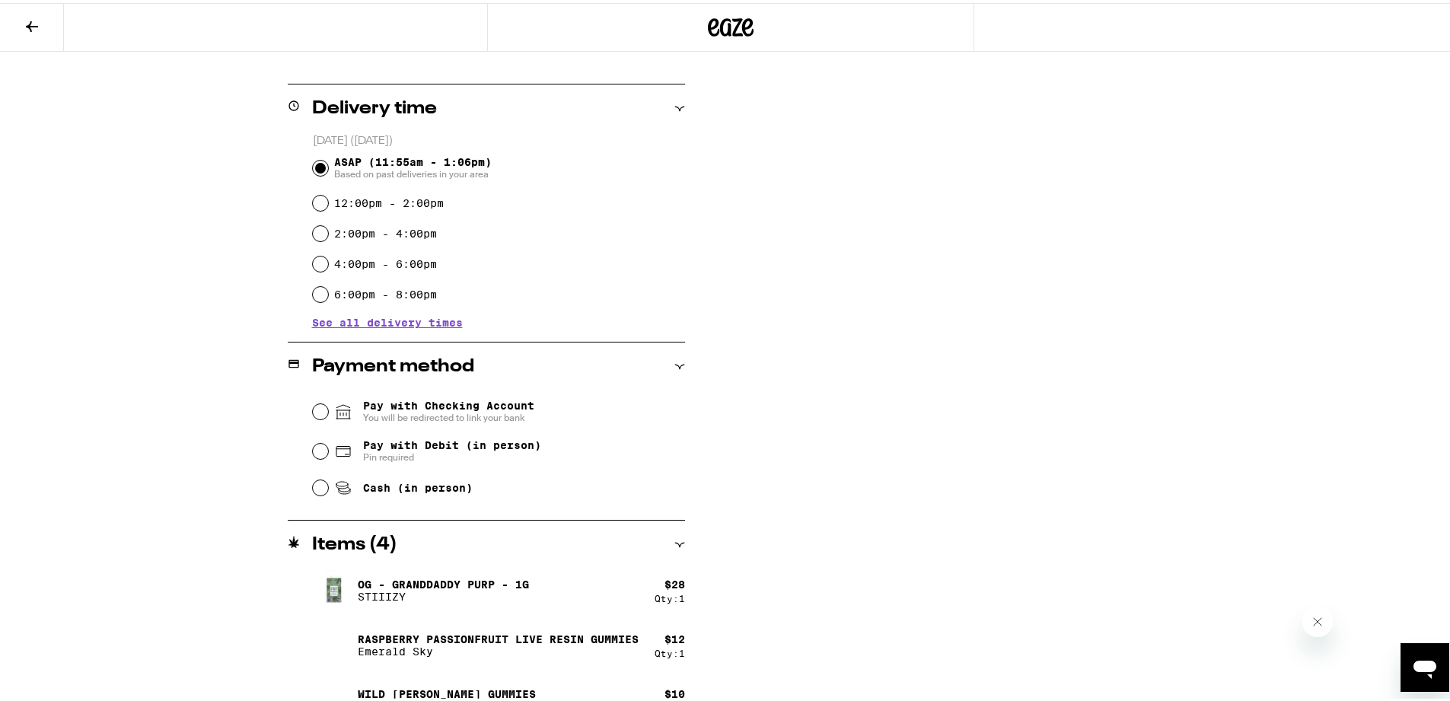
type textarea "Apt 1 is located up the driveway into the first garage; knock on door please, i…"
click at [313, 489] on input "Cash (in person)" at bounding box center [320, 484] width 15 height 15
radio input "true"
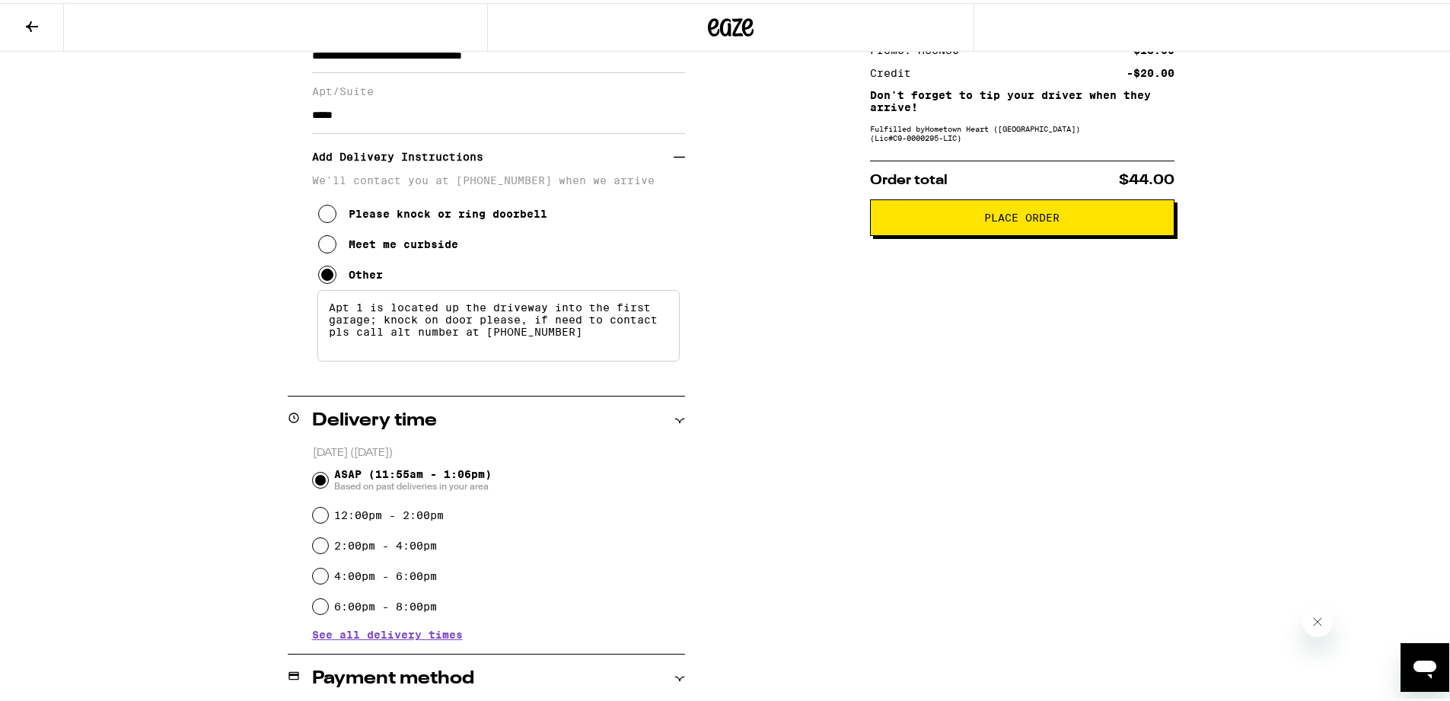
scroll to position [251, 0]
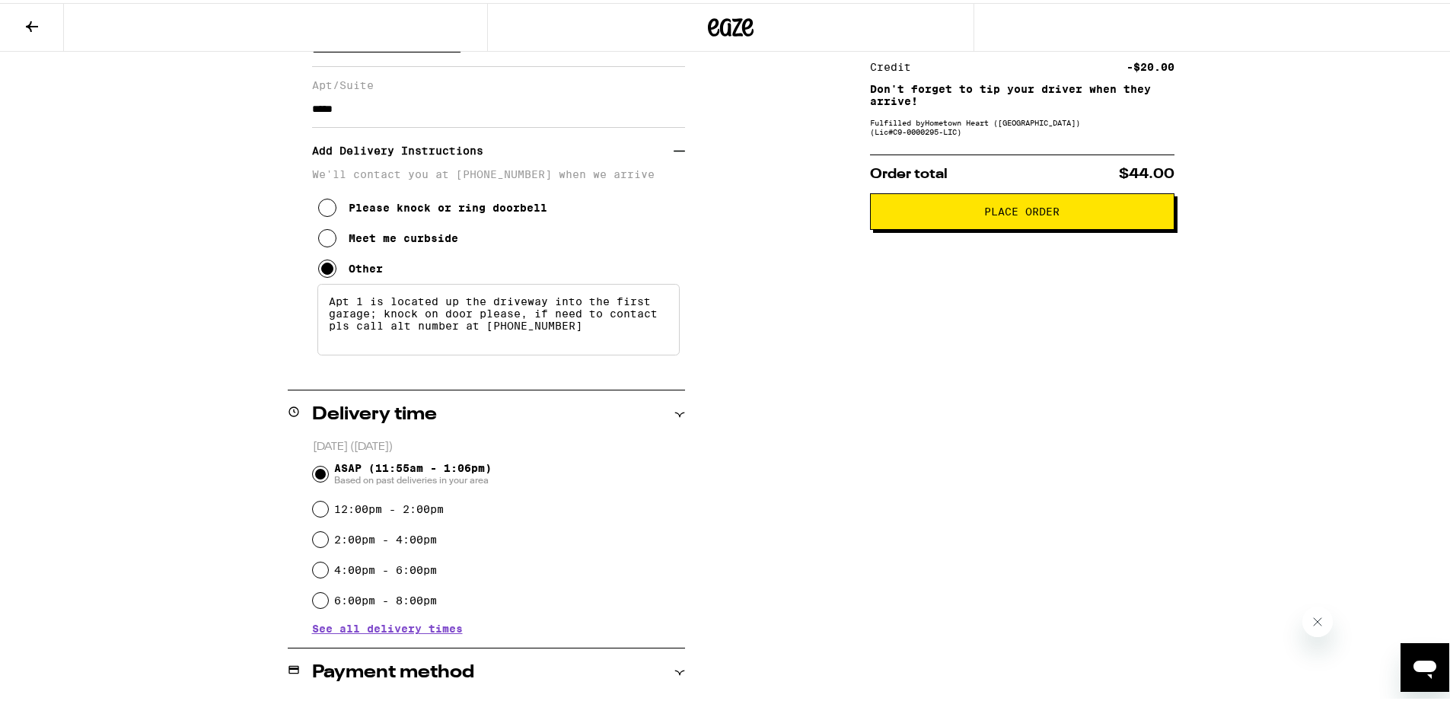
drag, startPoint x: 577, startPoint y: 308, endPoint x: 566, endPoint y: 305, distance: 11.8
click at [566, 305] on textarea "Apt 1 is located up the driveway into the first garage; knock on door please, i…" at bounding box center [498, 317] width 362 height 72
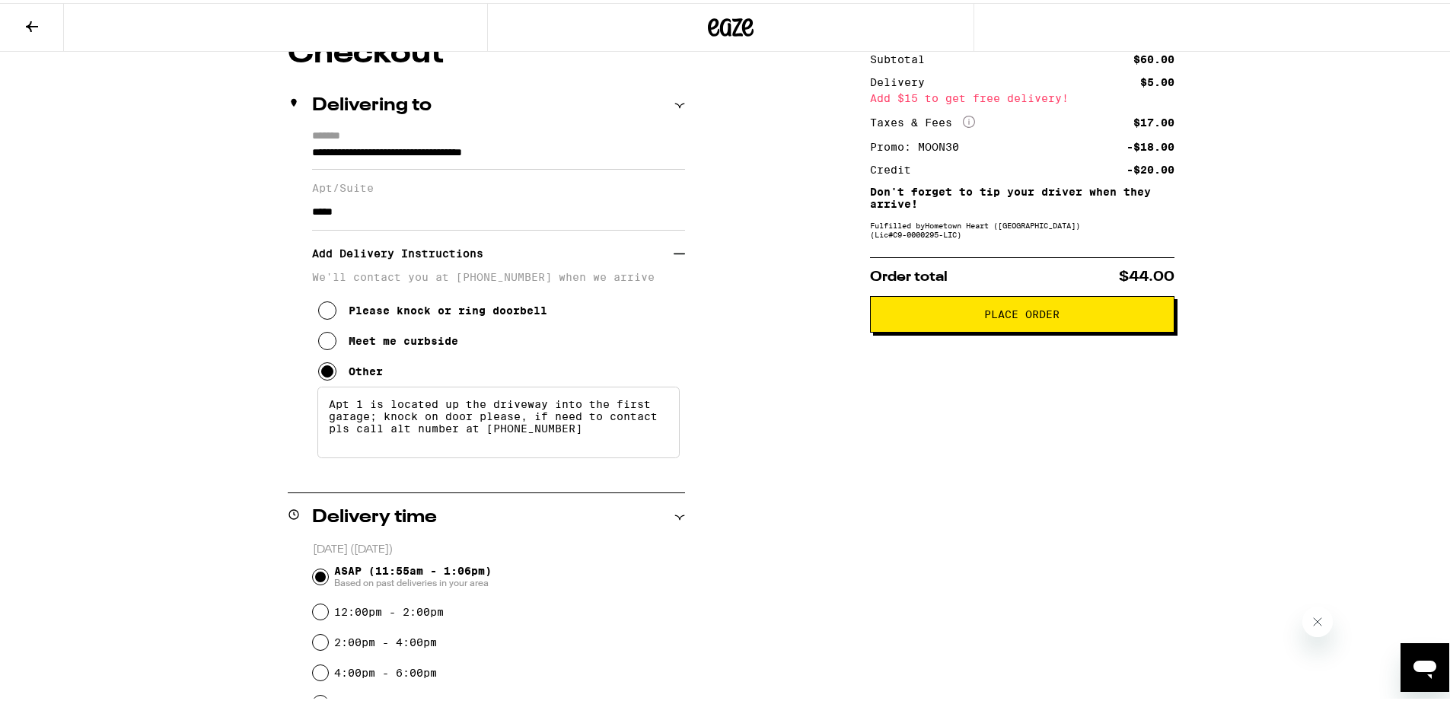
scroll to position [0, 0]
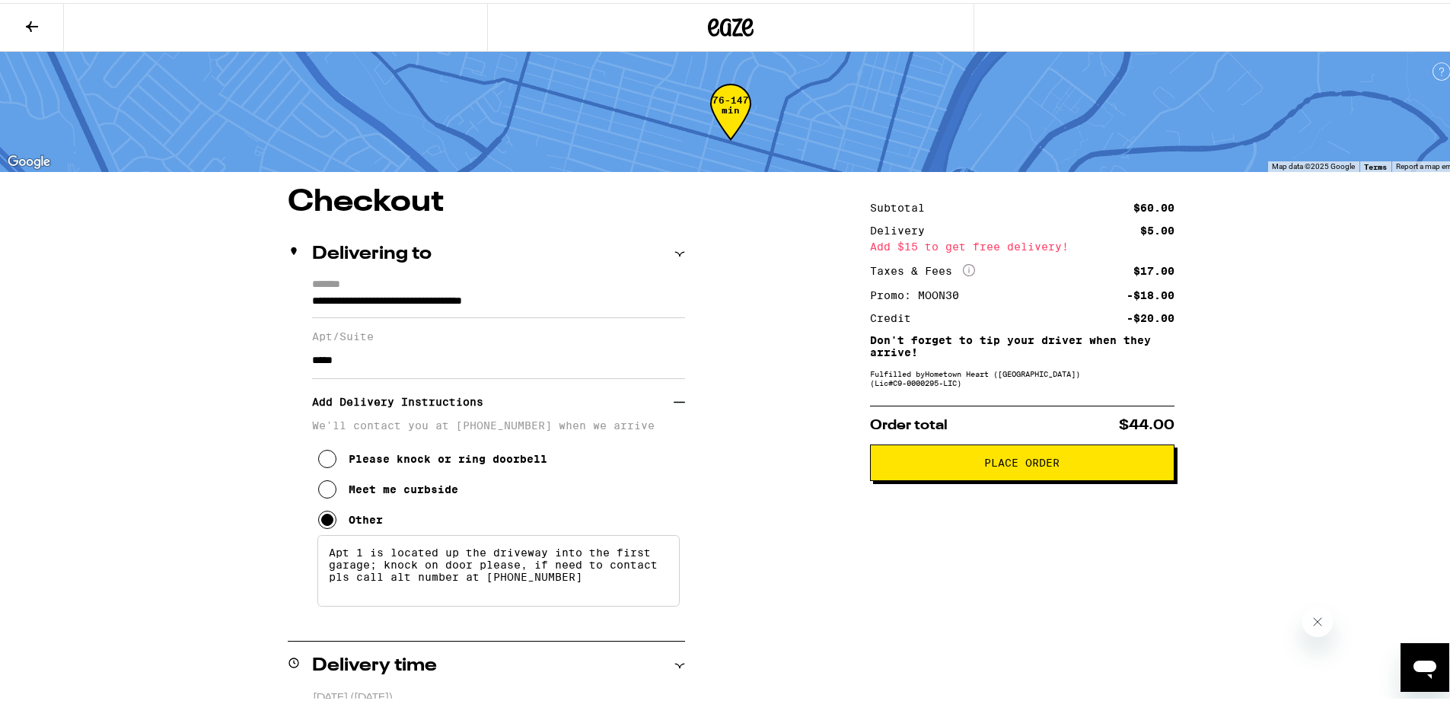
click at [951, 470] on button "Place Order" at bounding box center [1022, 459] width 304 height 37
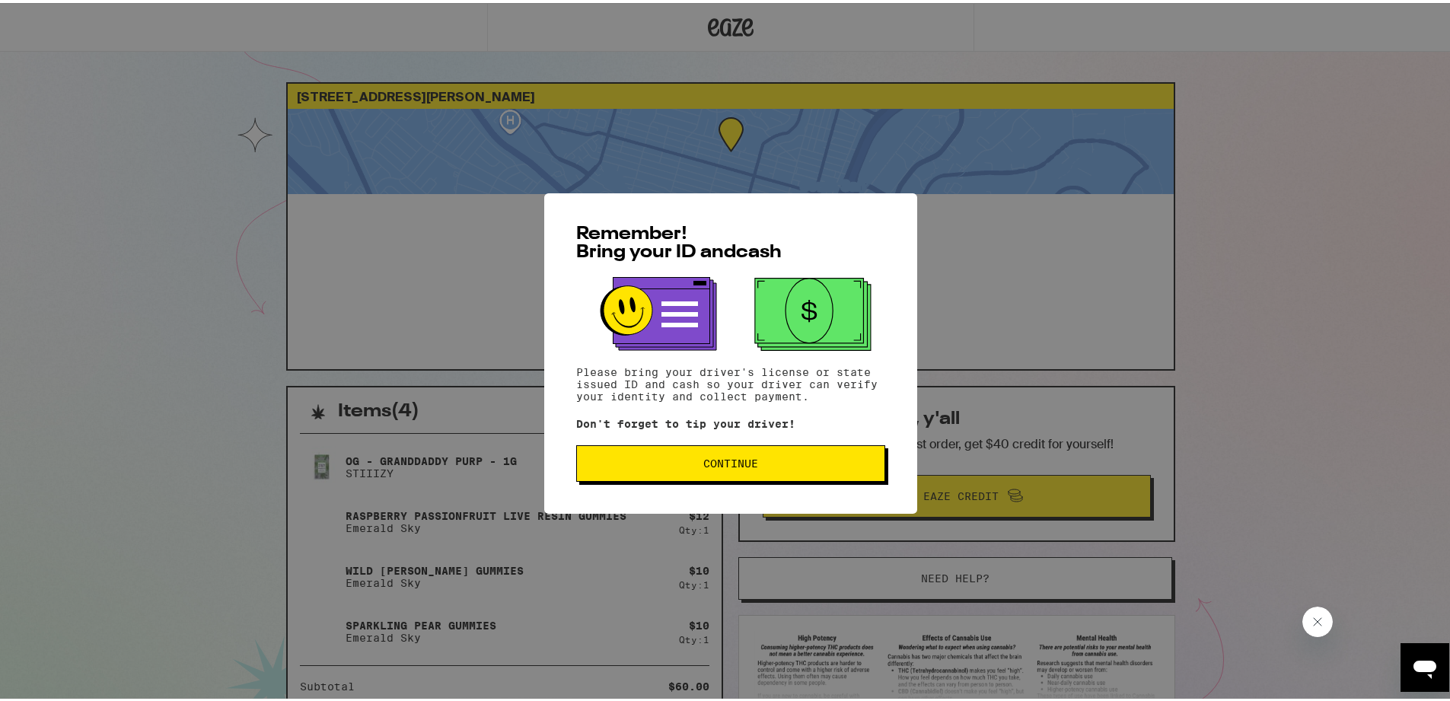
click at [818, 457] on span "Continue" at bounding box center [730, 460] width 283 height 11
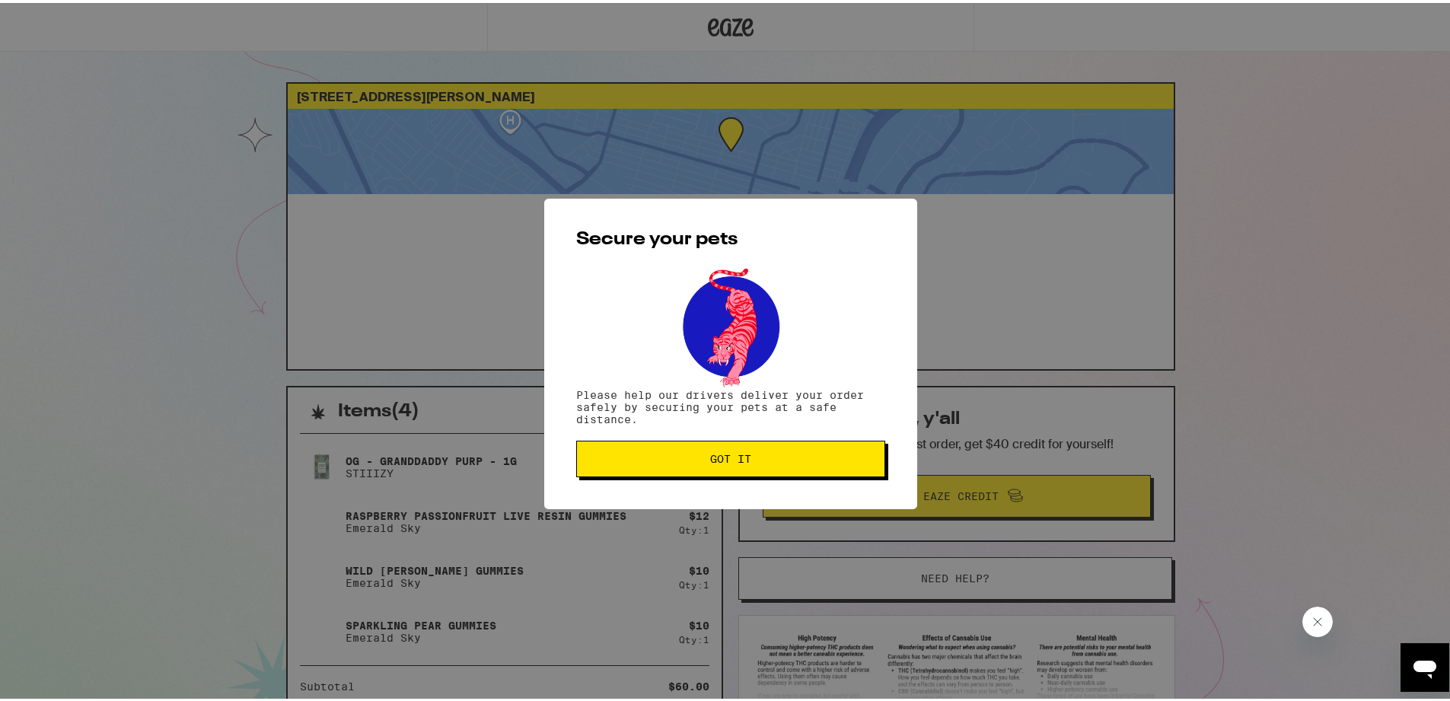
click at [830, 474] on button "Got it" at bounding box center [730, 456] width 309 height 37
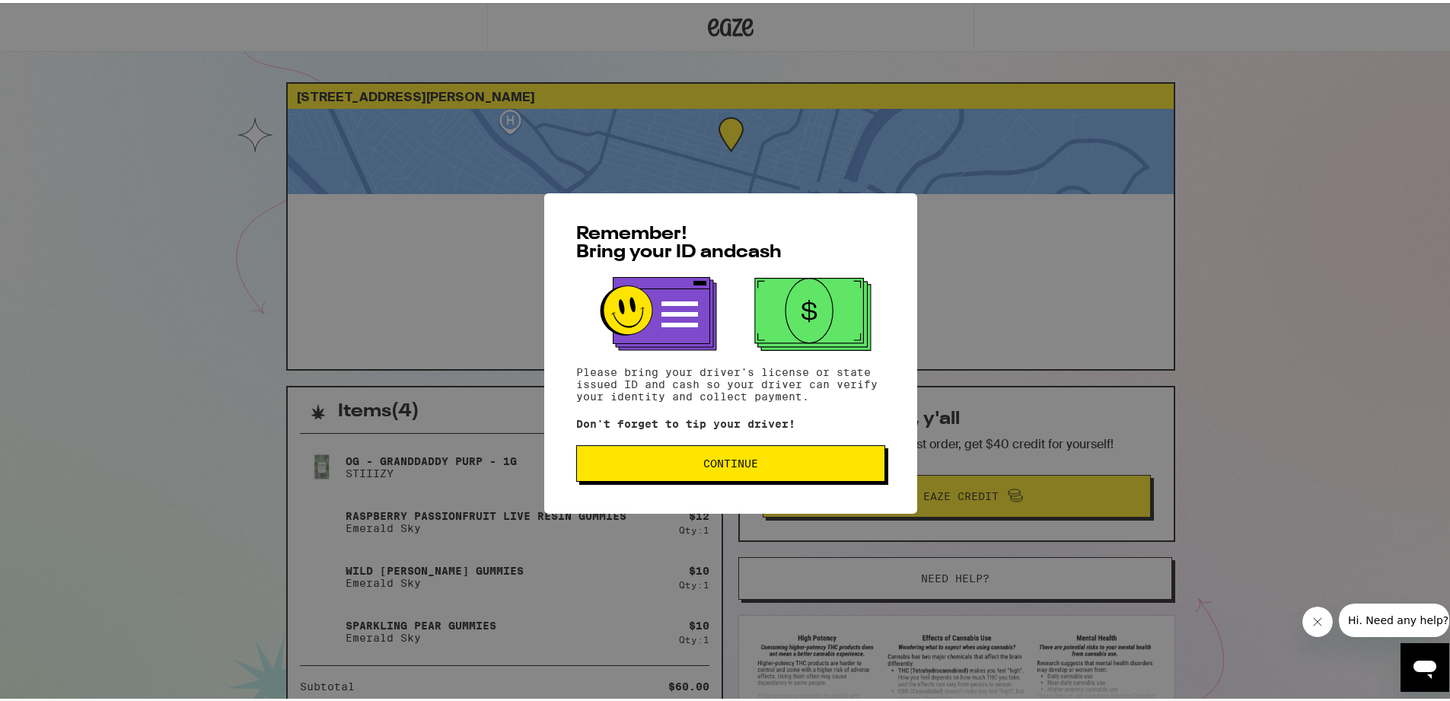
click at [674, 466] on span "Continue" at bounding box center [730, 460] width 283 height 11
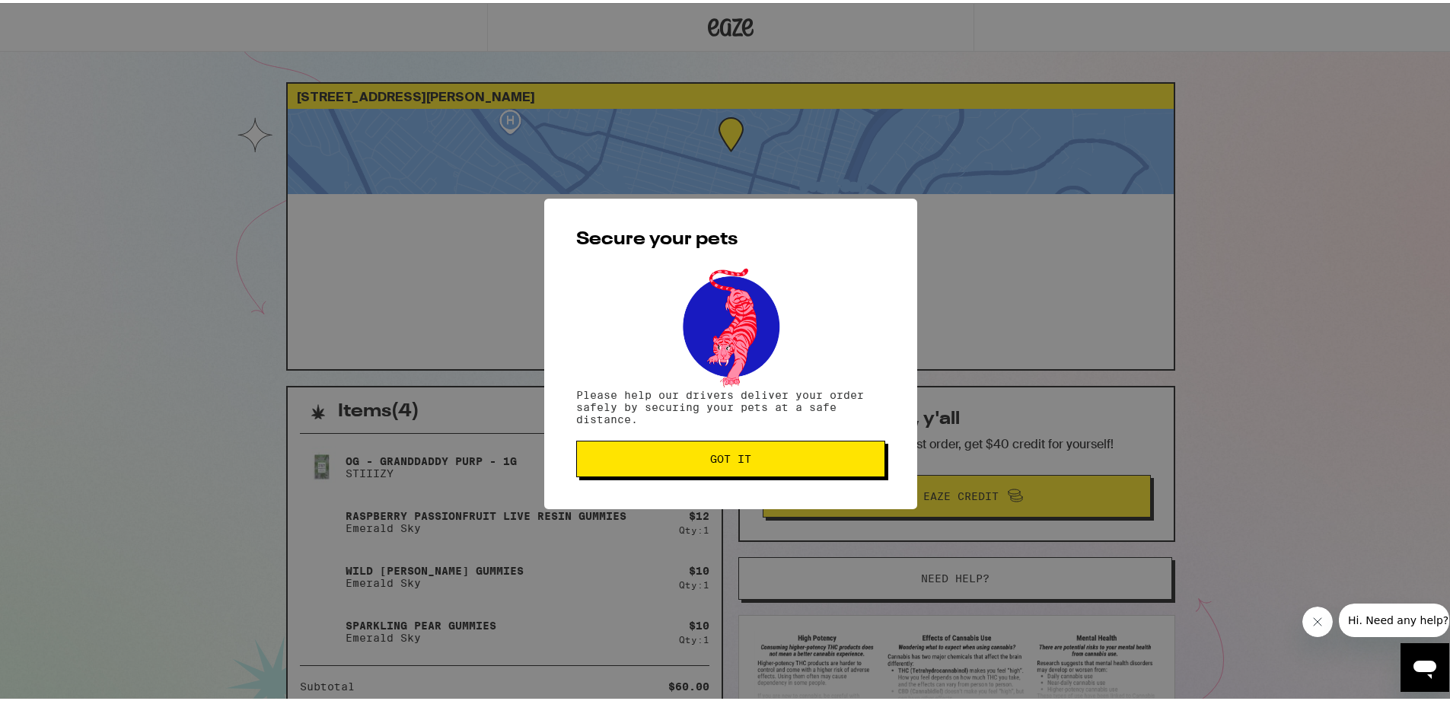
click at [678, 468] on button "Got it" at bounding box center [730, 456] width 309 height 37
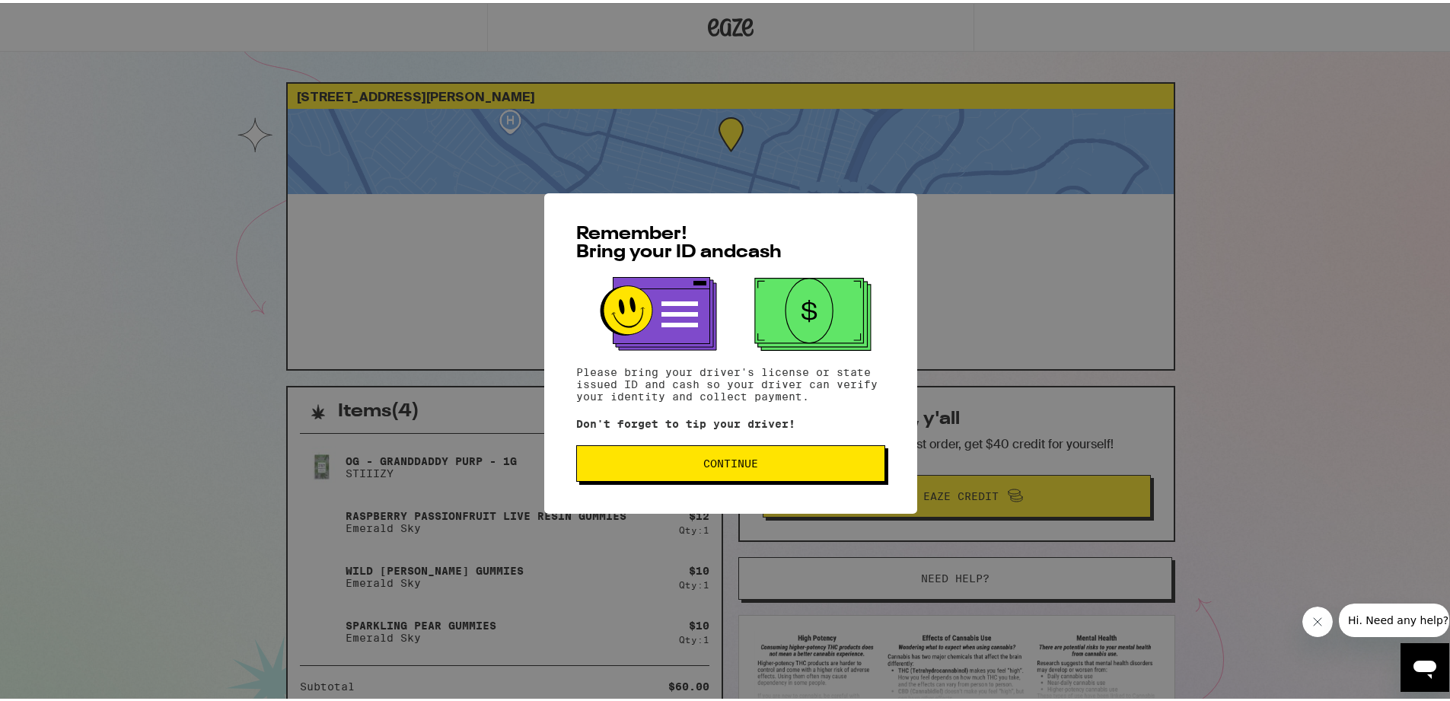
click at [685, 463] on span "Continue" at bounding box center [730, 460] width 283 height 11
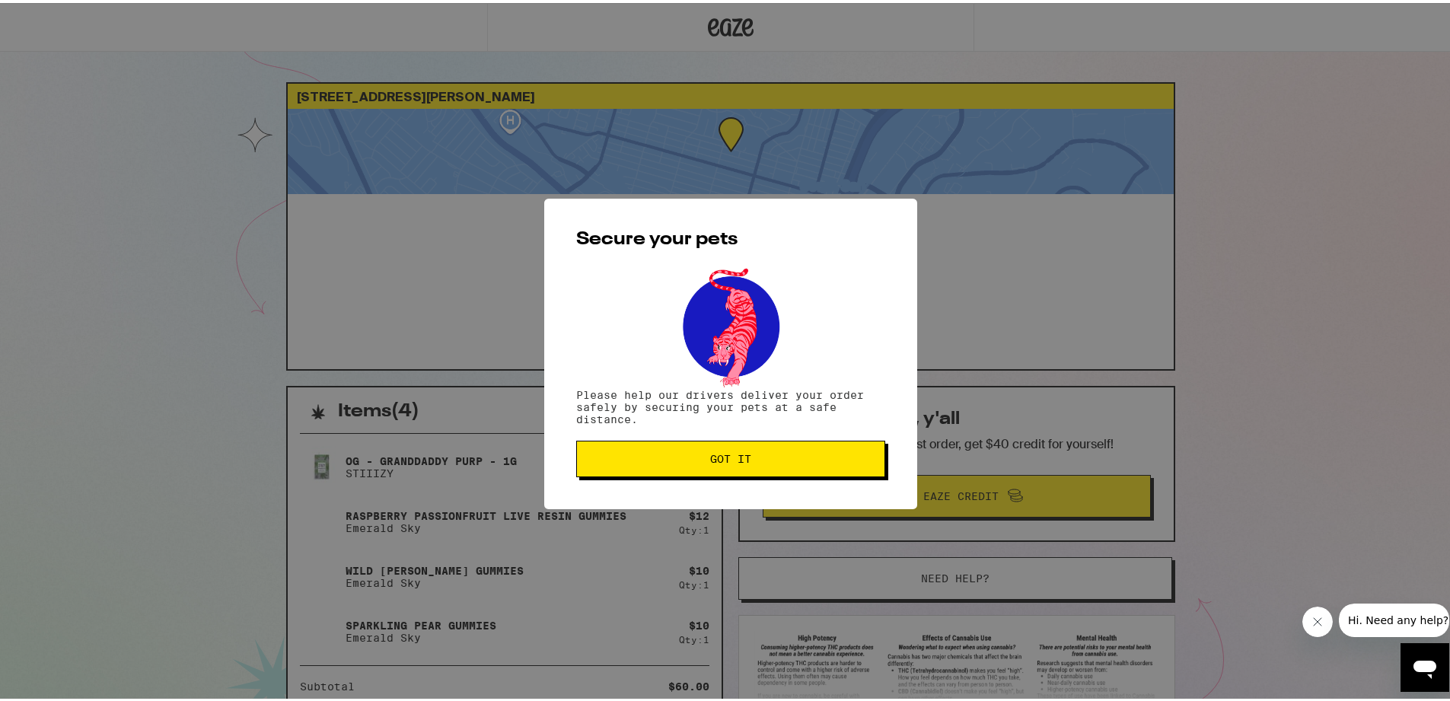
click at [686, 463] on button "Got it" at bounding box center [730, 456] width 309 height 37
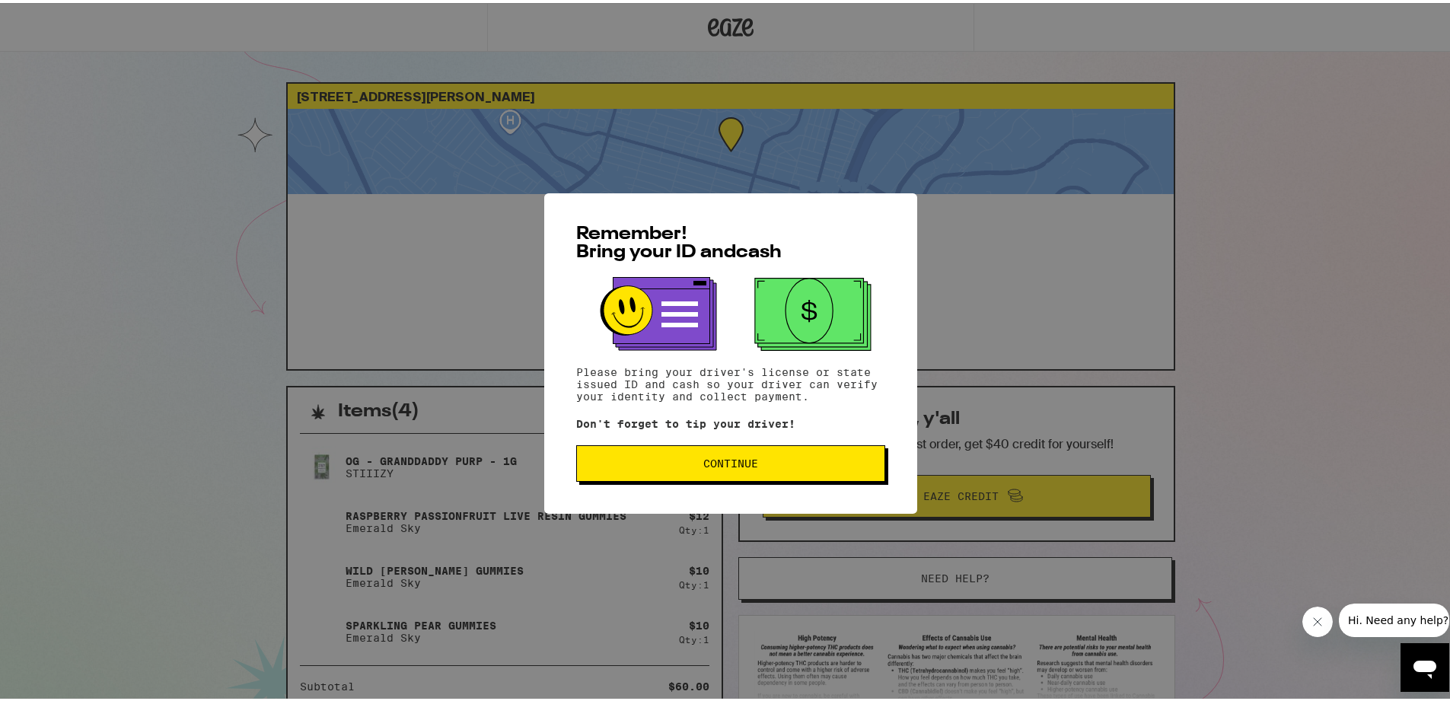
click at [695, 469] on button "Continue" at bounding box center [730, 460] width 309 height 37
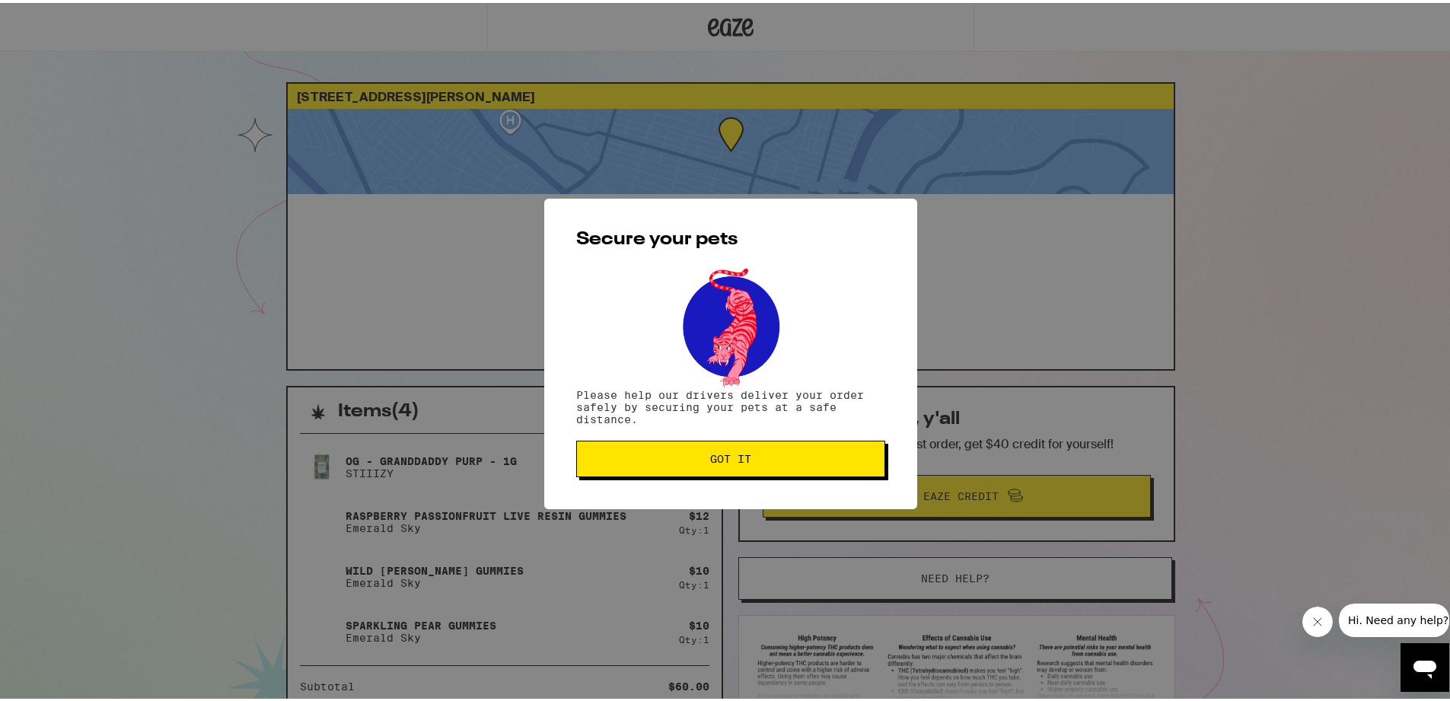
click at [692, 441] on button "Got it" at bounding box center [730, 456] width 309 height 37
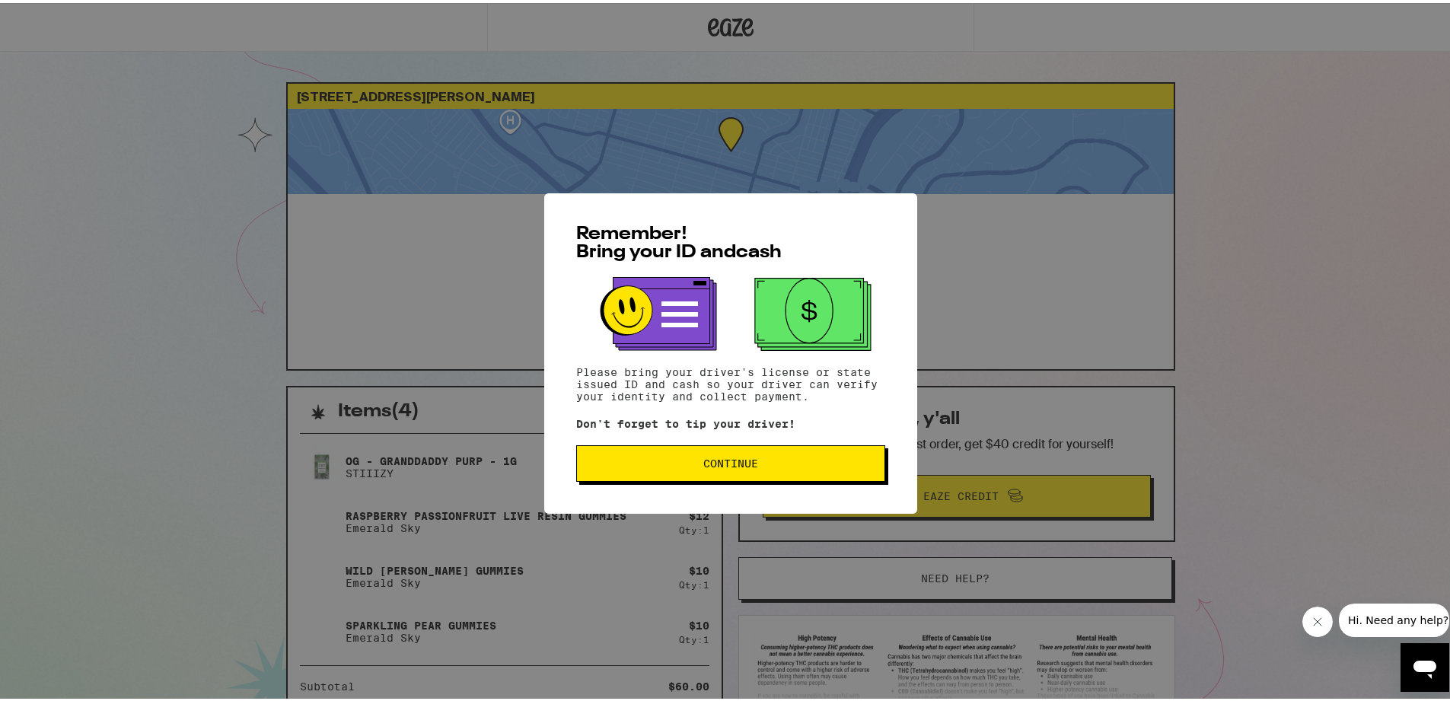
click at [665, 473] on button "Continue" at bounding box center [730, 460] width 309 height 37
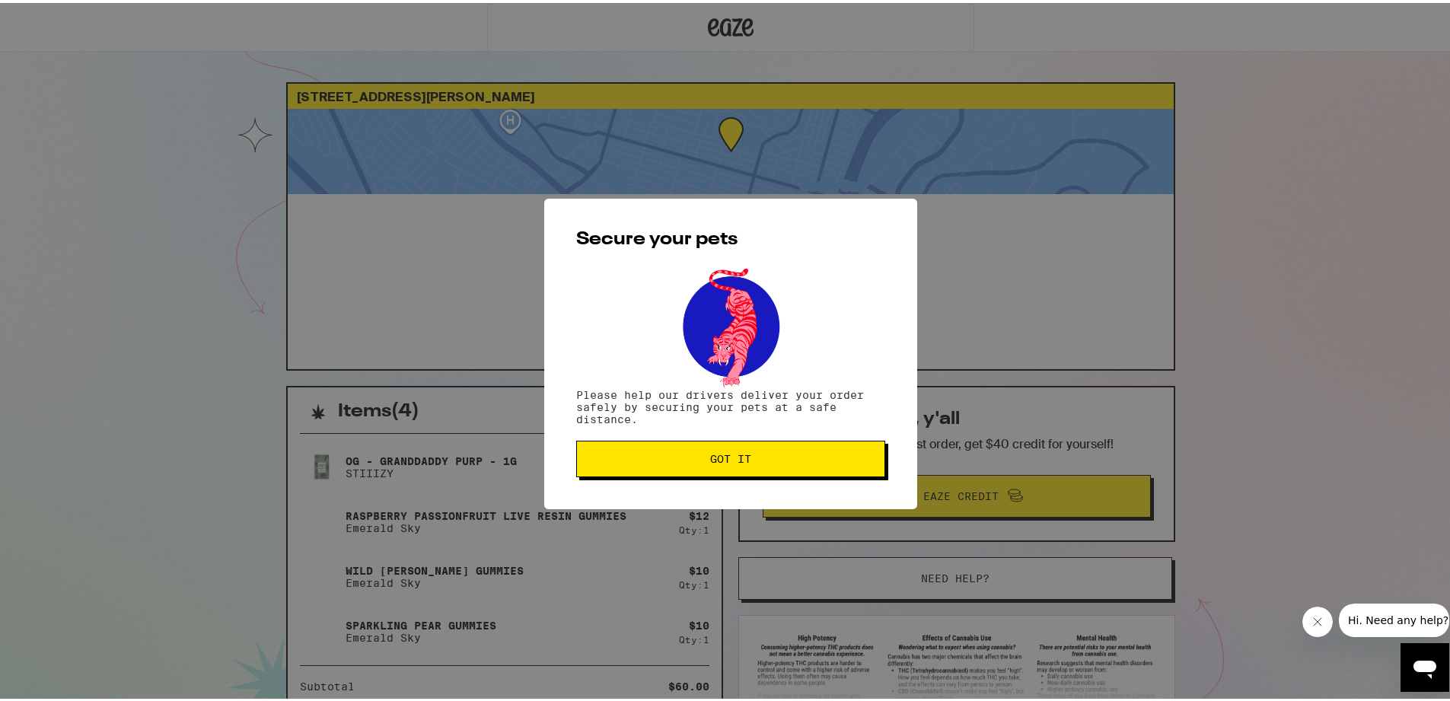
click at [666, 472] on button "Got it" at bounding box center [730, 456] width 309 height 37
